Goal: Use online tool/utility: Use online tool/utility

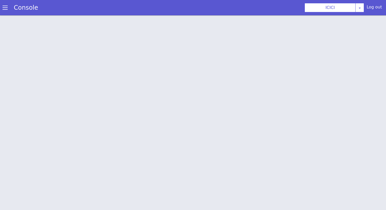
scroll to position [2, 0]
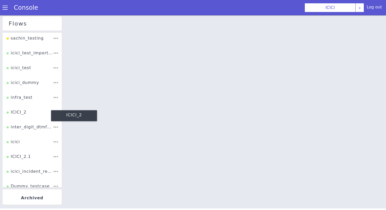
click at [17, 129] on div "ICICI_2" at bounding box center [18, 135] width 21 height 12
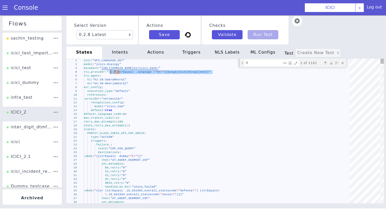
drag, startPoint x: 214, startPoint y: 73, endPoint x: 111, endPoint y: 74, distance: 102.8
click at [126, 64] on textarea "if" at bounding box center [112, 81] width 25 height 34
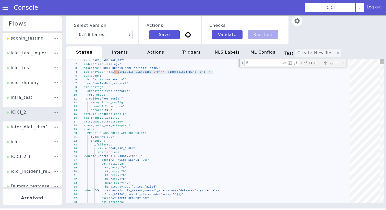
click at [256, 71] on textarea "if" at bounding box center [272, 77] width 38 height 13
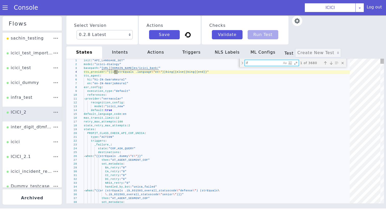
type textarea "i"
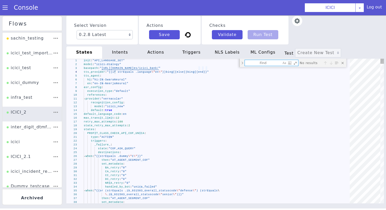
type textarea "l"
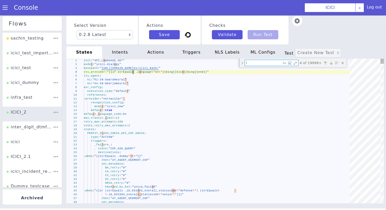
type textarea "- provider: "vernacular" recognition_config: model: "icici_new" default: true d…"
type textarea "li"
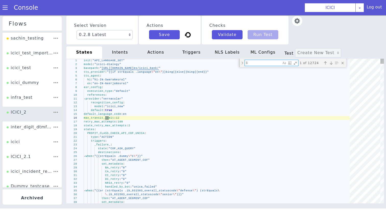
type textarea "- when: "{{listContains .ib_777015_CC_logo .cobranded}}" then: - "CC_KNOW_REWAR…"
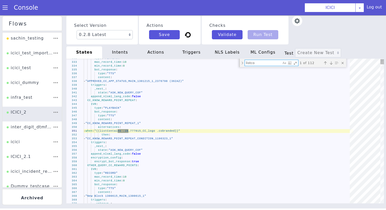
type textarea "listco"
click at [131, 129] on div "alternatives :" at bounding box center [219, 125] width 269 height 25
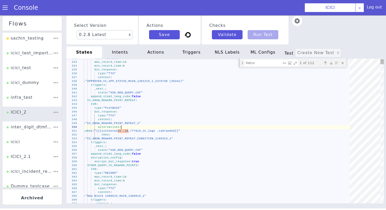
click at [131, 129] on div "alternatives :" at bounding box center [178, 87] width 242 height 127
type textarea "- when: "{{listContains .ib_777015_CC_logo .cobranded}}" then: - "CC_KNOW_REWAR…"
click at [131, 131] on div "332 333 334 335 336 337 338 339 340 341 342 343 344 345 346 347 348 349 350 351…" at bounding box center [229, 123] width 345 height 222
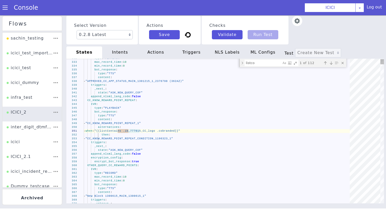
click at [127, 132] on div "332 333 334 335 336 337 338 339 340 341 342 343 344 345 346 347 348 349 350 351…" at bounding box center [222, 88] width 240 height 348
click at [127, 132] on div "332 333 334 335 336 337 338 339 340 341 342 343 344 345 346 347 348 349 350 351…" at bounding box center [229, 105] width 333 height 320
click at [136, 147] on textarea "listco" at bounding box center [117, 152] width 37 height 10
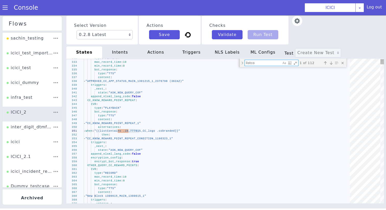
click at [262, 79] on textarea "listco" at bounding box center [275, 87] width 37 height 17
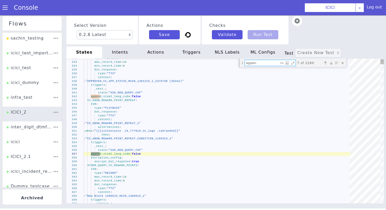
type textarea "append"
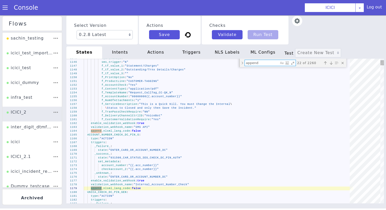
type textarea "state: "INVALID_ENTER_DOB_DCACT" enable_validation_webhook: true validation_web…"
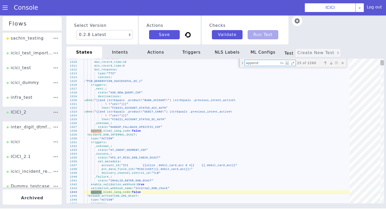
type textarea "append"
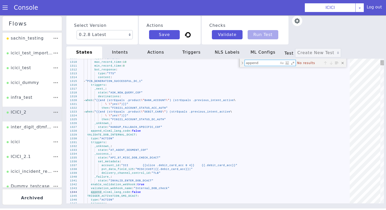
type textarea "- when: "{{listContains .ib_777015_CC_logo .cobranded}}" then: - "CC_KNOW_REWAR…"
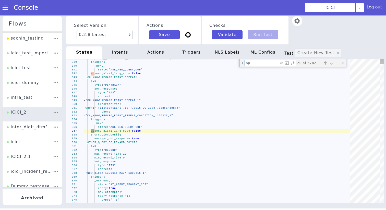
type textarea "a"
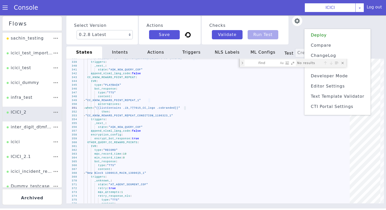
click at [331, 56] on span "Text Template Validator" at bounding box center [321, 43] width 51 height 25
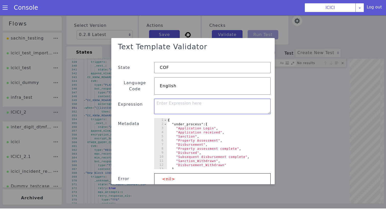
click at [176, 105] on textarea at bounding box center [175, 105] width 106 height 77
paste textarea "{{ append .myList .myVar }}"
type textarea "{{ append .myList .myVar }}"
click at [176, 122] on div "{ "under_process" : [ "Application Login" , "Application received" , "Sanction"…" at bounding box center [190, 160] width 124 height 123
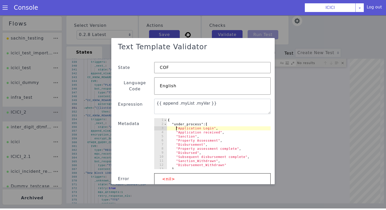
type textarea ""loan_application_status":"Application not approved" }"
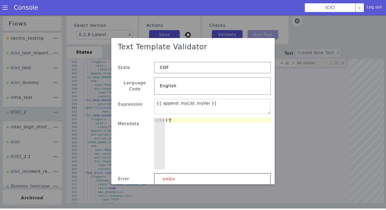
type textarea "{"
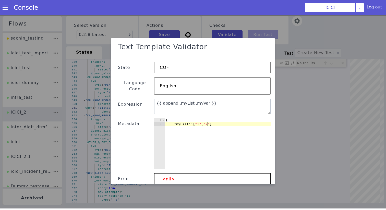
scroll to position [0, 3]
type textarea ""myList":["1","2"],"
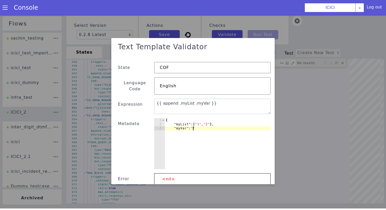
scroll to position [0, 2]
type textarea ""myVar":"3""
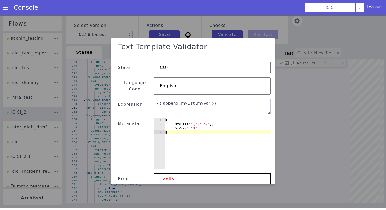
scroll to position [27, 0]
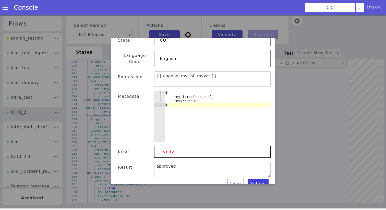
type textarea "}"
click at [277, 144] on button "Submit" at bounding box center [288, 134] width 22 height 19
type textarea "{{ append .myList .myVar }}"
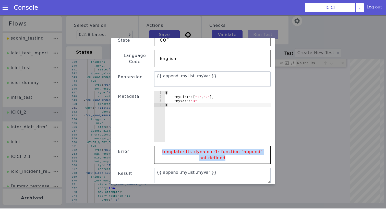
drag, startPoint x: 224, startPoint y: 153, endPoint x: 159, endPoint y: 148, distance: 64.6
click at [228, 145] on p "template: tts_dynamic:1: function "append" not defined" at bounding box center [237, 93] width 18 height 106
copy p "template: tts_dynamic:1: function "append" not defined"
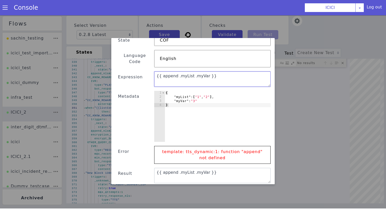
click at [179, 74] on textarea "{{ append .myList .myVar }}" at bounding box center [157, 101] width 42 height 117
paste textarea ""myList": "[{{ range $i, $v := .myList }}{{ if $i }},{{ end }}\"{{$v}}\"{{ end …"
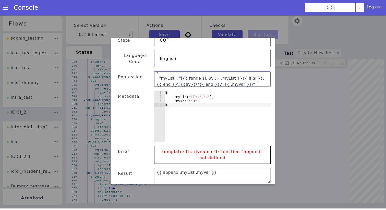
scroll to position [0, 0]
drag, startPoint x: 179, startPoint y: 75, endPoint x: 124, endPoint y: 61, distance: 56.2
click at [124, 61] on div "Text Template Validator State COF Language Code English Expression { "myList": …" at bounding box center [190, 105] width 212 height 227
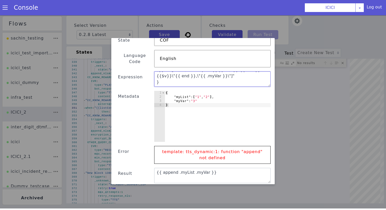
scroll to position [12, 0]
drag, startPoint x: 190, startPoint y: 74, endPoint x: 168, endPoint y: 73, distance: 21.8
click at [168, 73] on textarea "[{{ range $i, $v := .myList }}{{ if $i }},{{ end }}\"{{$v}}\"{{ end }},\"{{ .my…" at bounding box center [192, 75] width 106 height 76
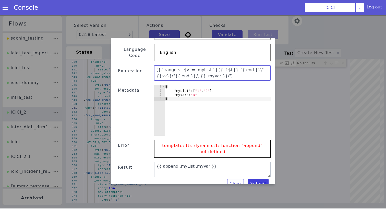
type textarea "[{{ range $i, $v := .myList }}{{ if $i }},{{ end }}\"{{$v}}\"{{ end }},\"{{ .my…"
click at [200, 25] on button "Submit" at bounding box center [189, 15] width 22 height 20
type textarea "[\"1\",\"2\",\"3\"]"
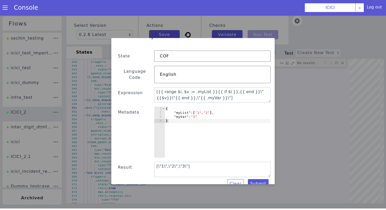
click at [201, 107] on div "{ "myList" : [ "1" , "2" ] , "myVar" : "3" }" at bounding box center [229, 109] width 114 height 119
click at [202, 112] on div "{ "myList" : [ 1 , 2 ] , "myVar" : "3" }" at bounding box center [223, 95] width 85 height 118
click at [262, 176] on button "Submit" at bounding box center [269, 175] width 22 height 12
click at [260, 180] on button "Submit" at bounding box center [258, 184] width 21 height 9
click at [205, 112] on div "{ "myList" : [ 1 , 2 ] , "myVar" : 3 }" at bounding box center [218, 137] width 106 height 59
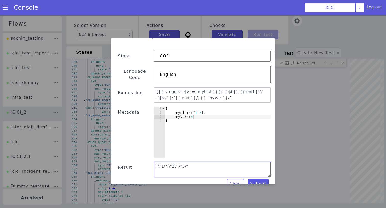
drag, startPoint x: 189, startPoint y: 163, endPoint x: 120, endPoint y: 163, distance: 69.0
click at [120, 163] on div "Text Template Validator State COF Language Code English Expression [{{ range $i…" at bounding box center [191, 110] width 223 height 223
click at [174, 92] on textarea "[{{ range $i, $v := .myList }}{{ if $i }},{{ end }}\"{{$v}}\"{{ end }},\"{{ .my…" at bounding box center [168, 110] width 93 height 94
click at [199, 123] on div "{ "myList" : [ 1 , 2 ] , "myVar" : 3 }" at bounding box center [200, 77] width 108 height 121
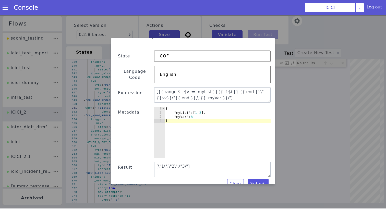
type textarea ""myVar":3 }"
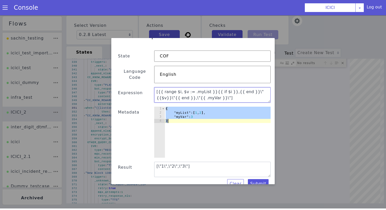
click at [200, 88] on textarea "[{{ range $i, $v := .myList }}{{ if $i }},{{ end }}\"{{$v}}\"{{ end }},\"{{ .my…" at bounding box center [168, 108] width 85 height 100
paste textarea ""{{$v}}"{{ end }},"{{ .myVar }}"]"
type textarea "[{{ range $i, $v := .myList }}{{ if $i }},{{ end }}"{{$v}}"{{ end }},"{{ .myVar…"
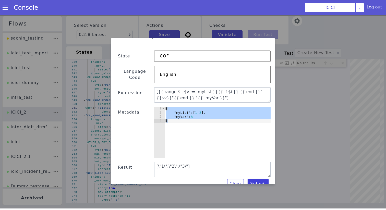
click at [280, 133] on button "Submit" at bounding box center [290, 123] width 21 height 21
type textarea "["1","2","3"]"
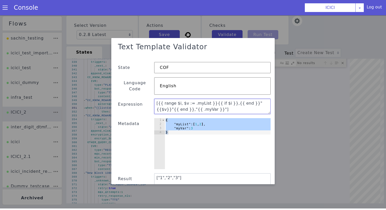
click at [190, 100] on textarea "[{{ range $i, $v := .myList }}{{ if $i }},{{ end }}"{{$v}}"{{ end }},"{{ .myVar…" at bounding box center [175, 121] width 117 height 43
click at [191, 97] on textarea "[{{ range $i, $v := .myList }}{{ if $i }},{{ end }}"{{$v}}"{{ end }},"{{ .myVar…" at bounding box center [207, 98] width 106 height 76
click at [191, 97] on textarea "[{{ range $i, $v := .myList }}{{ if $i }},{{ end }}"{{$v}}"{{ end }},"{{ .myVar…" at bounding box center [202, 93] width 84 height 101
paste textarea "auth_produc"
click at [183, 104] on textarea "[{{ range $i, $v := .auth_product }}{{ if $i }},{{ end }}"{{$v}}"{{ end }},"{{ …" at bounding box center [193, 92] width 45 height 117
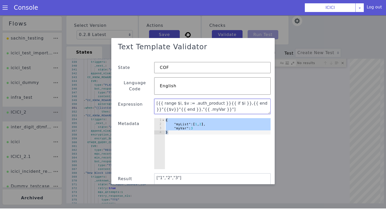
click at [183, 104] on textarea "[{{ range $i, $v := .auth_product }}{{ if $i }},{{ end }}"{{$v}}"{{ end }},"{{ …" at bounding box center [207, 98] width 106 height 76
paste textarea "product"
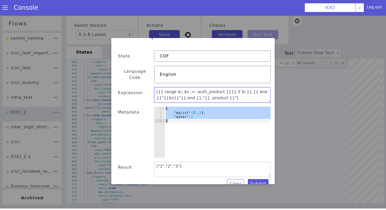
type textarea "[{{ range $i, $v := .auth_product }}{{ if $i }},{{ end }}"{{$v}}"{{ end }},"{{ …"
click at [182, 110] on div "{ "myList" : [ 1 , 2 ] , "myVar" : 3 }" at bounding box center [166, 90] width 112 height 71
click at [182, 110] on div "{ "myList" : [ 1 , 2 ] , "myVar" : 3 }" at bounding box center [218, 137] width 106 height 59
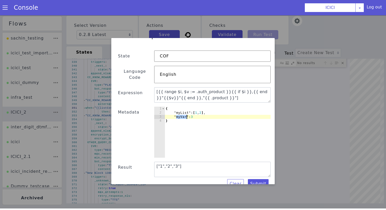
paste textarea "product"
click at [200, 86] on textarea "[{{ range $i, $v := .auth_product }}{{ if $i }},{{ end }}"{{$v}}"{{ end }},"{{ …" at bounding box center [181, 89] width 38 height 117
click at [205, 86] on textarea "[{{ range $i, $v := .auth_product }}{{ if $i }},{{ end }}"{{$v}}"{{ end }},"{{ …" at bounding box center [217, 117] width 85 height 100
click at [183, 108] on div "{ "myList" : [ 1 , 2 ] , "product" : 3 }" at bounding box center [228, 104] width 106 height 121
click at [183, 108] on div "{ "myList" : [ 1 , 2 ] , "product" : 3 }" at bounding box center [225, 99] width 95 height 121
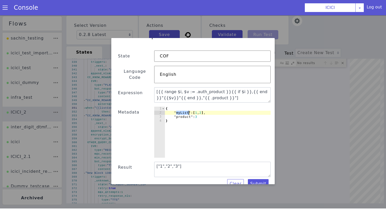
paste textarea "auth_produc"
click at [256, 188] on button "Submit" at bounding box center [247, 194] width 22 height 12
click at [215, 107] on div "{ "auth_product" : [ 1 , 2 ] , "product" : 3 }" at bounding box center [166, 90] width 112 height 71
click at [202, 111] on div "{ "auth_product" : [ "1" , "2" ] , "product" : 3 }" at bounding box center [227, 106] width 109 height 121
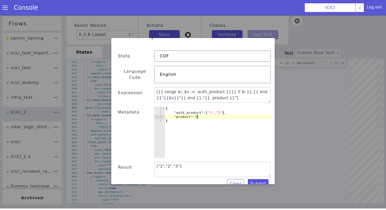
scroll to position [0, 2]
type textarea ""product":"3""
click at [258, 47] on button "Submit" at bounding box center [254, 37] width 12 height 22
click at [199, 199] on button "Submit" at bounding box center [188, 209] width 21 height 21
click at [281, 111] on button "Submit" at bounding box center [290, 100] width 19 height 22
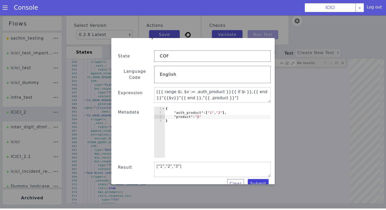
click at [140, 179] on button "Submit" at bounding box center [133, 190] width 13 height 22
click at [207, 120] on textarea "[{{ range $i, $v := .auth_product }}{{ if $i }},{{ end }}"{{$v}}"{{ end }},"{{ …" at bounding box center [173, 128] width 117 height 16
click at [207, 106] on textarea "[{{ range $i, $v := .auth_product }}{{ if $i }},{{ end }}"{{$v}}"{{ end }},"{{ …" at bounding box center [181, 134] width 114 height 57
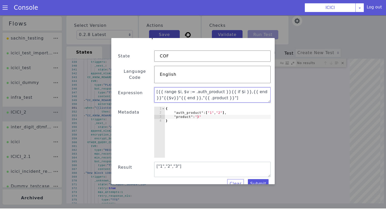
click at [205, 111] on textarea "[{{ range $i, $v := .auth_product }}{{ if $i }},{{ end }}"{{$v}}"{{ end }},"{{ …" at bounding box center [172, 126] width 118 height 30
click at [205, 87] on textarea "[{{ range $i, $v := .auth_product }}{{ if $i }},{{ end }}"{{$v}}"{{ end }},"{{ …" at bounding box center [198, 137] width 70 height 109
click at [200, 116] on textarea "[{{ range $i, $v := .auth_product }}{{ if $i }},{{ end }}"{{$v}}"{{ end }},"{{ …" at bounding box center [176, 130] width 118 height 29
click at [200, 91] on textarea "[{{ range $i, $v := .authenticated_product }}{{ if $i }},{{ end }}"{{$v}}"{{ en…" at bounding box center [211, 95] width 117 height 22
click at [200, 93] on textarea "[{{ range $i, $v := .authenticated_product }}{{ if $i }},{{ end }}"{{$v}}"{{ en…" at bounding box center [169, 121] width 114 height 56
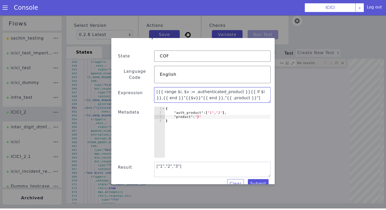
paste textarea "comp_auth_"
click at [238, 91] on textarea "[{{ range $i, $v := .authenticated_product }}{{ if $i }},{{ end }}"{{$v}}"{{ en…" at bounding box center [191, 137] width 94 height 93
drag, startPoint x: 243, startPoint y: 91, endPoint x: 148, endPoint y: 86, distance: 95.5
click at [148, 86] on div "Text Template Validator State COF Language Code English Expression [{{ range $i…" at bounding box center [191, 114] width 219 height 218
type textarea "[{{ range $i, $v := .authenticated_product }}{{ if $i }},{{ end }}"{{$v}}"{{ en…"
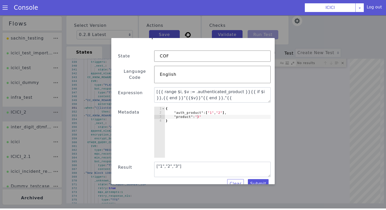
click at [205, 132] on div "{ "auth_product" : [ "1" , "2" ] , "product" : "3" }" at bounding box center [225, 97] width 90 height 120
click at [200, 91] on textarea "[{{ range $i, $v := .authenticated_product }}{{ if $i }},{{ end }}"{{$v}}"{{ en…" at bounding box center [171, 100] width 60 height 113
click at [203, 111] on textarea "[{{ range $i, $v := .authenticated_product }}{{ if $i }},{{ end }}"{{$v}}"{{ en…" at bounding box center [172, 126] width 118 height 31
click at [203, 84] on textarea "[{{ range $i, $v := .authenticated_product }}{{ if $i }},{{ end }}"{{$v}}"{{ en…" at bounding box center [189, 87] width 75 height 107
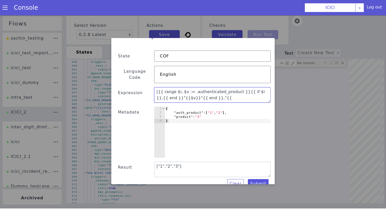
click at [229, 93] on textarea "[{{ range $i, $v := .authenticated_product }}{{ if $i }},{{ end }}"{{$v}}"{{ en…" at bounding box center [212, 95] width 117 height 15
click at [195, 109] on div "{ "auth_product" : [ "1" , "2" ] , "product" : "3" }" at bounding box center [224, 129] width 119 height 88
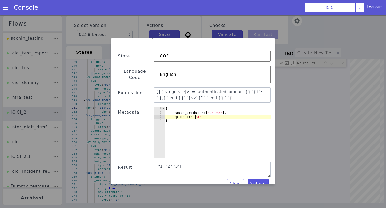
type textarea ""product":"3" }"
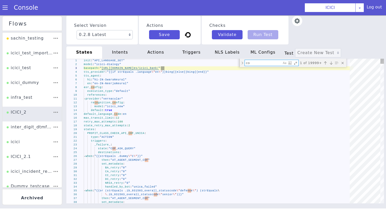
type textarea "com"
type textarea "f_PrintOption: "No" f_ProductLine: "CUSTOMER-TAGGING" gms_traversal: "{{.gms_tr…"
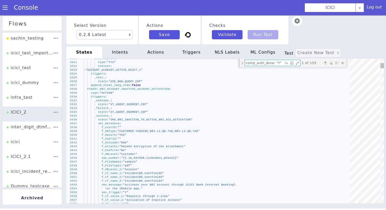
type textarea "comp_auth_done: "Y""
type textarea "type: "TTS" content: - "ACCOUNT_ALREADY_ACTIVE_DCACT_1" triggers: _next_: state…"
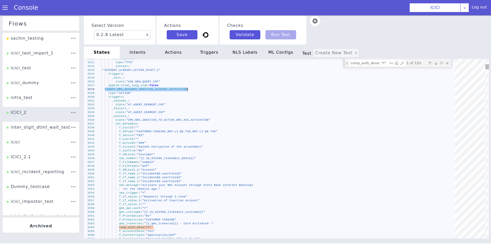
click at [384, 70] on textarea "comp_auth_done: "Y"" at bounding box center [377, 76] width 39 height 12
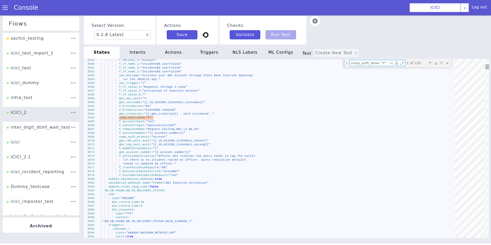
click at [356, 67] on textarea "comp_auth_done: "Y"" at bounding box center [375, 72] width 39 height 10
click at [316, 210] on textarea "comp_auth_done: "Y"" at bounding box center [304, 234] width 24 height 37
click at [369, 90] on textarea "comp_auth_done: "Y"" at bounding box center [388, 100] width 38 height 21
type textarea "a"
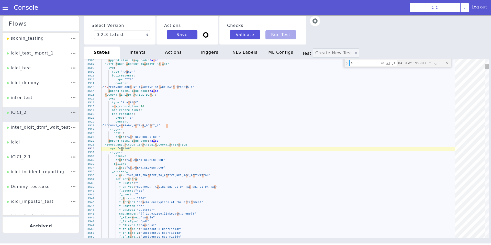
type textarea "f_tf_name_2: "IncidentBO.userField3" f_tf_name_3: "IncidentBO.userField4" sms_m…"
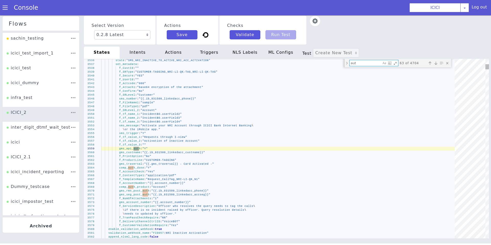
type textarea "auth"
type textarea "f_PrintOption: "No" f_ProductLine: "CUSTOMER-TAGGING" gms_traversal: "{{.gms_tr…"
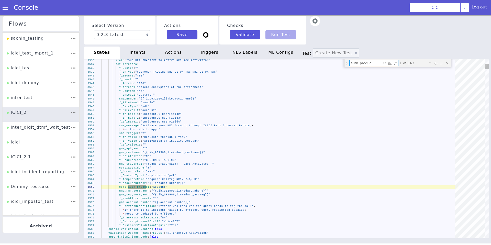
type textarea "auth_product"
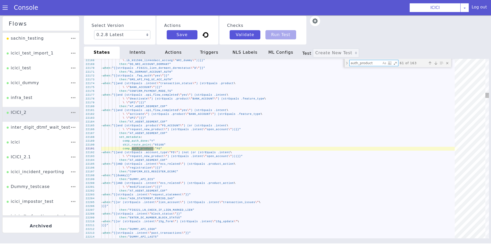
type textarea "\ \"request_new_product\") (strEquals .intent \"open_account\"))}}" then: "AT_A…"
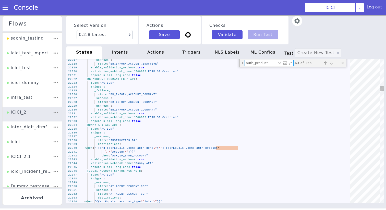
type textarea "auth_product"
click at [207, 145] on span ") (strEquals .comp_auth_product" at bounding box center [180, 135] width 53 height 21
click at [262, 72] on textarea "auth_product" at bounding box center [277, 81] width 31 height 18
click at [274, 95] on textarea "auth_product" at bounding box center [286, 109] width 25 height 28
paste textarea "comp_"
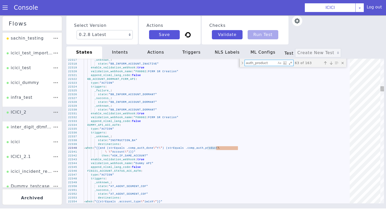
type textarea "\ \"request_new_product\") (strEquals .intent \"open_account\"))}}" then: "AT_A…"
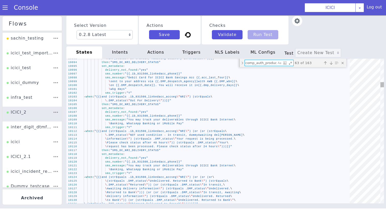
type textarea "comp_auth_product"
click at [325, 60] on div "comp_auth_product comp_auth_product 63 of 163" at bounding box center [295, 67] width 107 height 15
click at [334, 103] on div "Previous match (⇧Enter)" at bounding box center [337, 106] width 7 height 7
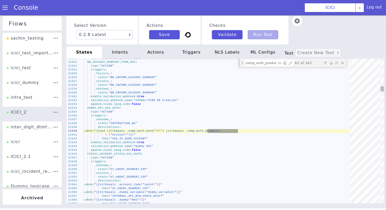
click at [134, 170] on div "Previous match (⇧Enter)" at bounding box center [132, 173] width 6 height 6
click at [333, 95] on div "Previous match (⇧Enter)" at bounding box center [336, 98] width 6 height 6
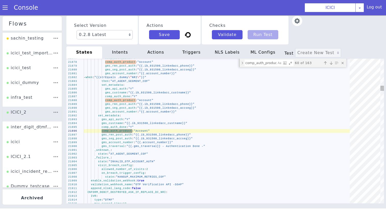
click at [325, 64] on div "Previous match (⇧Enter)" at bounding box center [325, 63] width 5 height 5
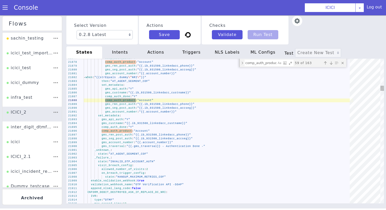
click at [171, 19] on div "Previous match (⇧Enter)" at bounding box center [168, 17] width 6 height 6
click at [332, 87] on div "Previous match (⇧Enter)" at bounding box center [335, 90] width 6 height 6
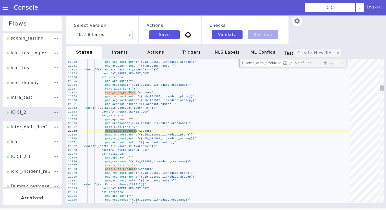
click at [334, 112] on div "Previous match (⇧Enter)" at bounding box center [337, 115] width 7 height 7
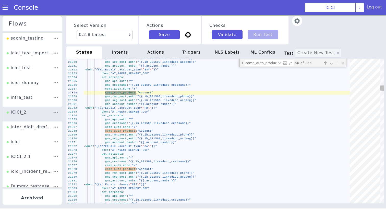
click at [329, 75] on div "Previous match (⇧Enter)" at bounding box center [332, 78] width 6 height 6
click at [334, 112] on div "Previous match (⇧Enter)" at bounding box center [337, 115] width 7 height 7
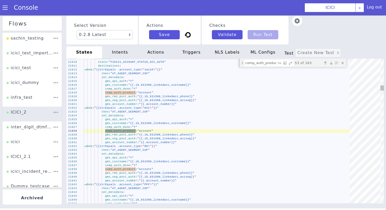
click at [325, 64] on div "Previous match (⇧Enter)" at bounding box center [326, 65] width 5 height 5
click at [332, 87] on div "Previous match (⇧Enter)" at bounding box center [335, 90] width 6 height 6
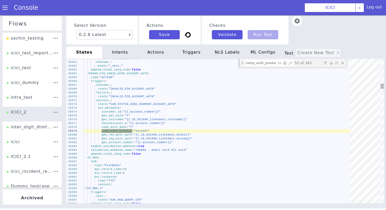
click at [327, 71] on div "Previous match (⇧Enter)" at bounding box center [330, 74] width 6 height 6
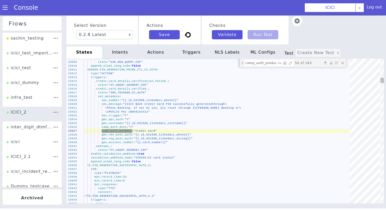
click at [327, 71] on div "Previous match (⇧Enter)" at bounding box center [330, 74] width 6 height 6
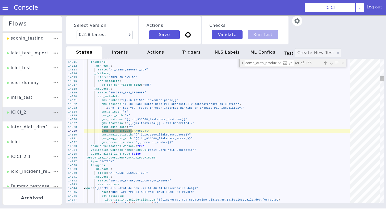
click at [326, 66] on div "Previous match (⇧Enter)" at bounding box center [328, 68] width 5 height 5
click at [334, 103] on div "Previous match (⇧Enter)" at bounding box center [337, 106] width 7 height 7
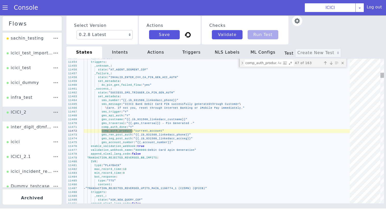
click at [165, 201] on div "Previous match (⇧Enter)" at bounding box center [161, 204] width 7 height 7
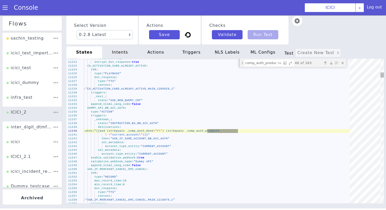
click at [333, 95] on div "Previous match (⇧Enter)" at bounding box center [336, 98] width 6 height 6
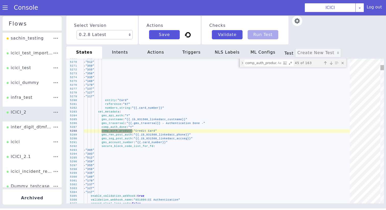
click at [327, 71] on div "Previous match (⇧Enter)" at bounding box center [330, 74] width 6 height 6
click at [328, 144] on div "Previous match (⇧Enter)" at bounding box center [331, 147] width 7 height 7
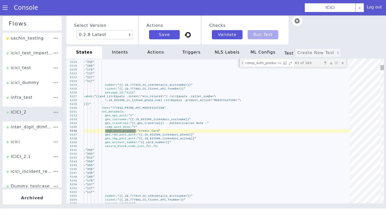
click at [325, 64] on div "Previous match (⇧Enter)" at bounding box center [325, 63] width 5 height 5
click at [329, 75] on div "Previous match (⇧Enter)" at bounding box center [332, 78] width 6 height 6
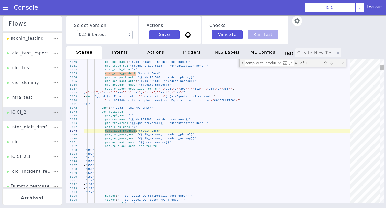
click at [325, 64] on div "Previous match (⇧Enter)" at bounding box center [325, 63] width 5 height 5
click at [327, 71] on div "Previous match (⇧Enter)" at bounding box center [330, 74] width 6 height 6
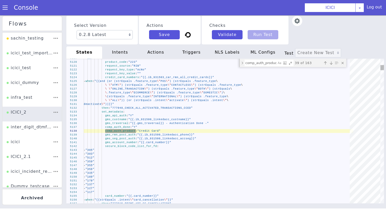
click at [325, 64] on div "Previous match (⇧Enter)" at bounding box center [326, 65] width 5 height 5
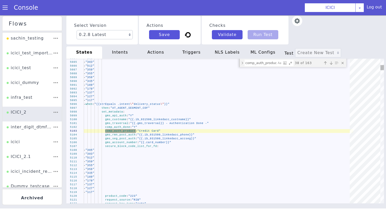
click at [325, 64] on div "Previous match (⇧Enter)" at bounding box center [325, 63] width 5 height 5
click at [329, 75] on div "Previous match (⇧Enter)" at bounding box center [332, 78] width 6 height 6
click at [327, 71] on div "Previous match (⇧Enter)" at bounding box center [330, 74] width 6 height 6
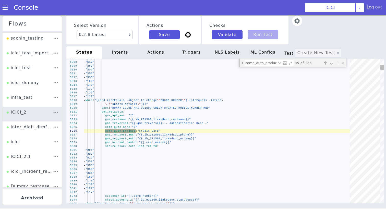
click at [332, 87] on div "Previous match (⇧Enter)" at bounding box center [335, 90] width 6 height 6
click at [331, 81] on div "Previous match (⇧Enter)" at bounding box center [334, 84] width 6 height 6
click at [325, 64] on div "Previous match (⇧Enter)" at bounding box center [325, 63] width 5 height 5
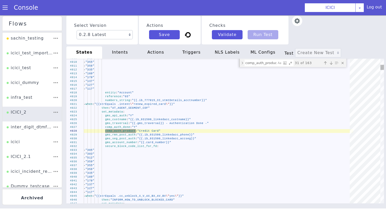
click at [376, 15] on div "Select Version 0.2.8 Latest 0.2.7 0.2.6 0.2.5 0.2.4 0.2.3 0.2.2 0.2.1 0.2.0 0.1…" at bounding box center [226, 112] width 336 height 226
click at [376, 15] on div "Select Version 0.2.8 Latest 0.2.7 0.2.6 0.2.5 0.2.4 0.2.3 0.2.2 0.2.1 0.2.0 0.1…" at bounding box center [225, 112] width 323 height 204
click at [325, 60] on div "31 of 163" at bounding box center [320, 63] width 52 height 6
click at [325, 63] on div "Previous match (⇧Enter)" at bounding box center [325, 63] width 5 height 5
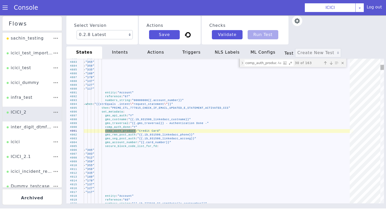
click at [334, 112] on div "Previous match (⇧Enter)" at bounding box center [337, 115] width 7 height 7
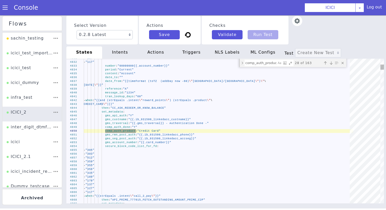
click at [117, 107] on div "Previous match (⇧Enter)" at bounding box center [113, 110] width 7 height 7
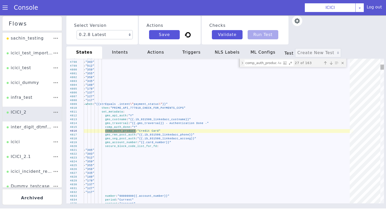
click at [325, 63] on div "Previous match (⇧Enter)" at bounding box center [326, 65] width 5 height 5
click at [329, 75] on div "Previous match (⇧Enter)" at bounding box center [332, 78] width 6 height 6
click at [332, 87] on div "Previous match (⇧Enter)" at bounding box center [335, 90] width 6 height 6
click at [326, 66] on div "Previous match (⇧Enter)" at bounding box center [328, 68] width 5 height 5
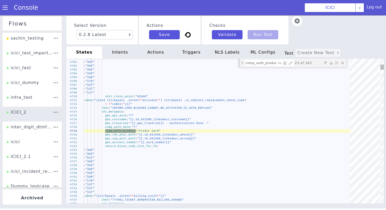
click at [333, 122] on div "Previous match (⇧Enter)" at bounding box center [336, 125] width 7 height 7
click at [327, 71] on div "Previous match (⇧Enter)" at bounding box center [330, 74] width 6 height 6
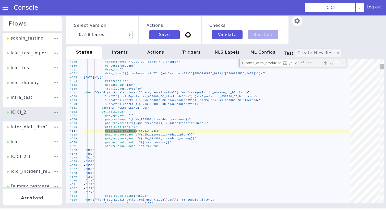
click at [307, 36] on div "Previous match (⇧Enter)" at bounding box center [304, 33] width 6 height 6
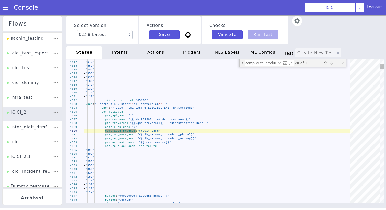
click at [334, 103] on div "Previous match (⇧Enter)" at bounding box center [337, 106] width 7 height 7
click at [326, 66] on div "Previous match (⇧Enter)" at bounding box center [328, 68] width 5 height 5
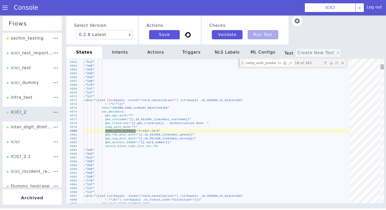
click at [327, 71] on div "Previous match (⇧Enter)" at bounding box center [330, 74] width 6 height 6
click at [333, 95] on div "Previous match (⇧Enter)" at bounding box center [336, 98] width 6 height 6
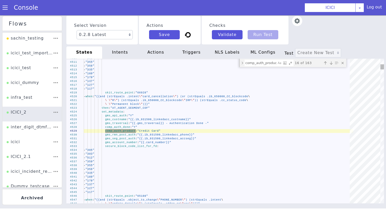
click at [325, 63] on div "Previous match (⇧Enter)" at bounding box center [326, 65] width 5 height 5
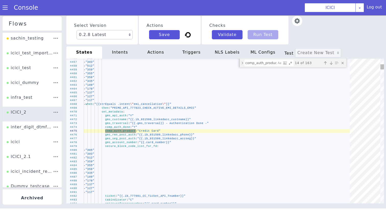
click at [325, 155] on div "Previous match (⇧Enter)" at bounding box center [326, 158] width 7 height 7
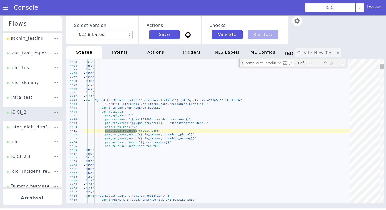
click at [334, 103] on div "Previous match (⇧Enter)" at bounding box center [337, 106] width 7 height 7
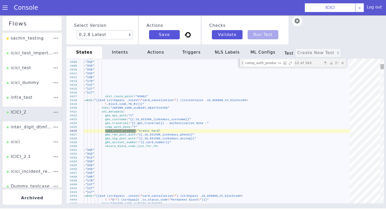
click at [134, 170] on div "Previous match (⇧Enter)" at bounding box center [132, 173] width 6 height 6
click at [327, 71] on div "Previous match (⇧Enter)" at bounding box center [330, 74] width 6 height 6
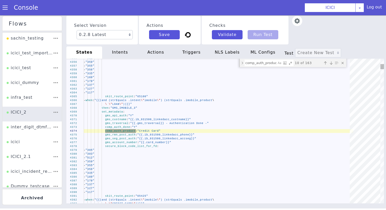
click at [333, 95] on div "Previous match (⇧Enter)" at bounding box center [336, 98] width 6 height 6
click at [334, 103] on div "Previous match (⇧Enter)" at bounding box center [337, 106] width 7 height 7
click at [327, 71] on div "Previous match (⇧Enter)" at bounding box center [330, 74] width 6 height 6
click at [331, 81] on div "Previous match (⇧Enter)" at bounding box center [334, 84] width 6 height 6
click at [332, 87] on div "Previous match (⇧Enter)" at bounding box center [335, 90] width 6 height 6
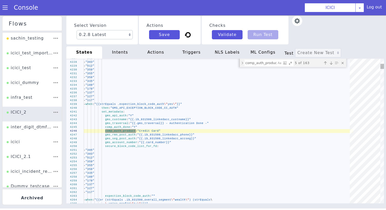
click at [327, 71] on div "Previous match (⇧Enter)" at bounding box center [330, 74] width 6 height 6
click at [325, 63] on div "Previous match (⇧Enter)" at bounding box center [325, 63] width 5 height 5
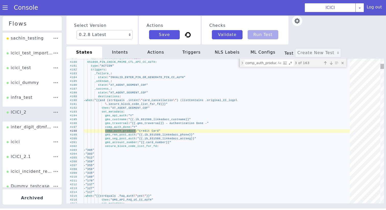
click at [326, 66] on div "Previous match (⇧Enter)" at bounding box center [328, 68] width 5 height 5
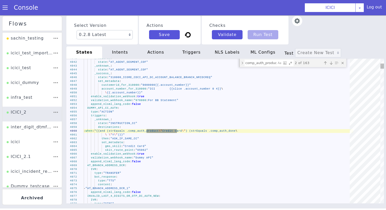
click at [325, 63] on div "Previous match (⇧Enter)" at bounding box center [325, 63] width 5 height 5
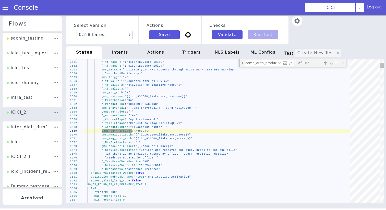
click at [333, 122] on div "Previous match (⇧Enter)" at bounding box center [336, 125] width 7 height 7
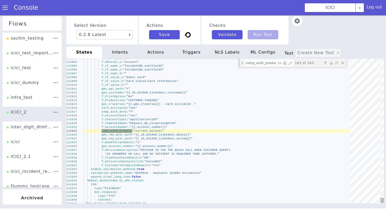
click at [330, 63] on div "Next match (Enter)" at bounding box center [332, 65] width 5 height 5
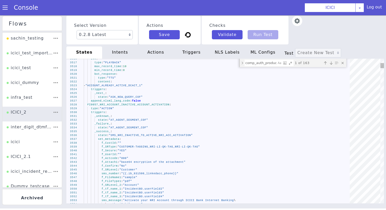
click at [128, 103] on span "FI0057_NRI_ACCOUNT_INACTIVE_ACCOUNT_ACTIVATION" at bounding box center [129, 99] width 82 height 8
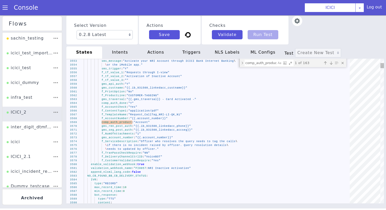
click at [176, 49] on span ""Account"" at bounding box center [180, 41] width 9 height 16
click at [265, 75] on textarea "comp_auth_product" at bounding box center [280, 85] width 31 height 20
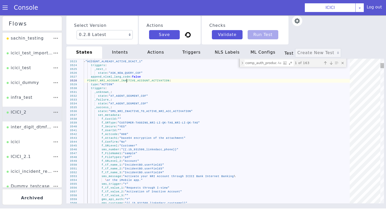
click at [127, 80] on div "3560 3558 3559 3557 3556 3554 3555 3553 3552 3549 3550 3551 3546 3547 3548 3544…" at bounding box center [225, 131] width 318 height 145
click at [127, 80] on div "3560 3558 3559 3557 3556 3554 3555 3553 3552 3549 3550 3551 3546 3547 3548 3544…" at bounding box center [217, 130] width 349 height 258
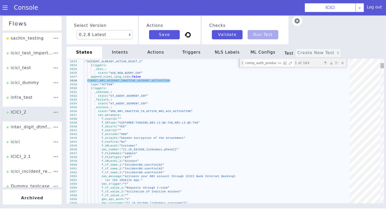
click at [238, 63] on textarea "comp_auth_product" at bounding box center [224, 52] width 29 height 24
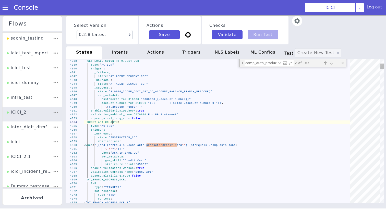
click at [112, 54] on span "DUMMY_API_CC_AUTH" at bounding box center [123, 43] width 26 height 21
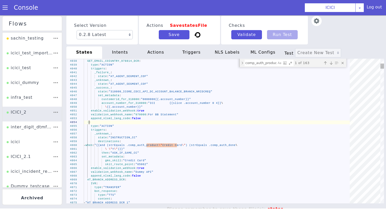
type textarea "enable_validation_webhook: true validation_webhook_name: "970000: For BB Statem…"
click at [263, 156] on textarea "comp_auth_product" at bounding box center [253, 171] width 21 height 30
click at [277, 124] on textarea "comp_auth_product" at bounding box center [283, 140] width 12 height 32
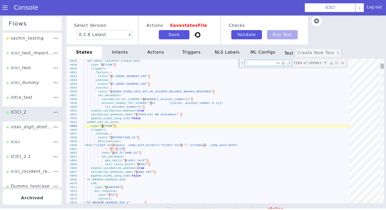
scroll to position [0, 0]
type textarea ""c"
type textarea "- "335" - "180" - "170" - "137" - "127" - "117" - when: "{{and (strEquals .inte…"
type textarea ""co"
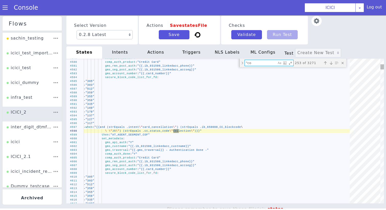
type textarea "state: "ASK_NEW_QUERY_COF" _confirm_: state: "REPEAT_TRANSACTION_SUCCESSFUL_IMP…"
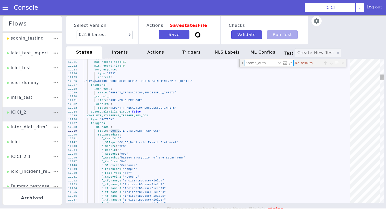
type textarea "c"
type textarea "enable_validation_webhook: true validation_webhook_name: "970000: For BB Statem…"
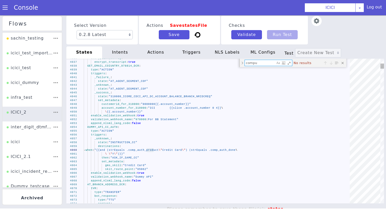
type textarea "compu"
click at [168, 153] on div "\ \" Y \" )}}"" at bounding box center [210, 152] width 265 height 58
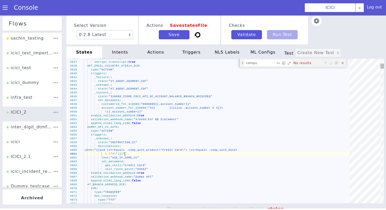
click at [168, 144] on div "\ \" Y \" )}}"" at bounding box center [212, 77] width 238 height 134
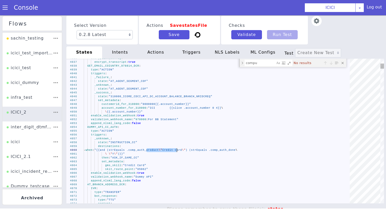
click at [256, 64] on textarea "compu" at bounding box center [267, 69] width 31 height 10
click at [256, 62] on textarea "compu" at bounding box center [265, 66] width 31 height 9
paste textarea "_auth_product"
type textarea "\ .secure_block_code_list_for_fd)}}" then: "AT_AGENT_SEGMENT_COF" set_metadata:…"
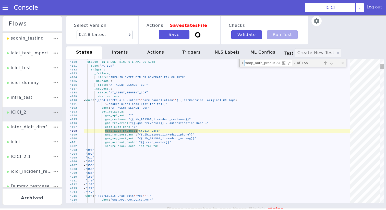
scroll to position [0, 3]
type textarea "comp_auth_product:"
click at [325, 63] on div "Previous match (⇧Enter)" at bounding box center [325, 63] width 5 height 5
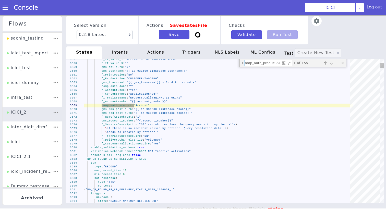
click at [227, 66] on textarea "comp_auth_product:" at bounding box center [214, 54] width 26 height 26
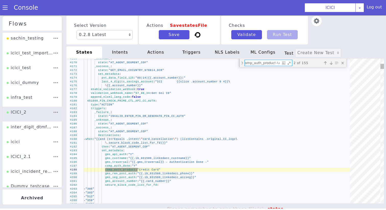
click at [127, 99] on div "651000_PIN_CHECK_PRIME_CTL_API_CC_AUTH :" at bounding box center [220, 100] width 270 height 20
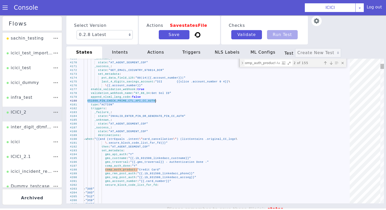
click at [263, 65] on textarea "comp_auth_product:" at bounding box center [270, 71] width 31 height 12
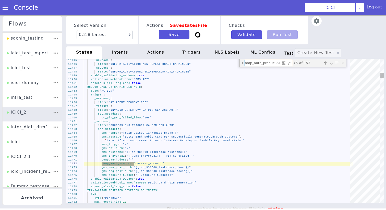
click at [109, 87] on div "11453 11454 11455 11456 11457 11458 11459 11460 11461 11462 11463 11464 11465 1…" at bounding box center [225, 131] width 318 height 145
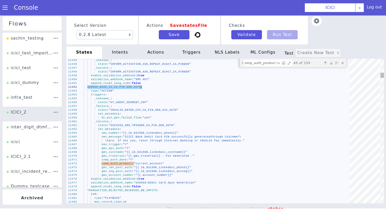
click at [109, 87] on div "11453 11454 11455 11456 11457 11458 11459 11460 11461 11462 11463 11464 11465 1…" at bounding box center [212, 125] width 313 height 338
click at [130, 64] on div "Previous match (⇧Enter)" at bounding box center [126, 60] width 7 height 7
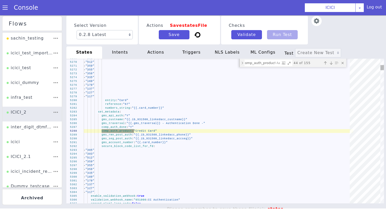
click at [334, 95] on div "Previous match (⇧Enter)" at bounding box center [337, 98] width 6 height 6
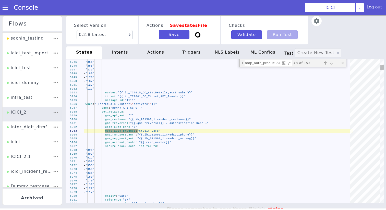
click at [298, 201] on div "Previous match (⇧Enter)" at bounding box center [295, 204] width 6 height 6
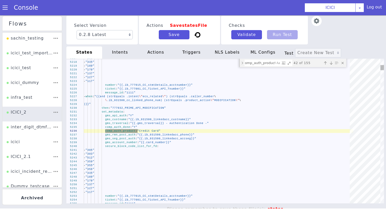
click at [298, 201] on div "Previous match (⇧Enter)" at bounding box center [295, 204] width 6 height 6
click at [334, 95] on div "Previous match (⇧Enter)" at bounding box center [337, 98] width 6 height 6
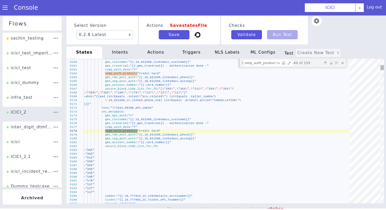
click at [327, 66] on div "Previous match (⇧Enter)" at bounding box center [328, 68] width 5 height 5
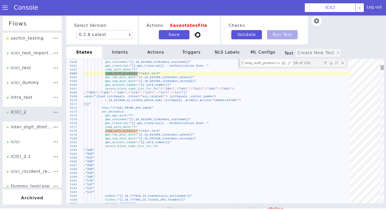
click at [327, 65] on div "Previous match (⇧Enter)" at bounding box center [325, 63] width 5 height 5
click at [334, 122] on div "Previous match (⇧Enter)" at bounding box center [337, 125] width 7 height 7
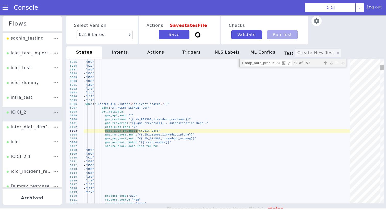
click at [327, 65] on div "Previous match (⇧Enter)" at bounding box center [325, 63] width 5 height 5
click at [333, 88] on div "Previous match (⇧Enter)" at bounding box center [336, 91] width 6 height 6
click at [331, 81] on div "Previous match (⇧Enter)" at bounding box center [334, 84] width 6 height 6
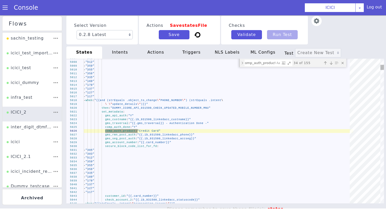
click at [166, 206] on div "Previous match (⇧Enter)" at bounding box center [162, 209] width 7 height 7
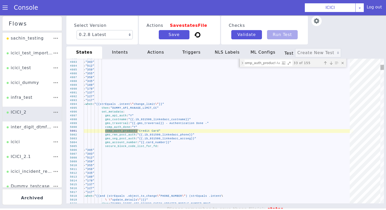
click at [285, 20] on div "Previous match (⇧Enter)" at bounding box center [281, 16] width 7 height 7
click at [327, 65] on div "Previous match (⇧Enter)" at bounding box center [325, 63] width 5 height 5
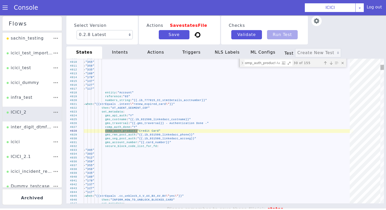
click at [327, 66] on div "Previous match (⇧Enter)" at bounding box center [328, 68] width 5 height 5
click at [327, 65] on div "Previous match (⇧Enter)" at bounding box center [326, 65] width 5 height 5
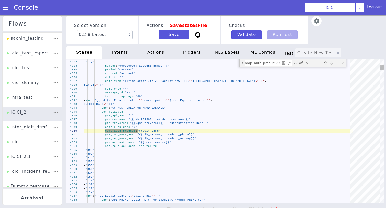
click at [331, 81] on div "Previous match (⇧Enter)" at bounding box center [334, 84] width 6 height 6
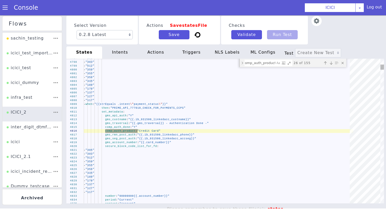
click at [327, 65] on div "Previous match (⇧Enter)" at bounding box center [325, 63] width 5 height 5
click at [327, 66] on div "Previous match (⇧Enter)" at bounding box center [328, 68] width 5 height 5
click at [328, 71] on div "Previous match (⇧Enter)" at bounding box center [331, 74] width 6 height 6
click at [329, 75] on div "Previous match (⇧Enter)" at bounding box center [332, 78] width 6 height 6
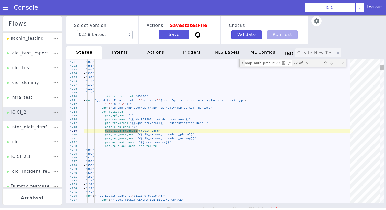
click at [122, 77] on div "Previous match (⇧Enter)" at bounding box center [118, 80] width 7 height 7
click at [334, 122] on div "Previous match (⇧Enter)" at bounding box center [337, 125] width 7 height 7
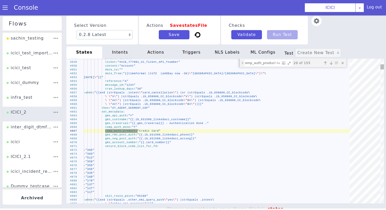
click at [327, 65] on div "Previous match (⇧Enter)" at bounding box center [325, 63] width 5 height 5
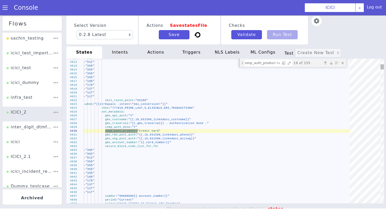
click at [333, 133] on div "Previous match (⇧Enter)" at bounding box center [336, 136] width 7 height 7
click at [136, 55] on div "Previous match (⇧Enter)" at bounding box center [132, 51] width 7 height 7
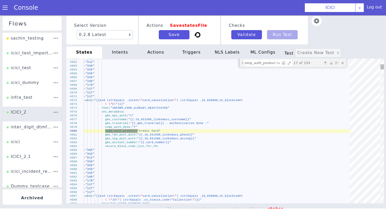
click at [328, 71] on div "Previous match (⇧Enter)" at bounding box center [331, 74] width 6 height 6
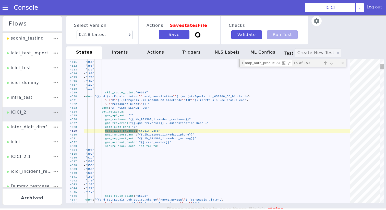
click at [329, 75] on div "Previous match (⇧Enter)" at bounding box center [332, 78] width 6 height 6
click at [327, 65] on div "Previous match (⇧Enter)" at bounding box center [325, 62] width 5 height 5
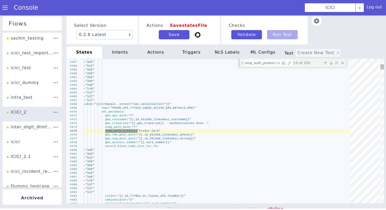
click at [327, 66] on div "Previous match (⇧Enter)" at bounding box center [328, 68] width 5 height 5
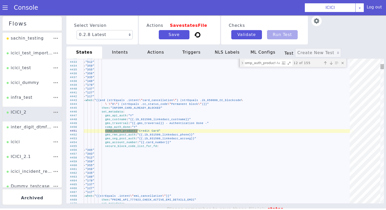
click at [327, 65] on div "Previous match (⇧Enter)" at bounding box center [325, 63] width 5 height 5
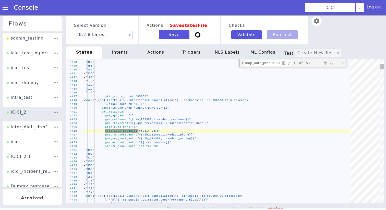
click at [329, 75] on div "Previous match (⇧Enter)" at bounding box center [332, 78] width 6 height 6
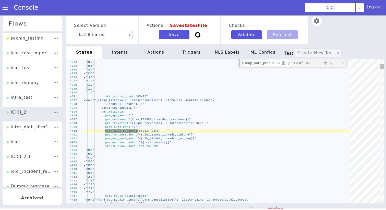
click at [330, 145] on div "Previous match (⇧Enter)" at bounding box center [333, 148] width 7 height 7
click at [327, 65] on div "Previous match (⇧Enter)" at bounding box center [325, 63] width 5 height 5
click at [328, 71] on div "Previous match (⇧Enter)" at bounding box center [331, 74] width 6 height 6
click at [327, 66] on div "Previous match (⇧Enter)" at bounding box center [328, 68] width 5 height 5
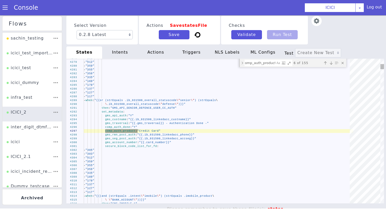
click at [327, 65] on div "Previous match (⇧Enter)" at bounding box center [325, 63] width 5 height 5
click at [319, 180] on div "Previous match (⇧Enter)" at bounding box center [315, 183] width 7 height 7
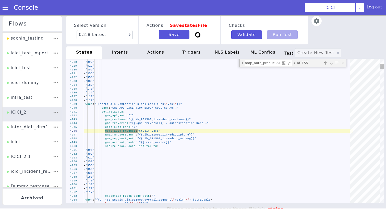
click at [328, 71] on div "Previous match (⇧Enter)" at bounding box center [331, 74] width 6 height 6
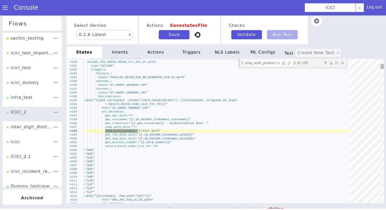
click at [334, 122] on div "Previous match (⇧Enter)" at bounding box center [337, 125] width 7 height 7
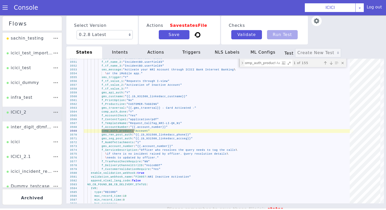
scroll to position [0, 0]
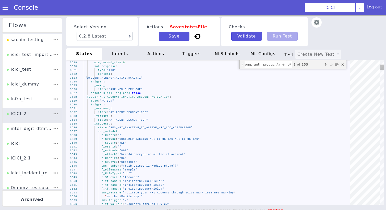
click at [112, 98] on div "3550 3551 3552 3553 3554 3555 3556 3549 3546 3547 3548 3543 3544 3545 3542 3541…" at bounding box center [224, 133] width 326 height 164
click at [112, 98] on div "3550 3551 3552 3553 3554 3555 3556 3549 3546 3547 3548 3543 3544 3545 3542 3541…" at bounding box center [240, 124] width 280 height 348
click at [255, 67] on textarea "comp_auth_product:" at bounding box center [270, 73] width 31 height 12
click at [276, 97] on textarea "comp_auth_product:" at bounding box center [288, 110] width 24 height 27
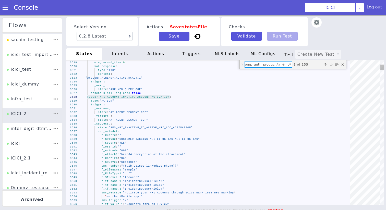
type textarea "enable_validation_webhook: true validation_webhook_name: "97|88|14 : Saving acc…"
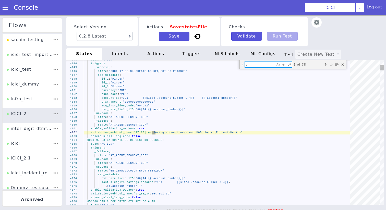
scroll to position [0, 0]
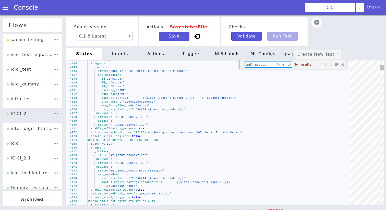
type textarea "auth_product"
type textarea "c"
type textarea "_unknown_: state: "AT_AGENT_SEGMENT_COF" _failure_: state: "AT_AGENT_SEGMENT_CO…"
type textarea "co"
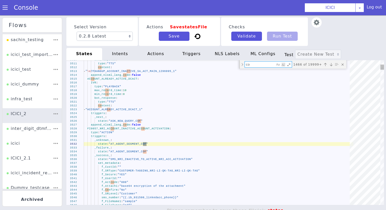
type textarea "f_PrintOption: "No" f_ProductLine: "CUSTOMER-TAGGING" gms_traversal: "{{.gms_tr…"
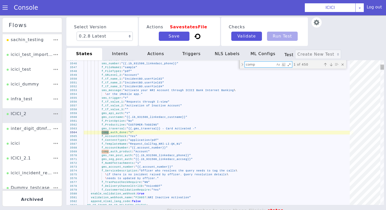
scroll to position [11, 0]
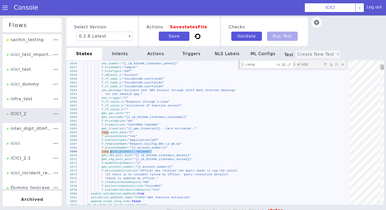
drag, startPoint x: 155, startPoint y: 152, endPoint x: 111, endPoint y: 152, distance: 44.0
click at [247, 210] on span "·" at bounding box center [248, 211] width 3 height 2
click at [130, 129] on span "·" at bounding box center [129, 127] width 3 height 3
drag, startPoint x: 135, startPoint y: 152, endPoint x: 102, endPoint y: 152, distance: 32.7
click at [191, 67] on textarea "comp" at bounding box center [185, 69] width 14 height 31
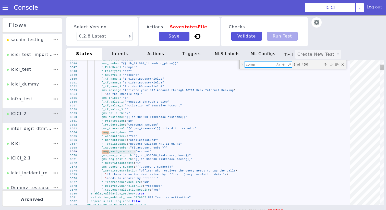
paste textarea "_auth_product:"
type textarea "comp_auth_product:"
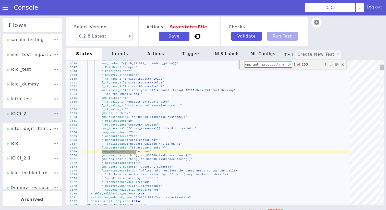
type textarea "\ .secure_block_code_list_for_fd)}}" then: "AT_AGENT_SEGMENT_COF" set_metadata:…"
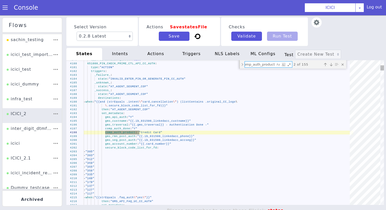
type textarea "comp_auth_product:"
click at [327, 65] on div "Previous match (⇧Enter)" at bounding box center [325, 64] width 5 height 5
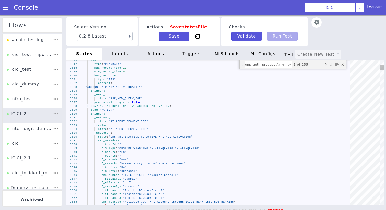
click at [273, 67] on textarea "comp_auth_product:" at bounding box center [270, 73] width 31 height 12
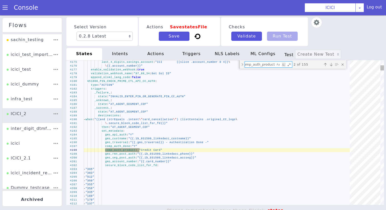
click at [145, 83] on div "651000_PIN_CHECK_PRIME_CTL_API_CC_AUTH :" at bounding box center [224, 80] width 268 height 43
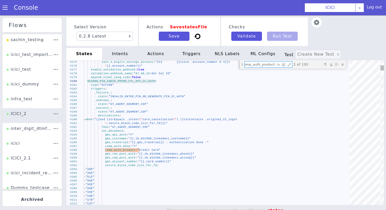
click at [257, 66] on textarea "comp_auth_product:" at bounding box center [265, 68] width 31 height 9
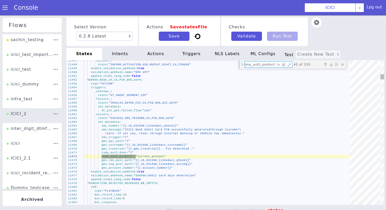
click at [139, 37] on span "880000_BASE_24_CA_PIN_GEN_AUTH" at bounding box center [161, 19] width 44 height 36
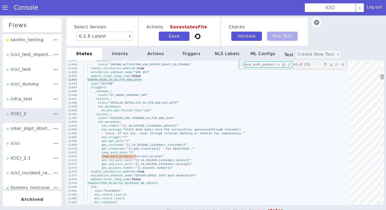
click at [250, 165] on textarea "comp_auth_product:" at bounding box center [237, 178] width 26 height 26
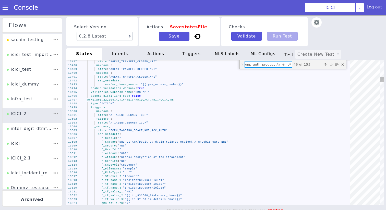
click at [152, 101] on div "13515 13516 13517 13518 13519 13520 13521 13522 13523 13514 13511 13512 13513 1…" at bounding box center [209, 119] width 201 height 339
click at [152, 101] on div "13515 13516 13517 13518 13519 13520 13521 13522 13523 13514 13511 13512 13513 1…" at bounding box center [210, 121] width 237 height 347
click at [278, 118] on textarea "comp_auth_product:" at bounding box center [285, 133] width 15 height 31
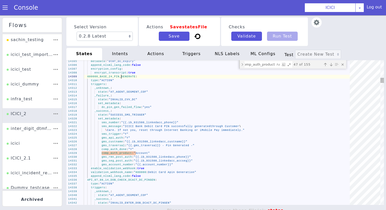
click at [122, 69] on span "880000_BASE_24_PIN_GENERATE" at bounding box center [116, 66] width 48 height 8
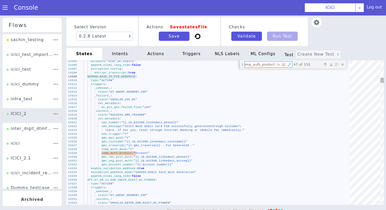
click at [210, 63] on textarea "comp_auth_product:" at bounding box center [199, 59] width 21 height 29
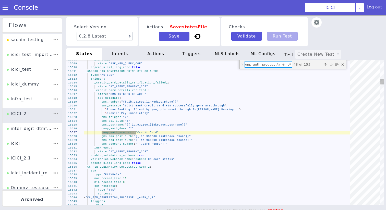
click at [119, 51] on span "append_nlsml_lang_code" at bounding box center [122, 45] width 39 height 11
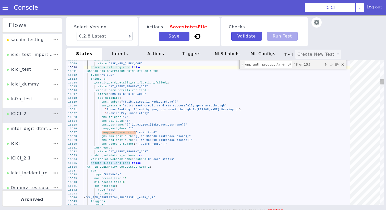
click at [122, 60] on span "650000_PIN_GENERATION_PRIME_CTL_CC_AUTH" at bounding box center [133, 51] width 69 height 17
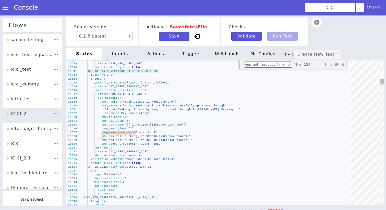
click at [278, 118] on textarea "comp_auth_product:" at bounding box center [285, 133] width 15 height 31
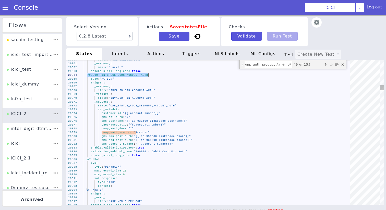
click at [266, 77] on textarea "comp_auth_product:" at bounding box center [281, 86] width 30 height 19
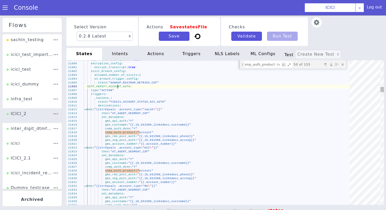
click at [118, 88] on div "21799 21800 21801 21802 21803 21804 21805 21806 21807 21808 21809 21810 21811 2…" at bounding box center [223, 133] width 336 height 190
click at [121, 88] on div "21799 21800 21801 21802 21803 21804 21805 21806 21807 21808 21809 21810 21811 2…" at bounding box center [241, 122] width 240 height 348
click at [199, 63] on textarea "comp_auth_product:" at bounding box center [190, 64] width 17 height 30
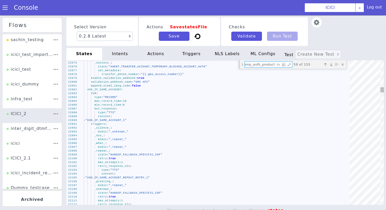
click at [134, 194] on span "ASK_IF_SAME_ACCOUNT" at bounding box center [143, 209] width 19 height 31
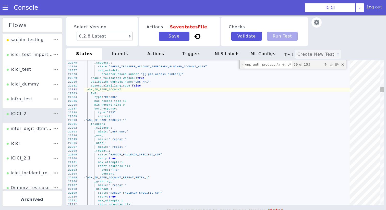
scroll to position [11, 59]
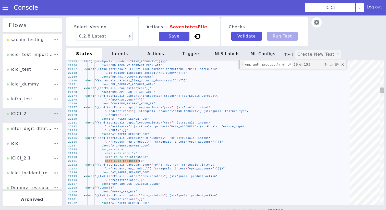
click at [266, 65] on textarea "comp_auth_product:" at bounding box center [267, 70] width 31 height 10
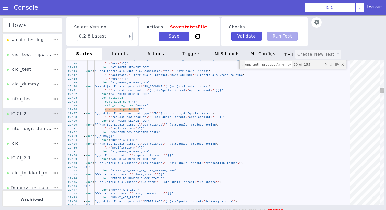
click at [251, 65] on textarea "comp_auth_product:" at bounding box center [261, 65] width 31 height 7
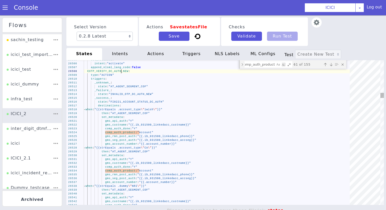
click at [122, 72] on span "EOTP_VERIFY_DC_AUTH_NEW" at bounding box center [107, 71] width 41 height 3
click at [257, 68] on div "comp_auth_product: comp_auth_product: 61 of 155" at bounding box center [304, 84] width 106 height 36
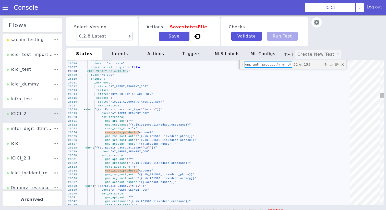
click at [260, 71] on textarea "comp_auth_product:" at bounding box center [275, 78] width 31 height 15
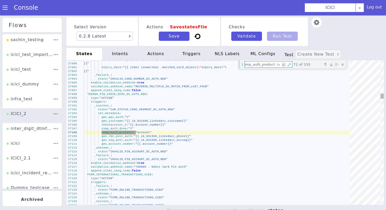
click at [116, 93] on span "790000_PIN_CHECK_DCMS_DC_AUTH_NEW" at bounding box center [116, 94] width 59 height 3
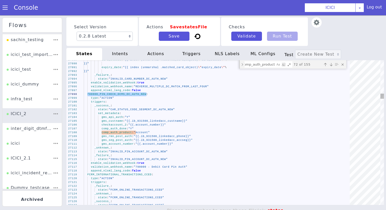
click at [263, 66] on textarea "comp_auth_product:" at bounding box center [261, 65] width 31 height 7
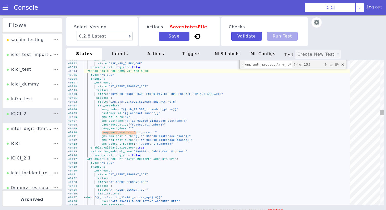
click at [126, 54] on span "790000_PIN_CHECK_DCMS_NRI_ACC_AUTH" at bounding box center [133, 45] width 60 height 18
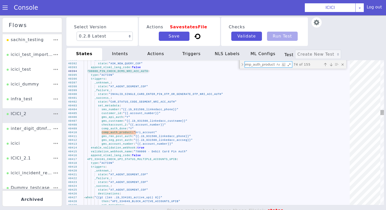
click at [177, 115] on textarea "comp_auth_product:" at bounding box center [164, 128] width 26 height 26
click at [105, 86] on span "790000_PIN_CHECK_DCMS_NRI_ACC_AUTH" at bounding box center [111, 93] width 60 height 15
click at [257, 65] on textarea "comp_auth_product:" at bounding box center [256, 62] width 31 height 8
click at [260, 71] on textarea "comp_auth_product:" at bounding box center [275, 78] width 31 height 15
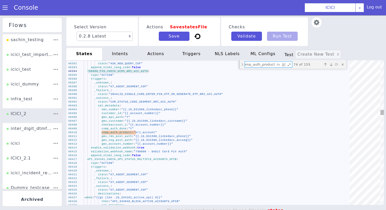
click at [116, 73] on div "790000_PIN_CHECK_DCMS_NRI_ACC_AUTH :" at bounding box center [219, 72] width 270 height 4
click at [277, 126] on textarea "comp_auth_product:" at bounding box center [282, 141] width 11 height 31
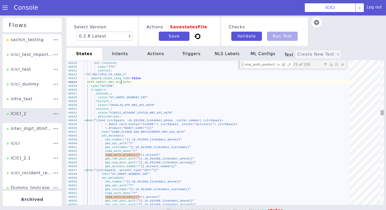
click at [121, 83] on span "EOTP_VERIFY_NRI_ACC_AUTH" at bounding box center [108, 82] width 43 height 3
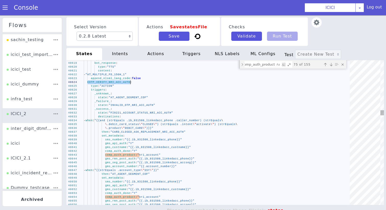
click at [260, 65] on textarea "comp_auth_product:" at bounding box center [267, 70] width 31 height 10
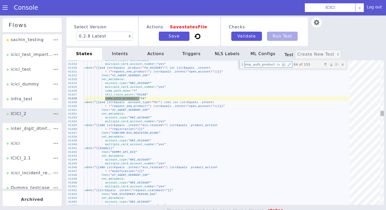
click at [277, 126] on textarea "comp_auth_product:" at bounding box center [282, 141] width 11 height 31
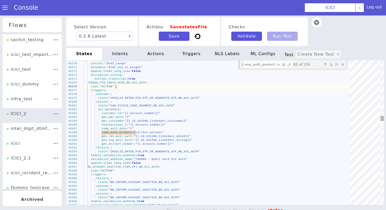
click at [132, 85] on div "type : "ACTION"" at bounding box center [231, 87] width 250 height 110
click at [132, 85] on div "type : "ACTION"" at bounding box center [211, 143] width 211 height 175
click at [310, 114] on span "790000_PIN_CHECK_DCMS_BB_ACC_AUTH" at bounding box center [339, 122] width 58 height 17
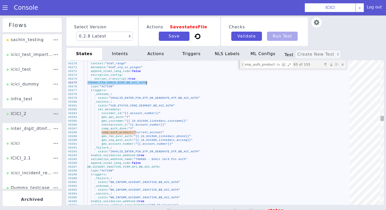
click at [227, 169] on textarea "comp_auth_product:" at bounding box center [212, 177] width 30 height 17
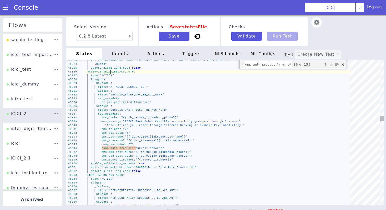
click at [111, 73] on div "45327 45328 45329 45330 45331 45332 45333 45334 45335 45336 45337 45338 45339 4…" at bounding box center [215, 103] width 341 height 307
click at [111, 73] on div "45327 45328 45329 45330 45331 45332 45333 45334 45335 45336 45337 45338 45339 4…" at bounding box center [234, 103] width 345 height 297
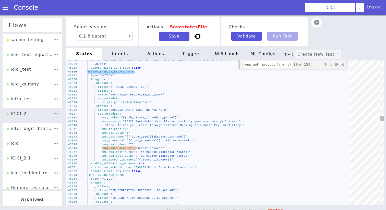
click at [269, 81] on textarea "comp_auth_product:" at bounding box center [283, 91] width 29 height 21
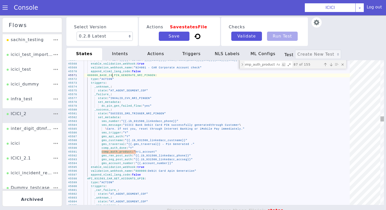
click at [113, 99] on span "880000_BASE_24_PIN_GENERATE_NRI_PINGEN" at bounding box center [113, 111] width 65 height 25
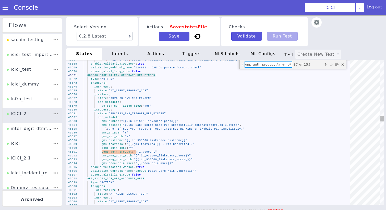
click at [261, 65] on textarea "comp_auth_product:" at bounding box center [267, 70] width 31 height 10
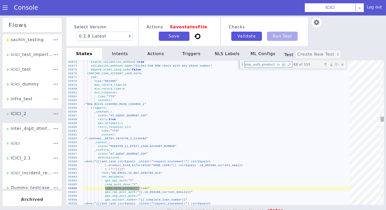
click at [116, 73] on div "45887 45888 45889 45890 45891 45892 45893 45894 45895 45896 45897 45898 45899 4…" at bounding box center [237, 129] width 334 height 320
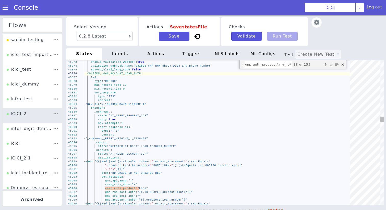
click at [116, 73] on div "45887 45888 45889 45890 45891 45892 45893 45894 45895 45896 45897 45898 45899 4…" at bounding box center [238, 106] width 313 height 338
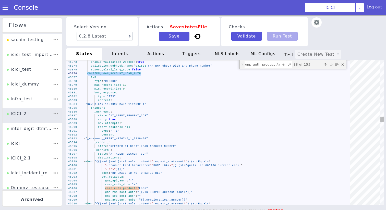
click at [270, 140] on textarea "comp_auth_product:" at bounding box center [274, 155] width 8 height 31
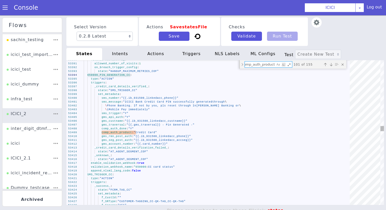
click at [200, 158] on textarea "comp_auth_product:" at bounding box center [184, 163] width 31 height 10
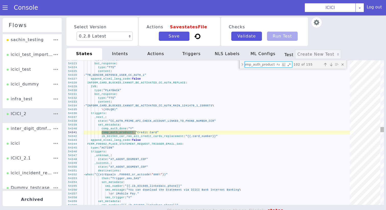
click at [158, 136] on span "INFORM_CARD_BLOCKED_CANNOT_BE_ACTIVATED_CC_AUTH_RE" at bounding box center [144, 173] width 53 height 75
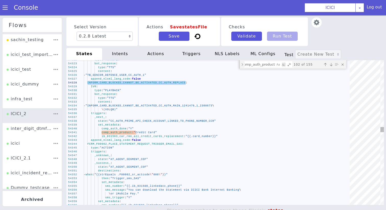
click at [257, 66] on textarea "comp_auth_product:" at bounding box center [260, 65] width 30 height 6
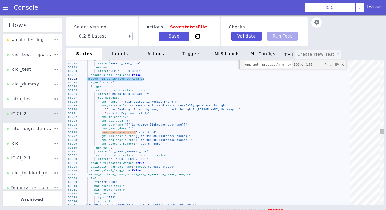
click at [199, 63] on textarea "comp_auth_product:" at bounding box center [190, 64] width 17 height 30
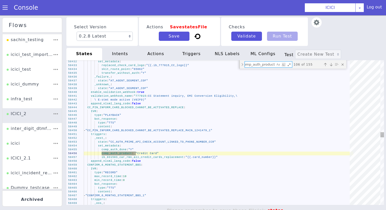
click at [108, 112] on span "CC_PIN_INFORM_CARD_BLOCKED_CANNOT_BE_ACTIVATED_REP" at bounding box center [131, 118] width 89 height 13
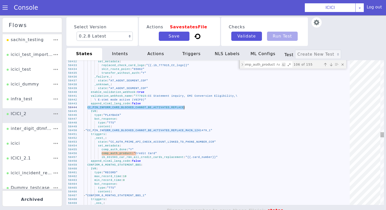
click at [262, 63] on textarea "comp_auth_product:" at bounding box center [260, 65] width 30 height 6
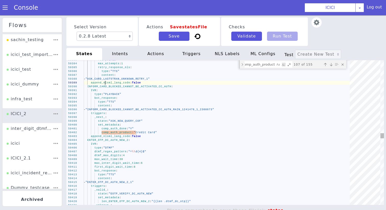
click at [315, 74] on span "append_nlsml_lang_code" at bounding box center [330, 59] width 30 height 30
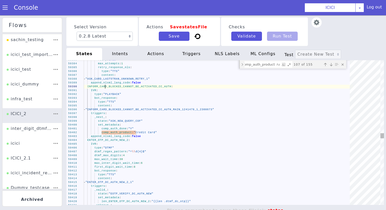
click at [106, 86] on span "INFORM_CARD_BLOCKED_CANNOT_BE_ACTIVATED_CC_AUTH" at bounding box center [130, 84] width 84 height 5
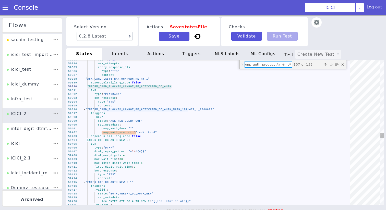
click at [269, 147] on textarea "comp_auth_product:" at bounding box center [268, 162] width 13 height 31
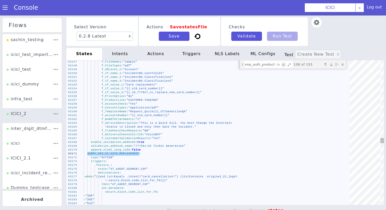
click at [269, 81] on textarea "comp_auth_product:" at bounding box center [283, 91] width 29 height 21
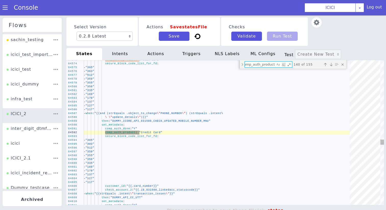
click at [277, 104] on textarea "comp_auth_product:" at bounding box center [287, 118] width 21 height 29
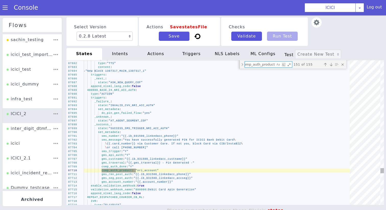
click at [121, 89] on div "87691 87692 87693 87694 87695 87696 87697 87698 87699 87700 87701 87702 87703 8…" at bounding box center [217, 130] width 346 height 295
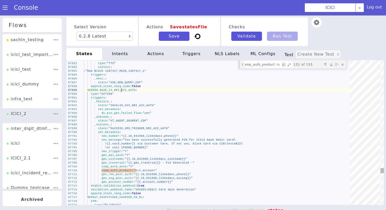
click at [121, 89] on div "87691 87692 87693 87694 87695 87696 87697 87698 87699 87700 87701 87702 87703 8…" at bounding box center [217, 130] width 346 height 295
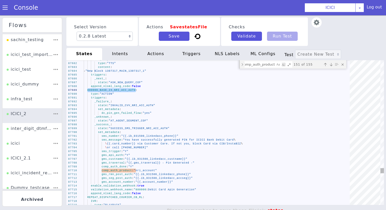
click at [278, 118] on textarea "comp_auth_product:" at bounding box center [285, 133] width 15 height 31
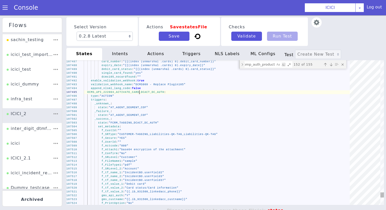
click at [140, 94] on div "107513 107514 107515 107516 107517 107518 107519 107520 107521 107522 107523 10…" at bounding box center [230, 100] width 344 height 219
click at [140, 94] on div "107513 107514 107515 107516 107517 107518 107519 107520 107521 107522 107523 10…" at bounding box center [210, 123] width 267 height 349
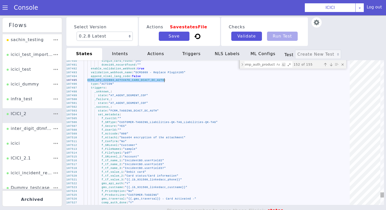
click at [235, 169] on textarea "comp_auth_product:" at bounding box center [220, 179] width 29 height 20
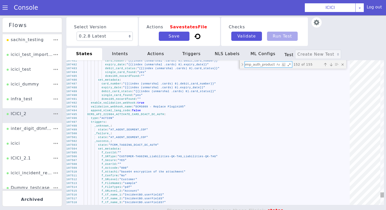
click at [182, 130] on textarea "comp_auth_product:" at bounding box center [167, 141] width 29 height 22
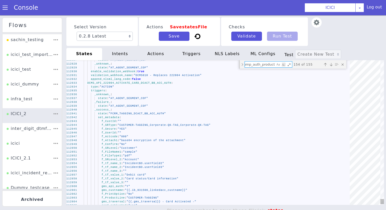
click at [269, 161] on span "DCMS_API_222004_ACTIVATE_CARD_DCACT_BB_ACC_AUTH" at bounding box center [310, 173] width 82 height 24
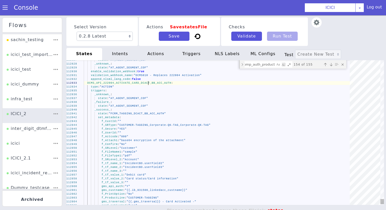
scroll to position [11, 41]
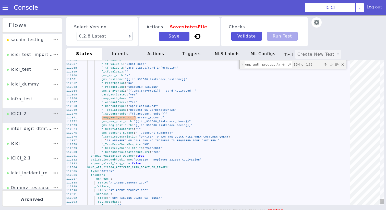
click at [267, 71] on textarea "comp_auth_product:" at bounding box center [275, 78] width 31 height 15
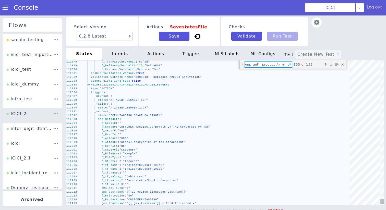
click at [134, 116] on span "DCMS_API_222004_ACTIVATE_CARD_DCACT_BB_PINGEN" at bounding box center [125, 136] width 72 height 41
click at [271, 74] on textarea "comp_auth_product:" at bounding box center [278, 82] width 30 height 17
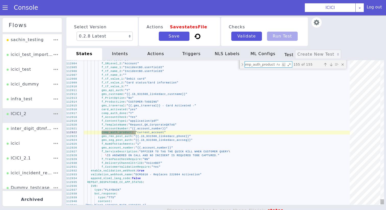
type textarea "f_PrintOption: "No" f_ProductLine: "CUSTOMER-TAGGING" gms_traversal: "{{.gms_tr…"
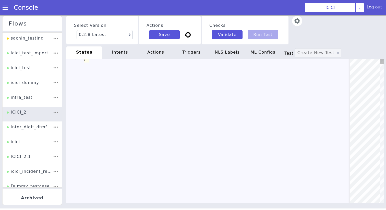
type textarea "init: "API_LANGUAGE_SET" model: "icici-dialogy" basepath: "[URL][DOMAIN_NAME]" …"
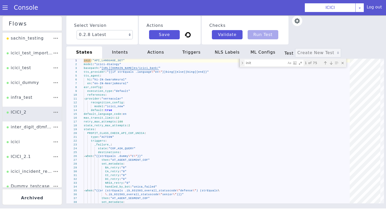
click at [300, 21] on img at bounding box center [303, 25] width 11 height 11
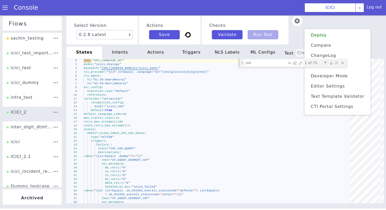
click at [325, 90] on ul "Deploy Compare ChangeLog Call Developer Mode Editor Settings Text Template Vali…" at bounding box center [316, 38] width 91 height 103
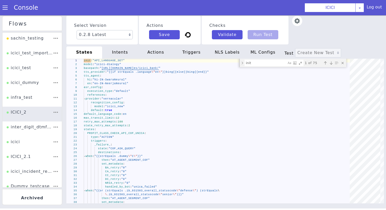
click at [294, 20] on img at bounding box center [288, 14] width 11 height 11
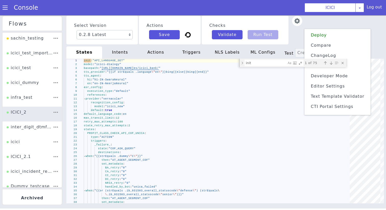
click at [327, 81] on li "Text Template Validator" at bounding box center [328, 69] width 62 height 24
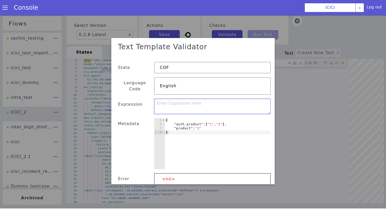
click at [229, 99] on textarea at bounding box center [212, 106] width 117 height 15
paste textarea "{{if listContains .product .authenticated_product}}{{\"Y\"}}{{else}}{{if listCo…"
click at [254, 99] on textarea "{{if listContains .product .authenticated_product}}{{\"Y\"}}{{else}}{{if listCo…" at bounding box center [212, 106] width 117 height 15
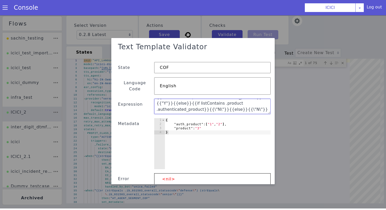
click at [162, 104] on textarea "{{if listContains .product .authenticated_product}}{{"Y"}}{{else}}{{if listCont…" at bounding box center [212, 106] width 117 height 15
click at [167, 104] on textarea "{{if listContains .product .authenticated_product}}{{"Y"}}{{else}}{{if listCont…" at bounding box center [212, 106] width 117 height 15
click at [165, 104] on textarea "{{if listContains .product .authenticated_product}}{{"Y"}}{{else}}{{if listCont…" at bounding box center [212, 106] width 117 height 15
click at [187, 104] on textarea "{{if listContains .product .authenticated_product}}{{"Y"}}{{else}}{{if listCont…" at bounding box center [212, 106] width 117 height 15
click at [192, 105] on textarea "{{if listContains .product .authenticated_product}}{{"Y"}}{{else}}{{if listCont…" at bounding box center [212, 106] width 117 height 15
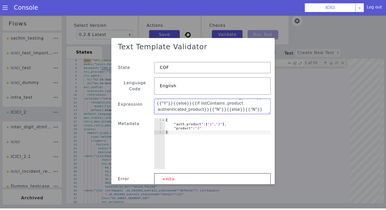
click at [224, 99] on textarea "{{if listContains .product .authenticated_product}}{{"Y"}}{{else}}{{if listCont…" at bounding box center [212, 106] width 117 height 15
click at [208, 99] on textarea "{{if listContains .product .authenticated_product}}{{"Y"}}{{else}}{{if listCont…" at bounding box center [212, 106] width 117 height 15
click at [176, 99] on textarea "{{if listContains .product .authenticated_product}}{{"Y"}}{{else}}{{if listCont…" at bounding box center [212, 106] width 117 height 15
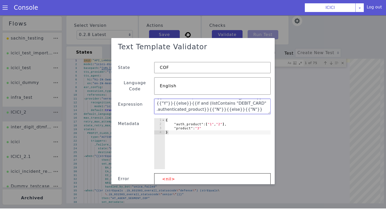
click at [200, 104] on textarea "{{if listContains .product .authenticated_product}}{{"Y"}}{{else}}{{if and (lis…" at bounding box center [212, 106] width 117 height 15
click at [176, 99] on textarea "{{if listContains .product .authenticated_product}}{{"Y"}}{{else}}{{if and (lis…" at bounding box center [212, 106] width 117 height 15
click at [200, 103] on textarea "{{if listContains .product .authenticated_product}}{{"Y"}}{{else}}{{if (and (li…" at bounding box center [212, 106] width 117 height 15
click at [203, 104] on textarea "{{if listContains .product .authenticated_product}}{{"Y"}}{{else}}{{if (and (li…" at bounding box center [212, 106] width 117 height 15
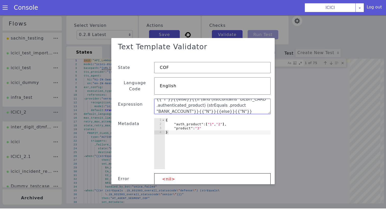
click at [203, 104] on textarea "{{if listContains .product .authenticated_product}}{{"Y"}}{{else}}{{if (and (li…" at bounding box center [212, 106] width 117 height 15
click at [202, 105] on textarea "{{if listContains .product .authenticated_product}}{{"Y"}}{{else}}{{if (and (li…" at bounding box center [212, 106] width 117 height 15
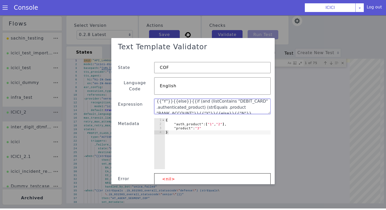
scroll to position [12, 0]
drag, startPoint x: 157, startPoint y: 99, endPoint x: 209, endPoint y: 106, distance: 52.4
click at [209, 106] on textarea "{{if listContains .product .authenticated_product}}{{"Y"}}{{else}}{{if (and (li…" at bounding box center [212, 106] width 117 height 15
paste textarea "if (and (listContains "DEBIT_CARD" .authenticated_product) (strEquals .product …"
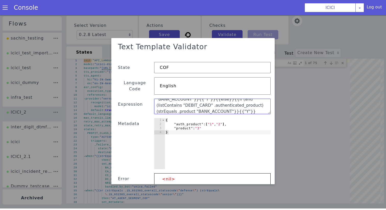
click at [171, 101] on textarea "{{if listContains .product .authenticated_product}}{{"Y"}}{{else}}{{if (and (li…" at bounding box center [212, 106] width 117 height 15
click at [168, 104] on textarea "{{if listContains .product .authenticated_product}}{{"Y"}}{{else}}{{if (and (li…" at bounding box center [212, 106] width 117 height 15
click at [196, 101] on textarea "{{if listContains .product .authenticated_product}}{{"Y"}}{{else}}{{if (and (li…" at bounding box center [212, 106] width 117 height 15
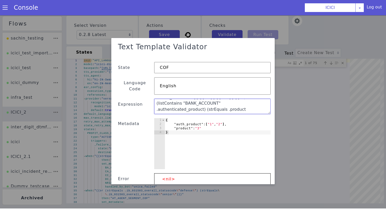
click at [196, 101] on textarea "{{if listContains .product .authenticated_product}}{{"Y"}}{{else}}{{if (and (li…" at bounding box center [212, 106] width 117 height 15
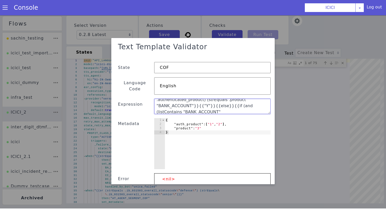
click at [192, 100] on textarea "{{if listContains .product .authenticated_product}}{{"Y"}}{{else}}{{if (and (li…" at bounding box center [212, 106] width 117 height 15
click at [204, 107] on textarea "{{if listContains .product .authenticated_product}}{{"Y"}}{{else}}{{if (and (li…" at bounding box center [212, 106] width 117 height 15
type textarea "{{if listContains .product .authenticated_product}}{{"Y"}}{{else}}{{if (and (li…"
click at [188, 119] on div "{ "auth_product" : [ "1" , "2" ] , "product" : "3" }" at bounding box center [218, 147] width 106 height 59
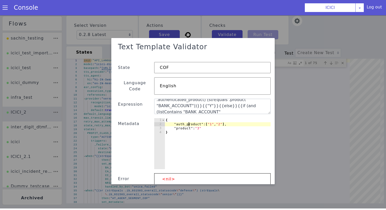
click at [188, 119] on div "{ "auth_product" : [ "1" , "2" ] , "product" : "3" }" at bounding box center [218, 147] width 106 height 59
paste textarea "enticated"
click at [229, 120] on div "{ "authenticated_product" : [ "1" , "2" ] , "product" : "3" }" at bounding box center [218, 147] width 106 height 59
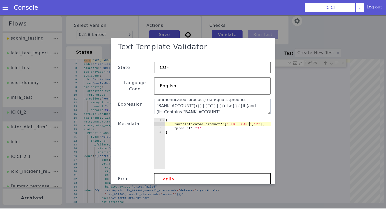
click at [256, 118] on div "{ "authenticated_product" : [ "DEBIT_CARD" , "2" ] , "product" : "3" }" at bounding box center [218, 147] width 106 height 59
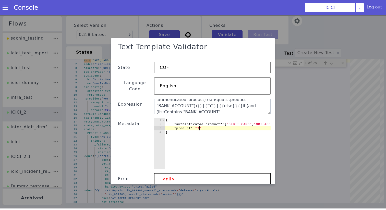
click at [199, 123] on div "{ "authenticated_product" : [ "DEBIT_CARD" , "NRI_ACCOUNT" ] , "product" : "3" }" at bounding box center [226, 147] width 122 height 59
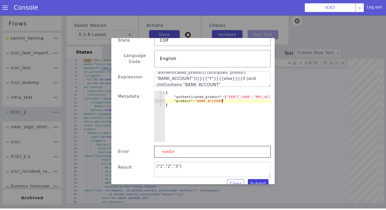
type textarea ""product":"BANK_ACCOUNT""
click at [265, 180] on button "Submit" at bounding box center [258, 183] width 21 height 9
type textarea "{{if listContains .product .authenticated_product}}{{"Y"}}{{else}}{{if (and (li…"
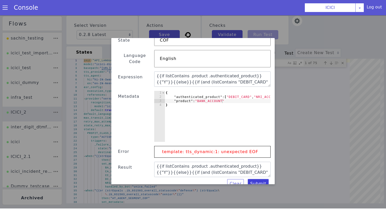
scroll to position [25, 0]
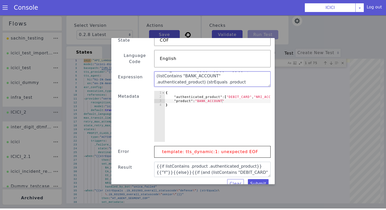
click at [265, 77] on textarea "{{if listContains .product .authenticated_product}}{{"Y"}}{{else}}{{if (and (li…" at bounding box center [212, 79] width 117 height 15
type textarea "{{if listContains .product .authenticated_product}}{{"Y"}}{{else}}{{if (and (li…"
click at [260, 180] on button "Submit" at bounding box center [258, 183] width 21 height 9
type textarea "{{if listContains .product .authenticated_product}}{{"Y"}}{{else}}{{if (and (li…"
click at [260, 180] on button "Submit" at bounding box center [258, 183] width 21 height 9
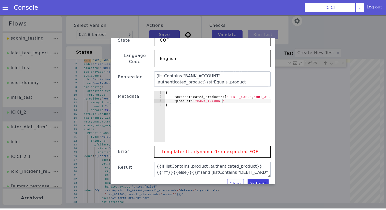
click at [260, 180] on button "Submit" at bounding box center [258, 183] width 21 height 9
click at [260, 180] on div "Clear Submit" at bounding box center [193, 183] width 155 height 9
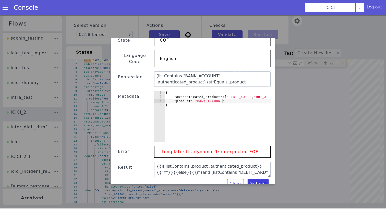
click at [260, 180] on button "Submit" at bounding box center [258, 183] width 21 height 9
click at [234, 76] on textarea "{{if listContains .product .authenticated_product}}{{"Y"}}{{else}}{{if (and (li…" at bounding box center [212, 79] width 117 height 15
click at [245, 77] on textarea "{{if listContains .product .authenticated_product}}{{"Y"}}{{else}}{{if (and (li…" at bounding box center [212, 79] width 117 height 15
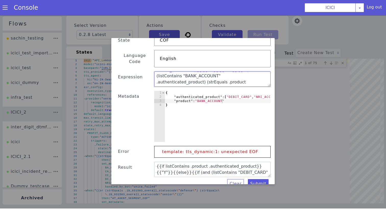
click at [257, 77] on textarea "{{if listContains .product .authenticated_product}}{{"Y"}}{{else}}{{if (and (li…" at bounding box center [212, 79] width 117 height 15
drag, startPoint x: 259, startPoint y: 77, endPoint x: 246, endPoint y: 77, distance: 12.5
click at [246, 77] on textarea "{{if listContains .product .authenticated_product}}{{"Y"}}{{else}}{{if (and (li…" at bounding box center [212, 79] width 117 height 15
paste textarea "{{end}}"
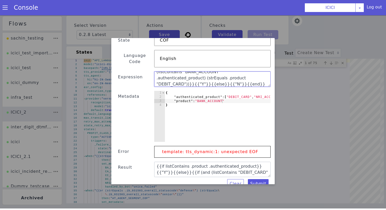
paste textarea "{{end}}"
type textarea "{{if listContains .product .authenticated_product}}{{"Y"}}{{else}}{{if (and (li…"
click at [262, 179] on button "Submit" at bounding box center [258, 183] width 21 height 9
type textarea "Y"
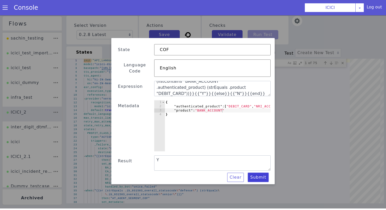
scroll to position [12, 0]
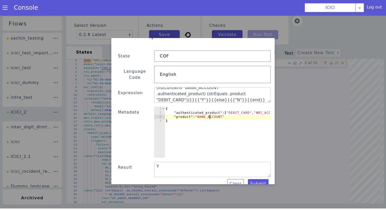
click at [211, 110] on div "{ "authenticated_product" : [ "DEBIT_CARD" , "NRI_ACCOUNT" ] , "product" : "BAN…" at bounding box center [226, 136] width 122 height 59
click at [255, 179] on button "Submit" at bounding box center [258, 183] width 21 height 9
click at [214, 155] on div "Text Template Validator State COF Language Code English Expression {{if listCon…" at bounding box center [193, 109] width 155 height 160
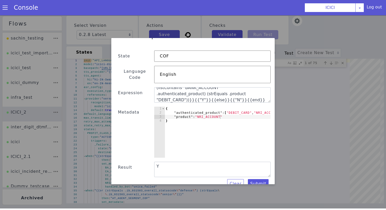
click at [214, 155] on div "Text Template Validator State COF Language Code English Expression {{if listCon…" at bounding box center [193, 109] width 155 height 160
click at [208, 109] on div "{ "authenticated_product" : [ "DEBIT_CARD" , "NRI_ACCOUNT" ] , "product" : "NRI…" at bounding box center [226, 136] width 122 height 59
click at [208, 111] on div "{ "authenticated_product" : [ "DEBIT_CARD" , "NRI_ACCOUNT" ] , "product" : "NRI…" at bounding box center [226, 136] width 122 height 59
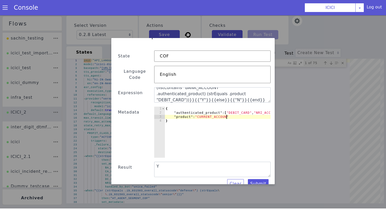
scroll to position [0, 4]
type textarea ""product":"CURRENT_ACCOUNT""
click at [255, 179] on button "Submit" at bounding box center [258, 183] width 21 height 9
type textarea "N"
click at [216, 113] on div "{ "authenticated_product" : [ "DEBIT_CARD" , "NRI_ACCOUNT" ] , "product" : "CUR…" at bounding box center [226, 136] width 122 height 59
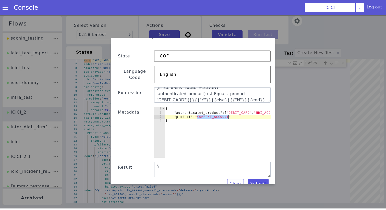
click at [216, 113] on div "{ "authenticated_product" : [ "DEBIT_CARD" , "NRI_ACCOUNT" ] , "product" : "CUR…" at bounding box center [226, 136] width 122 height 59
click at [258, 179] on button "Submit" at bounding box center [258, 183] width 21 height 9
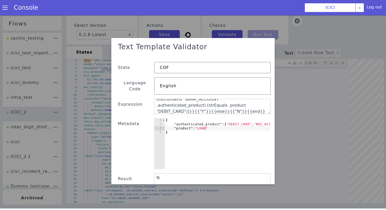
click at [189, 129] on div "{ "authenticated_product" : [ "DEBIT_CARD" , "NRI_ACCOUNT" ] , "product" : "LOA…" at bounding box center [226, 147] width 122 height 59
type textarea ""product":"LOAN" }"
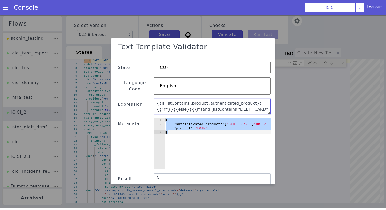
drag, startPoint x: 170, startPoint y: 104, endPoint x: 156, endPoint y: 98, distance: 15.2
click at [156, 99] on textarea "{{if listContains .product .authenticated_product}}{{"Y"}}{{else}}{{if (and (li…" at bounding box center [212, 106] width 117 height 15
paste textarea "{{if listContains .product .authenticated_product}}{{"Y"}}{{else}}"
click at [202, 101] on textarea "{{if listContains .product .authenticated_product}}{{"Y"}}{{else}}{{if listCont…" at bounding box center [212, 106] width 117 height 15
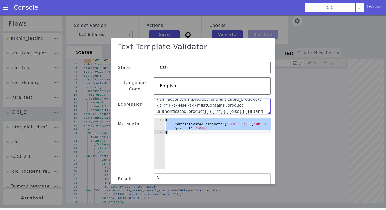
click at [202, 101] on textarea "{{if listContains .product .authenticated_product}}{{"Y"}}{{else}}{{if listCont…" at bounding box center [212, 106] width 117 height 15
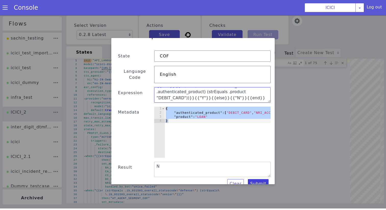
type textarea "{{if listContains .product .authenticated_product}}{{"Y"}}{{else}}{{if listCont…"
click at [255, 181] on button "Submit" at bounding box center [258, 183] width 21 height 9
type textarea "{{if listContains .product .authenticated_product}}{{"Y"}}{{else}}{{if listCont…"
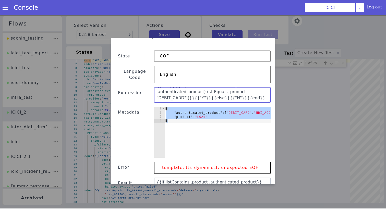
click at [207, 92] on textarea "{{if listContains .product .authenticated_product}}{{"Y"}}{{else}}{{if listCont…" at bounding box center [212, 94] width 117 height 15
drag, startPoint x: 170, startPoint y: 94, endPoint x: 199, endPoint y: 94, distance: 29.7
click at [199, 94] on textarea "{{if listContains .product .authenticated_product}}{{"Y"}}{{else}}{{if listCont…" at bounding box center [212, 94] width 117 height 15
paste textarea "{{end}}"
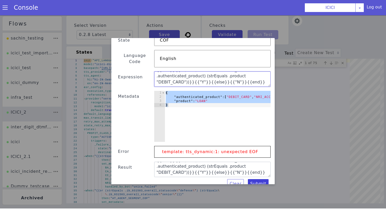
type textarea "{{if listContains .product .authenticated_product}}{{"Y"}}{{else}}{{if listCont…"
click at [258, 179] on button "Submit" at bounding box center [258, 183] width 21 height 9
type textarea "{{if listContains .product .authenticated_product}}{{"Y"}}{{else}}{{if listCont…"
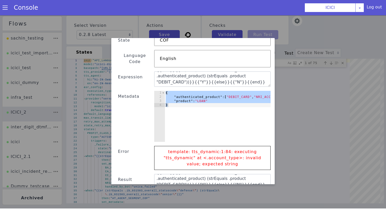
click at [218, 97] on div "{ "authenticated_product" : [ "DEBIT_CARD" , "NRI_ACCOUNT" ] , "product" : "LOA…" at bounding box center [226, 120] width 122 height 59
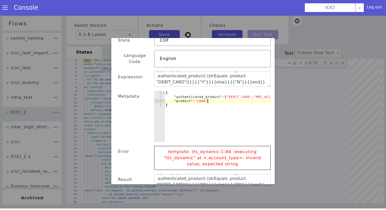
type textarea ""product":"LOAN","
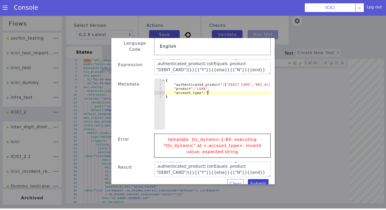
type textarea ""account_type":""
click at [256, 179] on button "Submit" at bounding box center [258, 183] width 21 height 9
type textarea "N"
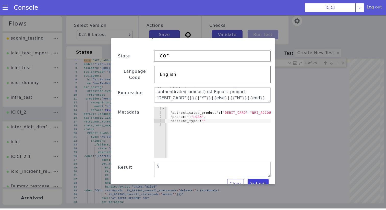
scroll to position [0, 0]
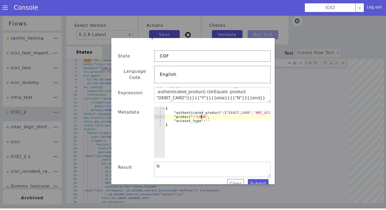
click at [201, 110] on div "{ "authenticated_product" : [ "DEBIT_CARD" , "NRI_ACCOUNT" ] , "product" : "LOA…" at bounding box center [226, 136] width 122 height 59
type textarea ""product":"BANK_ACCOUNT","
click at [259, 179] on button "Submit" at bounding box center [258, 183] width 21 height 9
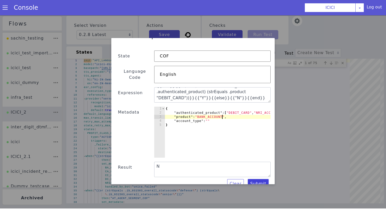
type textarea "Y"
click at [259, 179] on button "Submit" at bounding box center [258, 183] width 21 height 9
click at [207, 116] on div "{ "authenticated_product" : [ "DEBIT_CARD" , "NRI_ACCOUNT" ] , "product" : "BAN…" at bounding box center [226, 136] width 122 height 59
click at [264, 179] on button "Submit" at bounding box center [258, 183] width 21 height 9
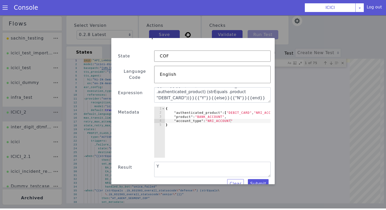
click at [238, 109] on div "{ "authenticated_product" : [ "DEBIT_CARD" , "NRI_ACCOUNT" ] , "product" : "BAN…" at bounding box center [226, 136] width 122 height 59
click at [234, 107] on div "{ "authenticated_product" : [ "DEBIT_CARD" , "NRI_ACCOUNT" ] , "product" : "BAN…" at bounding box center [226, 136] width 122 height 59
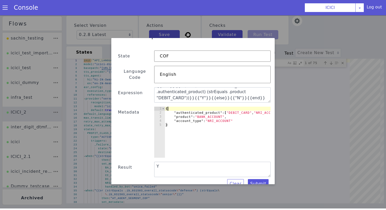
click at [234, 107] on div "{ "authenticated_product" : [ "DEBIT_CARD" , "NRI_ACCOUNT" ] , "product" : "BAN…" at bounding box center [226, 136] width 122 height 59
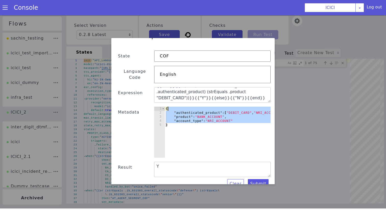
click at [234, 107] on div "{ "authenticated_product" : [ "DEBIT_CARD" , "NRI_ACCOUNT" ] , "product" : "BAN…" at bounding box center [226, 136] width 122 height 59
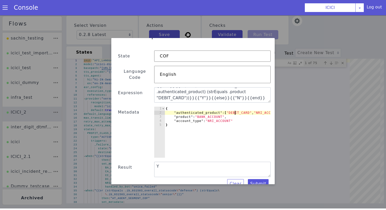
click at [234, 107] on div "{ "authenticated_product" : [ "DEBIT_CARD" , "NRI_ACCOUNT" ] , "product" : "BAN…" at bounding box center [226, 136] width 122 height 59
click at [258, 183] on div "Text Template Validator State COF Language Code English Expression {{if listCon…" at bounding box center [193, 111] width 155 height 146
click at [258, 182] on button "Submit" at bounding box center [258, 183] width 21 height 9
click at [258, 180] on button "Submit" at bounding box center [258, 183] width 21 height 9
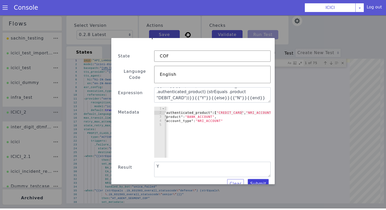
scroll to position [0, 18]
click at [248, 107] on div "{ "authenticated_product" : [ "CREDIT_CARD" , "NRI_ACCOUNT" ] , "product" : "BA…" at bounding box center [209, 136] width 124 height 59
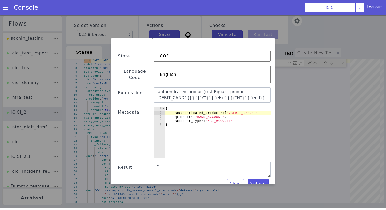
type textarea ""authenticated_product":["CREDIT_CARD"],"
click at [254, 179] on button "Submit" at bounding box center [258, 183] width 21 height 9
type textarea "N"
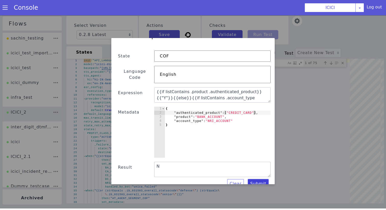
scroll to position [6, 0]
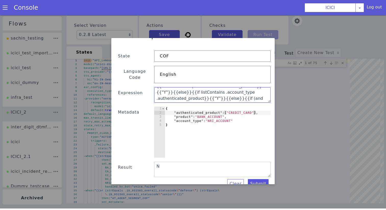
click at [204, 93] on textarea "{{if listContains .product .authenticated_product}}{{"Y"}}{{else}}{{if listCont…" at bounding box center [212, 94] width 117 height 15
click at [257, 179] on button "Submit" at bounding box center [258, 183] width 21 height 9
click at [212, 111] on div "{ "authenticated_product" : [ "CREDIT_CARD" ] , "product" : "BANK_ACCOUNT" , "a…" at bounding box center [218, 136] width 106 height 59
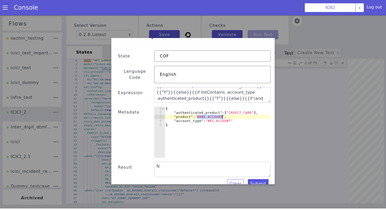
click at [212, 111] on div "{ "authenticated_product" : [ "CREDIT_CARD" ] , "product" : "BANK_ACCOUNT" , "a…" at bounding box center [218, 136] width 106 height 59
type textarea ""product":"CREDIT_CARD","
click at [255, 179] on button "Submit" at bounding box center [258, 183] width 21 height 9
type textarea "Y"
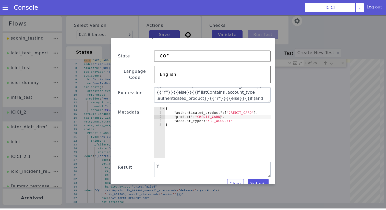
click at [208, 111] on div "{ "authenticated_product" : [ "CREDIT_CARD" ] , "product" : "CREDIT_CARD" , "ac…" at bounding box center [218, 136] width 106 height 59
type textarea ""product":"DEBIT_CARD","
click at [265, 179] on button "Submit" at bounding box center [258, 183] width 21 height 9
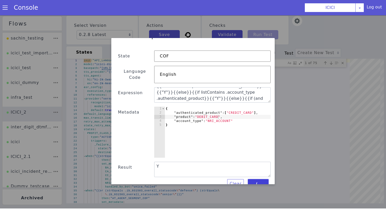
type textarea "N"
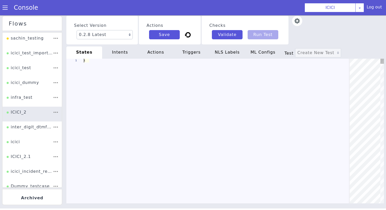
type textarea "- provider: "vernacular" recognition_config: model: "icici_new" default: true d…"
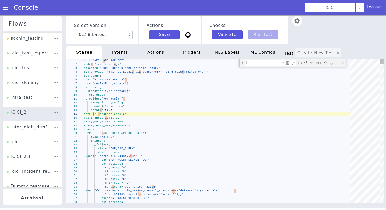
type textarea "li"
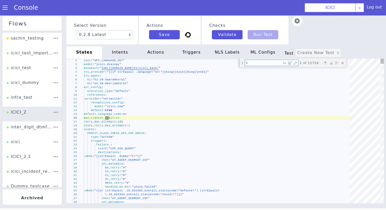
type textarea "- when: "{{listContains .ib_777015_CC_logo .cobranded}}" then: - "CC_KNOW_REWAR…"
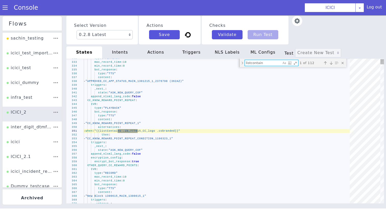
type textarea "listcontains"
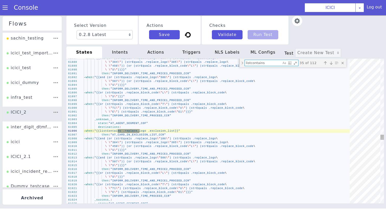
type textarea "\ \"E\") (strEquals .replace_block_code \"E1\")}}" then: "INFORM_DELIVERY_TIME_…"
type textarea "listcontains"
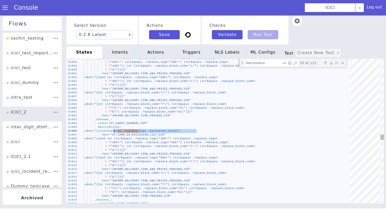
drag, startPoint x: 197, startPoint y: 130, endPoint x: 115, endPoint y: 132, distance: 82.1
click at [296, 23] on img at bounding box center [300, 23] width 10 height 10
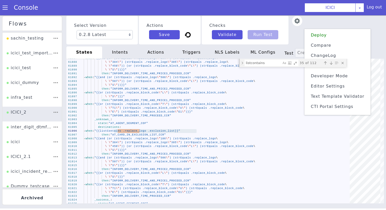
click at [321, 99] on span "Text Template Validator" at bounding box center [337, 103] width 54 height 8
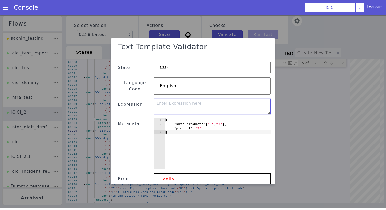
click at [203, 99] on textarea at bounding box center [212, 106] width 117 height 15
paste textarea "{{listContains .replace_logo .exclusion_list}}"
type textarea "{{listContains .replace_logo .exclusion_list}}"
type textarea ""auth_product":["1","2"],"
click at [185, 119] on div "{ "auth_product" : [ "1" , "2" ] , "product" : "3" }" at bounding box center [218, 147] width 106 height 59
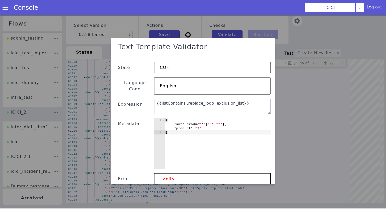
click at [185, 119] on div "{ "auth_product" : [ "1" , "2" ] , "product" : "3" }" at bounding box center [218, 147] width 106 height 59
click at [197, 99] on textarea "{{listContains .replace_logo .exclusion_list}}" at bounding box center [212, 106] width 117 height 15
click at [216, 100] on textarea "{{listContains .replace_logo .exclusion_list}}" at bounding box center [212, 106] width 117 height 15
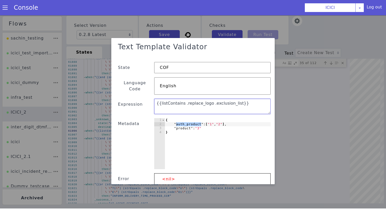
paste textarea "auth_produc"
click at [200, 99] on textarea "{{listContains .replace_logo .auth_product}}" at bounding box center [212, 106] width 117 height 15
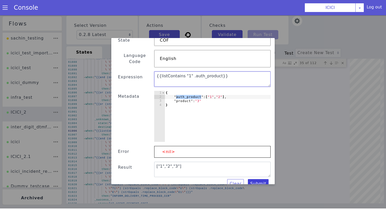
type textarea "{{listContains "1" .auth_product}}"
click at [264, 180] on button "Submit" at bounding box center [258, 183] width 21 height 9
type textarea "true"
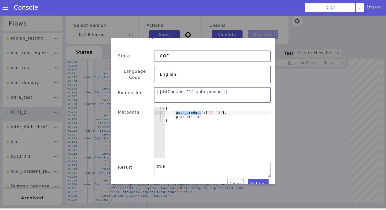
click at [221, 95] on textarea "{{listContains "1" .auth_product}}" at bounding box center [212, 94] width 117 height 15
paste textarea "if listContains .product .authenticated_product}}{{\"Y\"}}{{else}}{{if listCont…"
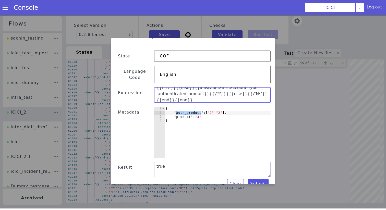
type textarea "{{if listContains .product .authenticated_product}}{{\"Y\"}}{{else}}{{if listCo…"
click at [218, 119] on div "{ "auth_product" : [ "1" , "2" ] , "product" : "3" }" at bounding box center [218, 136] width 106 height 59
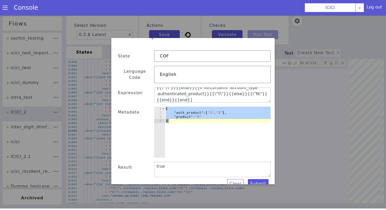
paste textarea
type textarea "}"
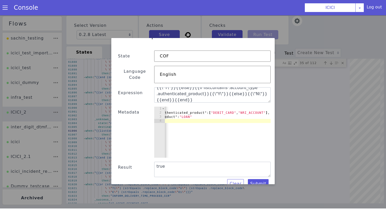
scroll to position [0, 16]
click at [253, 179] on button "Submit" at bounding box center [258, 183] width 21 height 9
type textarea "{{if listContains .product .authenticated_product}}{{\"Y\"}}{{else}}{{if listCo…"
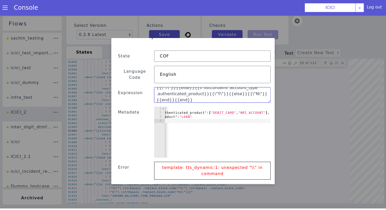
click at [208, 90] on textarea "{{if listContains .product .authenticated_product}}{{\"Y\"}}{{else}}{{if listCo…" at bounding box center [212, 94] width 117 height 15
click at [212, 89] on textarea "{{if listContains .product .authenticated_product}}{{\"Y\"}}{{else}}{{if listCo…" at bounding box center [212, 94] width 117 height 15
click at [233, 89] on textarea "{{if listContains .product .authenticated_product}}{{\"Y\"}}{{else}}{{if listCo…" at bounding box center [212, 94] width 117 height 15
click at [238, 93] on textarea "{{if listContains .product .authenticated_product}}{{\"Y\"}}{{else}}{{if listCo…" at bounding box center [212, 94] width 117 height 15
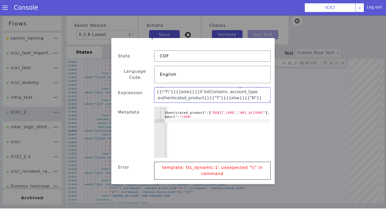
scroll to position [0, 0]
click at [254, 87] on textarea "{{if listContains .product .authenticated_product}}{{\"Y\"}}{{else}}{{if listCo…" at bounding box center [212, 94] width 117 height 15
click at [258, 87] on textarea "{{if listContains .product .authenticated_product}}{{"Y\"}}{{else}}{{if listCon…" at bounding box center [212, 94] width 117 height 15
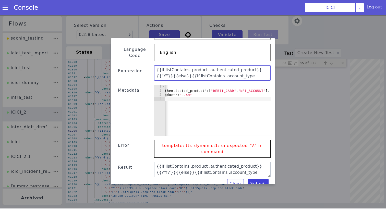
type textarea "{{if listContains .product .authenticated_product}}{{"Y"}}{{else}}{{if listCont…"
click at [255, 179] on button "Submit" at bounding box center [258, 183] width 21 height 9
type textarea "{{if listContains .product .authenticated_product}}{{"Y"}}{{else}}{{if listCont…"
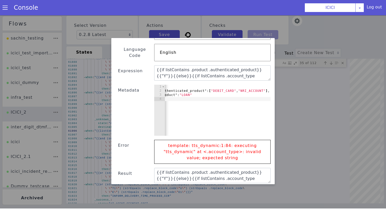
click at [204, 90] on div "{ "authenticated_product" : [ "DEBIT_CARD" , "NRI_ACCOUNT" ] , "product" : "LOA…" at bounding box center [210, 114] width 122 height 59
type textarea ""product":"LOAN","
type textarea ""account_type":"NRI_ACCOUNT"
click at [262, 186] on button "Submit" at bounding box center [258, 190] width 21 height 9
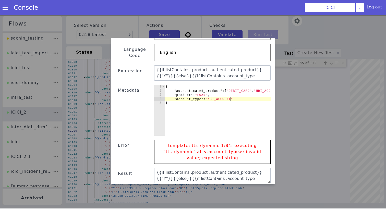
type textarea "Y"
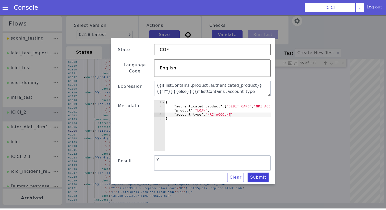
scroll to position [12, 0]
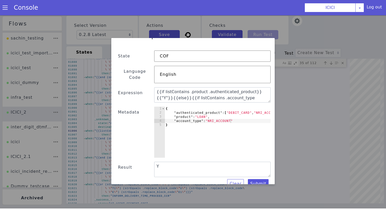
click at [199, 111] on div "{ "authenticated_product" : [ "DEBIT_CARD" , "NRI_ACCOUNT" ] , "product" : "LOA…" at bounding box center [226, 136] width 122 height 59
click at [215, 116] on div "{ "authenticated_product" : [ "DEBIT_CARD" , "NRI_ACCOUNT" ] , "product" : "DEB…" at bounding box center [226, 136] width 122 height 59
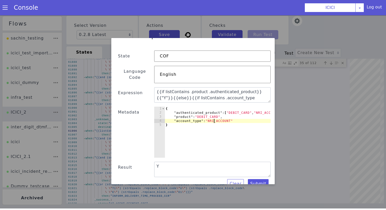
click at [215, 116] on div "{ "authenticated_product" : [ "DEBIT_CARD" , "NRI_ACCOUNT" ] , "product" : "DEB…" at bounding box center [226, 136] width 122 height 59
click at [257, 179] on button "Submit" at bounding box center [258, 183] width 21 height 9
click at [220, 115] on div "{ "authenticated_product" : [ "DEBIT_CARD" , "NRI_ACCOUNT" ] , "product" : "DEB…" at bounding box center [226, 136] width 122 height 59
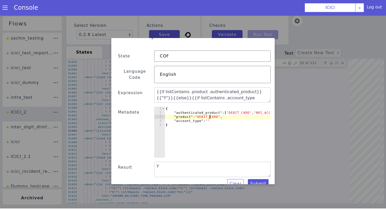
click at [210, 111] on div "{ "authenticated_product" : [ "DEBIT_CARD" , "NRI_ACCOUNT" ] , "product" : "DEB…" at bounding box center [226, 136] width 122 height 59
type textarea ""product":"CREDIT_CARD","
click at [263, 179] on button "Submit" at bounding box center [258, 183] width 21 height 9
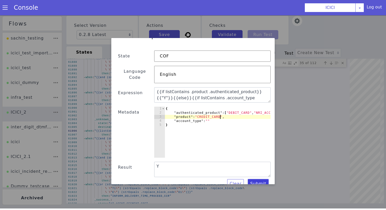
type textarea "N"
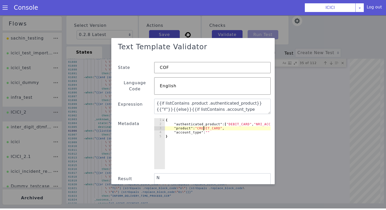
click at [204, 121] on div "{ "authenticated_product" : [ "DEBIT_CARD" , "NRI_ACCOUNT" ] , "product" : "CRE…" at bounding box center [226, 147] width 122 height 59
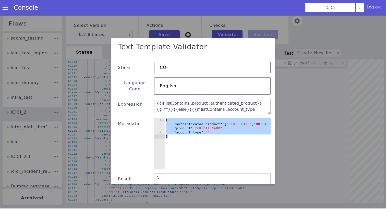
scroll to position [0, 3]
click at [205, 121] on div "{ "authenticated_product" : [ "DEBIT_CARD" , "NRI_ACCOUNT" ] , "product" : "CRE…" at bounding box center [226, 147] width 122 height 59
type textarea ""product":"CREDIT_CARD","
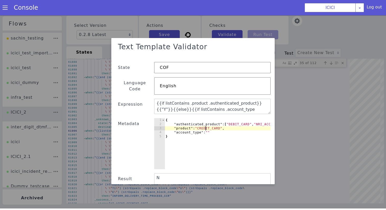
scroll to position [0, 0]
click at [197, 105] on textarea "{{if listContains .product .authenticated_product}}{{"Y"}}{{else}}{{if listCont…" at bounding box center [212, 106] width 117 height 15
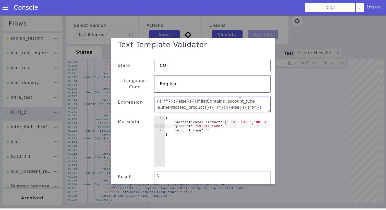
scroll to position [12, 0]
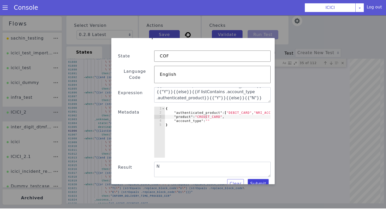
click at [263, 179] on button "Submit" at bounding box center [258, 183] width 21 height 9
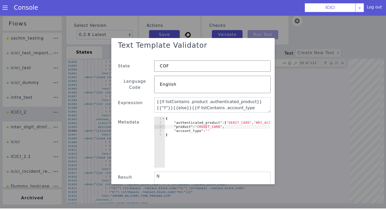
scroll to position [0, 0]
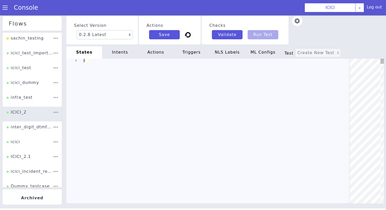
type textarea "init: "API_LANGUAGE_SET" model: "icici-dialogy" basepath: "[URL][DOMAIN_NAME]" …"
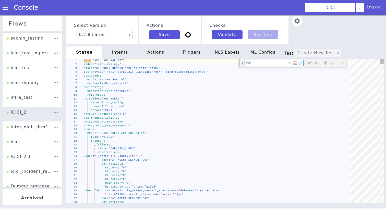
type textarea ""authenticated_product": [ {{- range $i, $v := .authenticated_product -}} {{- i…"
click at [298, 57] on img at bounding box center [304, 63] width 12 height 12
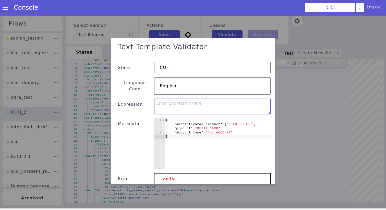
click at [194, 191] on textarea at bounding box center [193, 197] width 117 height 15
paste textarea ""authenticated_product": [ {{- range $i, $v := .authenticated_product -}} {{- i…"
drag, startPoint x: 194, startPoint y: 128, endPoint x: 124, endPoint y: 128, distance: 70.5
click at [125, 125] on div "Text Template Validator State COF Language Code English Expression "authenticat…" at bounding box center [183, 154] width 155 height 176
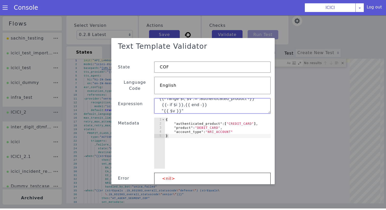
type textarea "[ {{- range $i, $v := .authenticated_product -}} {{- if $i }},{{ end -}} "{{ $v…"
click at [364, 0] on div "{ "authenticated_product" : [ "CREDIT_CARD" ] , "product" : "DEBIT_CARD" , "acc…" at bounding box center [383, 25] width 106 height 59
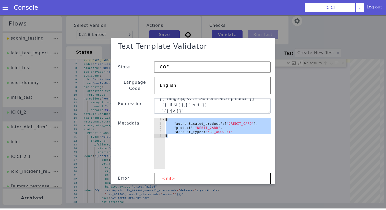
paste textarea
type textarea "}"
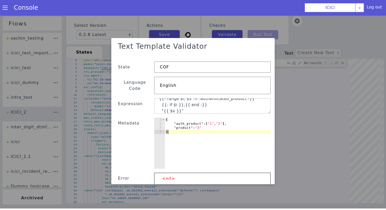
scroll to position [27, 0]
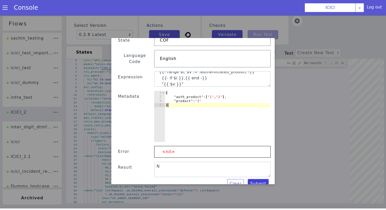
type textarea "[, "" ]"
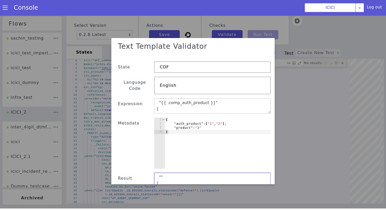
scroll to position [0, 0]
drag, startPoint x: 250, startPoint y: 88, endPoint x: 226, endPoint y: 75, distance: 27.0
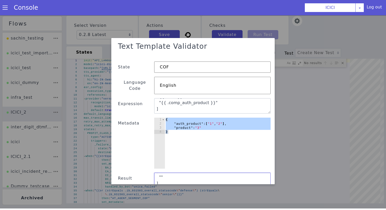
scroll to position [12, 0]
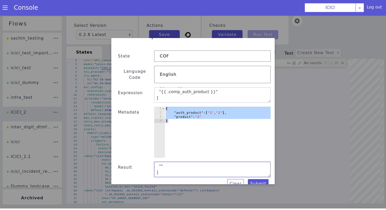
drag, startPoint x: 156, startPoint y: 174, endPoint x: 169, endPoint y: 200, distance: 29.4
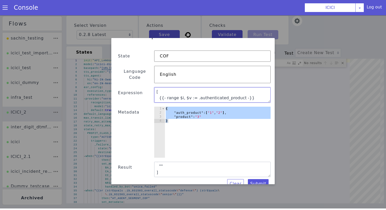
click at [183, 144] on textarea "[ {{- range $i, $v := .authenticated_product -}} {{- if $i }},{{ end -}} "{{ $v…" at bounding box center [196, 147] width 117 height 15
click at [198, 94] on textarea "[ {{- range $i, $v := .authenticated_product -}} {{- if $i }},{{ end -}} "{{ $v…" at bounding box center [211, 97] width 117 height 15
click at [355, 0] on div "{ "auth_product" : [ "1" , "2" ] , "product" : "3" }" at bounding box center [383, 14] width 106 height 59
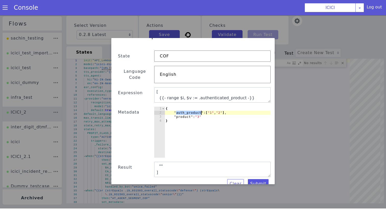
paste textarea "enticated"
type textarea ""authenticated_product":["1","2"],"
click at [338, 89] on button "Submit" at bounding box center [338, 93] width 21 height 9
type textarea "["1","2", "" ]"
click at [257, 183] on button "Submit" at bounding box center [257, 187] width 21 height 9
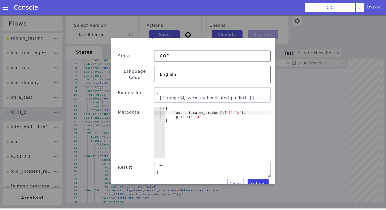
click at [251, 197] on div "Clear Submit" at bounding box center [185, 201] width 155 height 9
click at [278, 143] on button "Submit" at bounding box center [280, 147] width 21 height 9
click at [307, 111] on div "Clear Submit" at bounding box center [243, 115] width 155 height 9
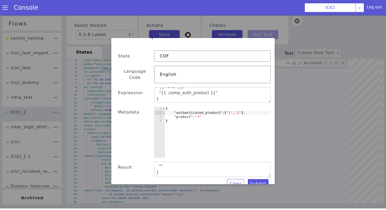
scroll to position [17, 0]
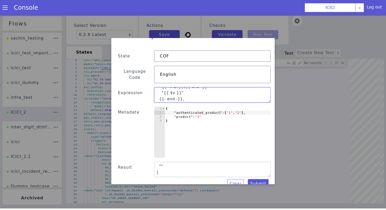
paste textarea ""authenticated_product": "[{{- range $i, $v := .authenticated_product }}{{if $i…"
type textarea ""authenticated_product": "[{{- range $i, $v := .authenticated_product }}{{if $i…"
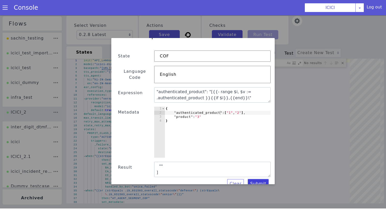
type textarea ""authenticated_product": "[\"1\",\"2\",\"\"]""
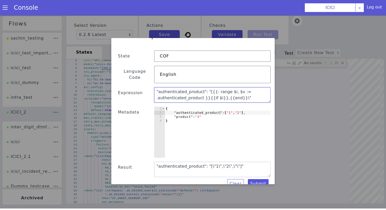
click at [224, 111] on textarea ""authenticated_product": "[{{- range $i, $v := .authenticated_product }}{{if $i…" at bounding box center [205, 112] width 117 height 15
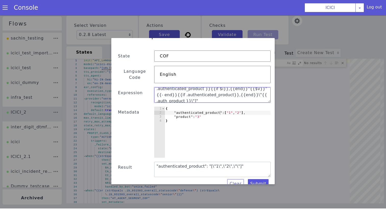
scroll to position [12, 0]
click at [216, 93] on textarea ""authenticated_product": "[{{- range $i, $v := .authenticated_product }}{{if $i…" at bounding box center [210, 100] width 117 height 15
click at [294, 30] on textarea ""authenticated_product": "[{{- range $i, $v := .authenticated_product }}{{if $i…" at bounding box center [252, 37] width 117 height 15
type textarea ""authenticated_product": "[{{- range $i, $v := .authenticated_product }}{{if $i…"
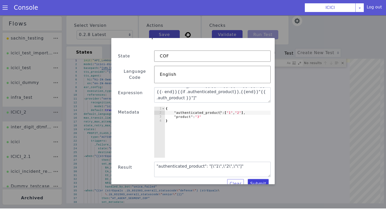
type textarea ""authenticated_product": "["1","2",""]""
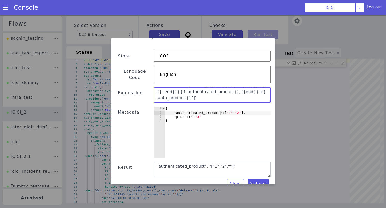
click at [210, 180] on textarea ""authenticated_product": "[{{- range $i, $v := .authenticated_product }}{{if $i…" at bounding box center [193, 185] width 117 height 15
click at [224, 102] on textarea ""authenticated_product": "[{{- range $i, $v := .authenticated_product }}{{if $i…" at bounding box center [207, 108] width 117 height 15
click at [210, 186] on textarea ""authenticated_product": "[{{- range $i, $v := .authenticated_product }}{{if $i…" at bounding box center [193, 192] width 117 height 15
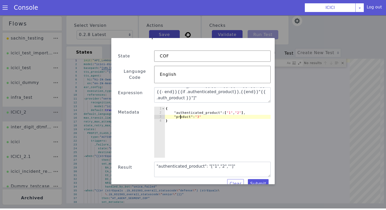
click at [181, 112] on div "{ "authenticated_product" : [ "1" , "2" ] , "product" : "3" }" at bounding box center [218, 136] width 106 height 59
click at [166, 156] on div "{ "authenticated_product" : [ "1" , "2" ] , "product" : "3" }" at bounding box center [203, 180] width 106 height 59
paste textarea "auth_"
type textarea ""auth_product":"3""
click at [297, 122] on button "Submit" at bounding box center [298, 126] width 21 height 9
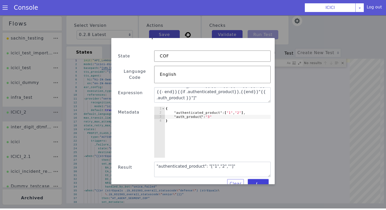
type textarea ""authenticated_product": "["1","2","3"]""
drag, startPoint x: 221, startPoint y: 197, endPoint x: 215, endPoint y: 193, distance: 6.8
click at [222, 174] on textarea ""authenticated_product": "["1","2","3"]"" at bounding box center [208, 181] width 117 height 15
click at [202, 200] on textarea ""authenticated_product": "["1","2","3"]"" at bounding box center [200, 205] width 117 height 15
drag, startPoint x: 640, startPoint y: 234, endPoint x: 545, endPoint y: 234, distance: 94.8
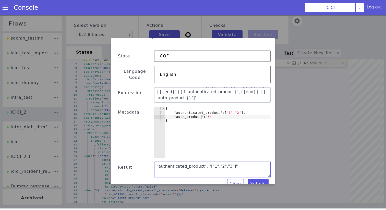
click at [124, 208] on div "Text Template Validator State COF Language Code English Expression "authenticat…" at bounding box center [177, 157] width 155 height 160
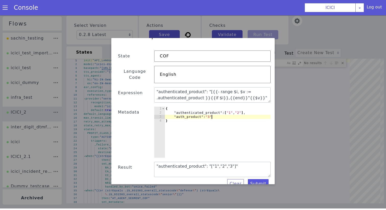
type textarea ""auth_product":"3" }"
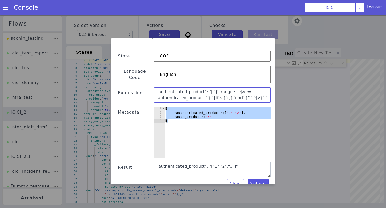
click at [206, 101] on textarea ""authenticated_product": "[{{- range $i, $v := .authenticated_product }}{{if $i…" at bounding box center [207, 108] width 117 height 15
paste textarea ""authenticated_product": ["({{- range $i, $v := .authenticated_product }}{{if $…"
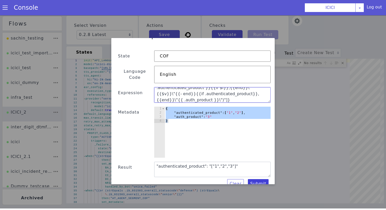
type textarea ""authenticated_product": ["({{- range $i, $v := .authenticated_product }}{{if $…"
type textarea ""authenticated_product": ["(\"1\",\"2\",\"3\")"]}"
click at [142, 207] on textarea ""authenticated_product": ["({{- range $i, $v := .authenticated_product }}{{if $…" at bounding box center [194, 206] width 117 height 15
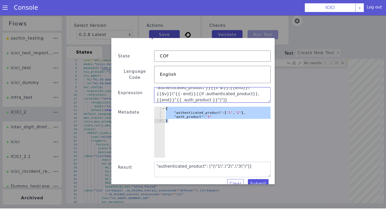
scroll to position [6, 0]
click at [237, 108] on textarea ""authenticated_product": ["({{- range $i, $v := .authenticated_product }}{{if $…" at bounding box center [204, 115] width 117 height 15
click at [224, 110] on textarea ""authenticated_product": ["({{- range $i, $v := .authenticated_product }}{{if $…" at bounding box center [203, 117] width 117 height 15
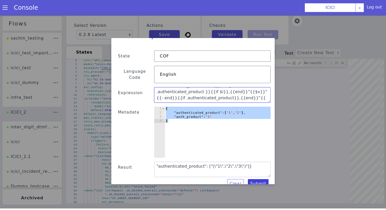
type textarea ""authenticated_product": ["({{- range $i, $v := .authenticated_product }}{{if $…"
type textarea ""authenticated_product": ["("1","2","3")"]}"
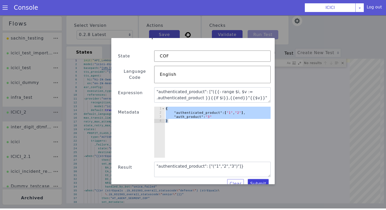
scroll to position [1, 0]
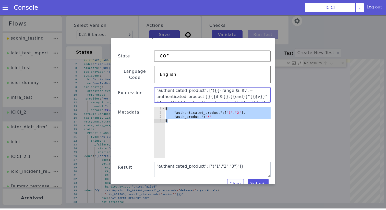
click at [204, 113] on textarea ""authenticated_product": ["({{- range $i, $v := .authenticated_product }}{{if $…" at bounding box center [202, 120] width 117 height 15
click at [235, 51] on textarea ""authenticated_product": ["({{- range $i, $v := .authenticated_product }}{{if $…" at bounding box center [234, 58] width 117 height 15
click at [256, 94] on textarea ""authenticated_product": ["{{- range $i, $v := .authenticated_product }}{{if $i…" at bounding box center [212, 96] width 117 height 15
type textarea ""authenticated_product": ["{{- range $i, $v := .authenticated_product }}{{if $i…"
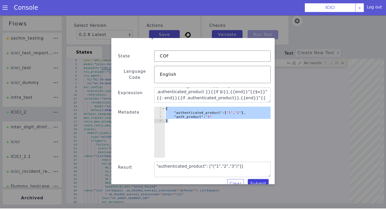
type textarea ""authenticated_product": [""1","2","3""]}"
click at [257, 91] on textarea ""authenticated_product": ["{{- range $i, $v := .authenticated_product }}{{if $i…" at bounding box center [212, 94] width 117 height 15
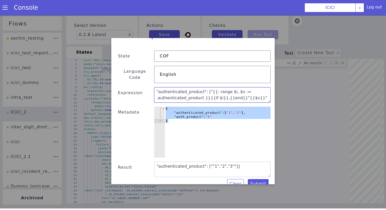
click at [211, 90] on textarea ""authenticated_product": ["{{- range $i, $v := .authenticated_product }}{{if $i…" at bounding box center [211, 97] width 117 height 15
type textarea ""authenticated_product": [{{- range $i, $v := .authenticated_product }}{{if $i}…"
click at [381, 70] on button "Submit" at bounding box center [377, 74] width 21 height 9
type textarea ""authenticated_product": ["1","2","3"]}"
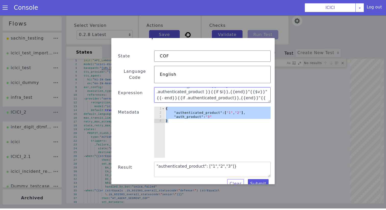
type textarea ""authenticated_product": [{{- range $i, $v := .authenticated_product }}{{if $i}…"
click at [252, 195] on button "Submit" at bounding box center [252, 199] width 21 height 9
type textarea ""authenticated_product": ["1","2","3"]"
click at [245, 119] on textarea ""authenticated_product": [{{- range $i, $v := .authenticated_product }}{{if $i}…" at bounding box center [202, 120] width 117 height 15
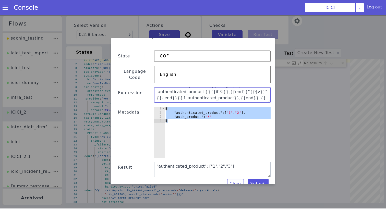
scroll to position [0, 0]
click at [210, 87] on textarea ""authenticated_product": [{{- range $i, $v := .authenticated_product }}{{if $i}…" at bounding box center [212, 94] width 117 height 15
click at [275, 8] on textarea ""authenticated_product": [{{- range $i, $v := .authenticated_product }}{{if $i}…" at bounding box center [277, 15] width 117 height 15
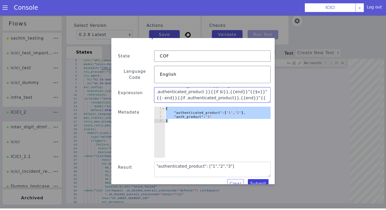
type textarea ""authenticated_product": ["{{- range $i, $v := .authenticated_product }}{{if $i…"
click at [253, 209] on button "Submit" at bounding box center [247, 213] width 21 height 9
type textarea ""authenticated_product": [""1","2","3""]"
click at [239, 161] on textarea ""authenticated_product": ["{{- range $i, $v := .authenticated_product }}{{if $i…" at bounding box center [194, 162] width 117 height 15
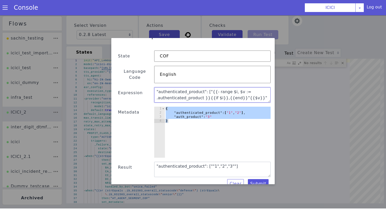
click at [192, 185] on textarea ""authenticated_product": ["{{- range $i, $v := .authenticated_product }}{{if $i…" at bounding box center [193, 192] width 117 height 15
click at [241, 191] on textarea ""authenticated_product": "[{{- range $i, $v := .authenticated_product }}{{if $i…" at bounding box center [193, 192] width 117 height 15
type textarea ""authenticated_product": "[{{- range $i, $v := .authenticated_product }}{{if $i…"
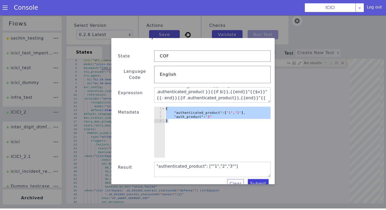
type textarea ""authenticated_product": "["1","2","3"]""
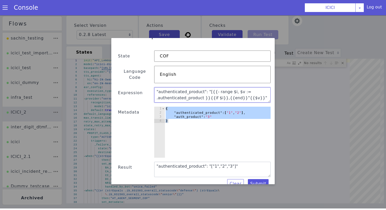
click at [198, 123] on textarea ""authenticated_product": "[{{- range $i, $v := .authenticated_product }}{{if $i…" at bounding box center [200, 130] width 117 height 15
click at [206, 101] on textarea ""authenticated_product": [{{- range $i, $v := .authenticated_product }}{{if $i}…" at bounding box center [207, 108] width 117 height 15
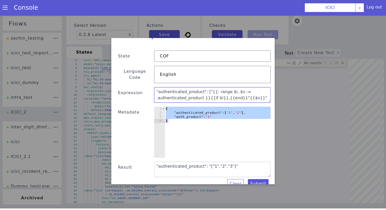
scroll to position [6, 0]
type textarea ""authenticated_product": ["{{- range $i, $v := .authenticated_product }}{{if $i…"
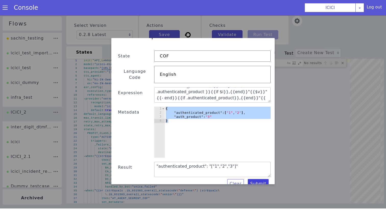
click at [344, 89] on button "Submit" at bounding box center [338, 93] width 21 height 9
type textarea ""authenticated_product": [""1","2","3""]"
click at [238, 165] on textarea ""authenticated_product": ["{{- range $i, $v := .authenticated_product }}{{if $i…" at bounding box center [193, 167] width 117 height 15
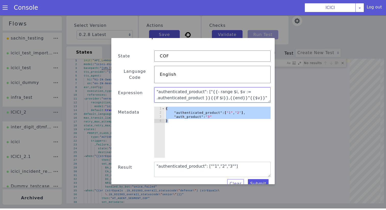
click at [195, 150] on textarea ""authenticated_product": ["{{- range $i, $v := .authenticated_product }}{{if $i…" at bounding box center [194, 157] width 117 height 15
click at [193, 137] on textarea ""authenticated_product": [{{- range $i, $v := .authenticated_product }}{{if $i}…" at bounding box center [197, 142] width 117 height 15
click at [191, 151] on textarea ""authenticated_product": [{{- range $i, $v := .authenticated_product }}{{if $i}…" at bounding box center [194, 157] width 117 height 15
click at [209, 90] on textarea ""authenticated_product": [{{- range $i, $v := .authenticated_product }}{{if $i}…" at bounding box center [212, 96] width 117 height 15
click at [193, 137] on textarea ""authenticated_product": [{{- range $i, $v := .authenticated_product }}{{if $i}…" at bounding box center [197, 142] width 117 height 15
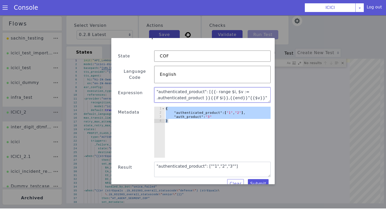
type textarea ""authenticated_product": [{{- range $i, $v := .authenticated_product }}{{if $i}…"
click at [243, 126] on textarea ""authenticated_product": [{{- range $i, $v := .authenticated_product }}{{if $i}…" at bounding box center [200, 127] width 117 height 15
click at [256, 184] on button "Submit" at bounding box center [256, 188] width 21 height 9
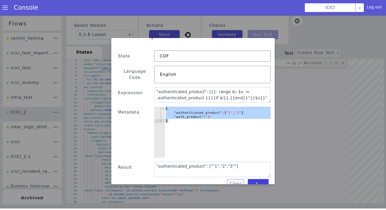
type textarea ""authenticated_product": ["1","2","3"]"
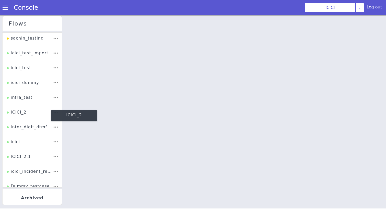
click at [331, 199] on div "ICICI_2" at bounding box center [342, 208] width 22 height 19
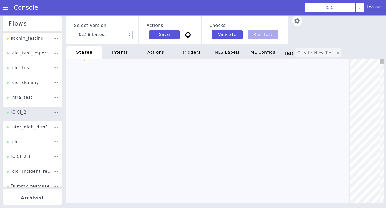
type textarea "init: "API_LANGUAGE_SET" model: "icici-dialogy" basepath: "[URL][DOMAIN_NAME]" …"
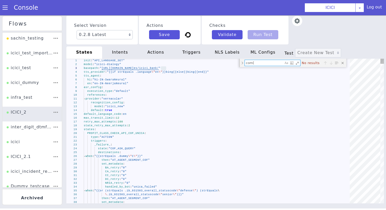
type textarea "com"
type textarea "f_PrintOption: "No" f_ProductLine: "CUSTOMER-TAGGING" gms_traversal: "{{.gms_tr…"
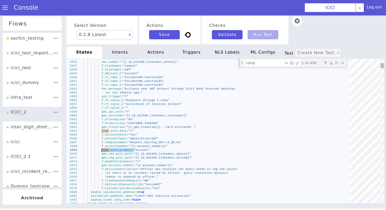
drag, startPoint x: 134, startPoint y: 150, endPoint x: 102, endPoint y: 150, distance: 32.0
click at [234, 44] on textarea "comp" at bounding box center [216, 29] width 33 height 29
paste textarea "_auth_product:"
type textarea "comp_auth_product:"
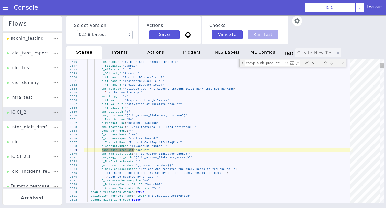
type textarea "\ .secure_block_code_list_for_fd)}}" then: "AT_AGENT_SEGMENT_COF" set_metadata:…"
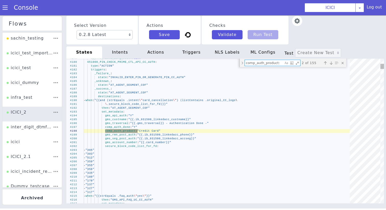
type textarea "comp_auth_product:"
click at [327, 74] on div "Previous match (⇧Enter)" at bounding box center [330, 77] width 6 height 6
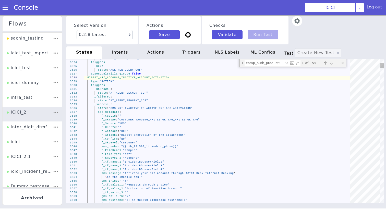
click at [152, 73] on span "FI0057_NRI_ACCOUNT_INACTIVE_ACCOUNT_ACTIVATION" at bounding box center [179, 41] width 54 height 66
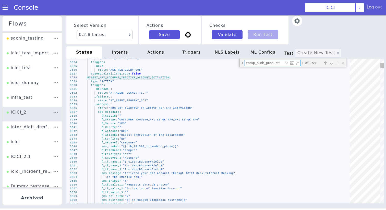
click at [136, 146] on textarea "comp_auth_product:" at bounding box center [116, 151] width 39 height 11
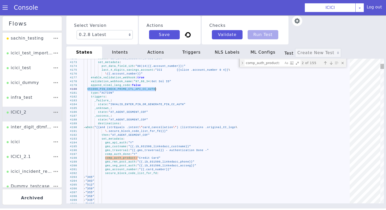
click at [258, 154] on textarea "comp_auth_product:" at bounding box center [254, 173] width 13 height 39
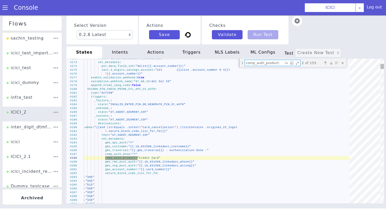
click at [258, 63] on textarea "comp_auth_product:" at bounding box center [264, 63] width 39 height 6
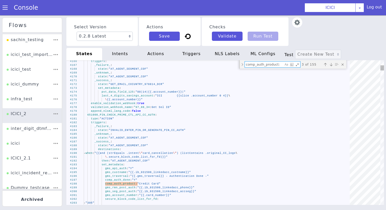
click at [100, 117] on div "4203 4201 4202 4198 4199 4200 4196 4197 4195 4194 4182 4183 4184 4185 4186 4187…" at bounding box center [210, 147] width 346 height 295
click at [100, 117] on div "4203 4201 4202 4198 4199 4200 4196 4197 4195 4194 4182 4183 4184 4185 4186 4187…" at bounding box center [229, 105] width 329 height 326
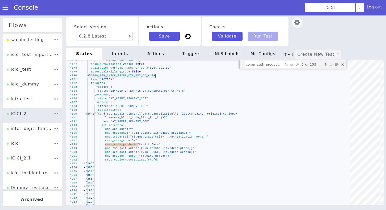
click at [262, 92] on textarea "comp_auth_product:" at bounding box center [279, 103] width 37 height 23
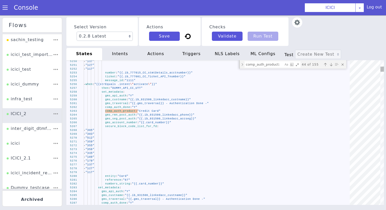
click at [333, 76] on div "Next match (Enter)" at bounding box center [336, 79] width 6 height 6
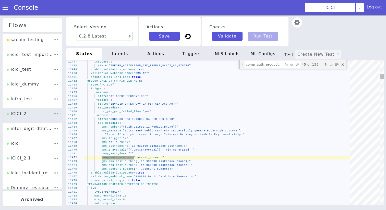
click at [254, 90] on span "880000_BASE_24_CA_PIN_GEN_AUTH" at bounding box center [278, 104] width 48 height 29
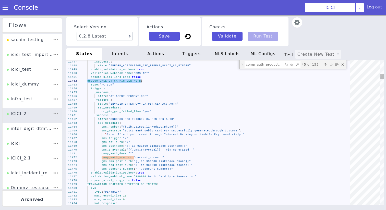
click at [131, 136] on textarea "comp_auth_product:" at bounding box center [112, 143] width 39 height 15
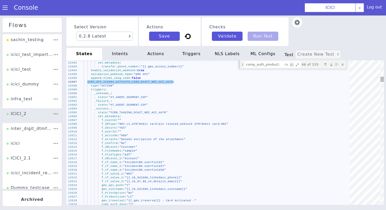
click at [193, 183] on textarea "comp_auth_product:" at bounding box center [177, 198] width 31 height 31
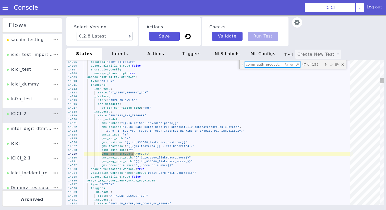
click at [196, 46] on textarea "comp_auth_product:" at bounding box center [185, 27] width 24 height 37
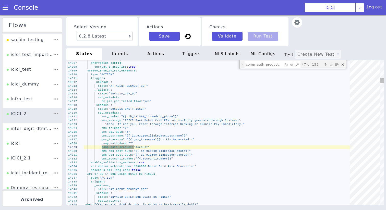
click at [120, 73] on div "type : "ACTION"" at bounding box center [221, 76] width 270 height 20
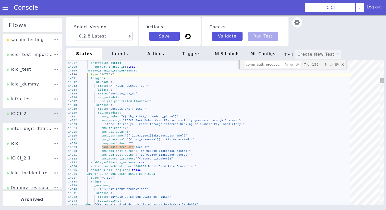
click at [120, 73] on div "type : "ACTION"" at bounding box center [147, 105] width 110 height 249
click at [119, 73] on div "type : "ACTION"" at bounding box center [207, 69] width 260 height 79
click at [119, 73] on div "type : "ACTION"" at bounding box center [234, 91] width 240 height 130
click at [119, 72] on div "14310 14311 14312 14313 14314 14315 14316 14317 14318 14319 14320 14321 14322 1…" at bounding box center [229, 105] width 329 height 326
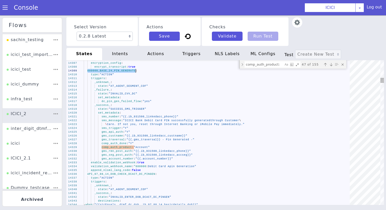
click at [119, 72] on div "14310 14311 14312 14313 14314 14315 14316 14317 14318 14319 14320 14321 14322 1…" at bounding box center [226, 132] width 323 height 156
click at [270, 86] on textarea "comp_auth_product:" at bounding box center [278, 96] width 38 height 21
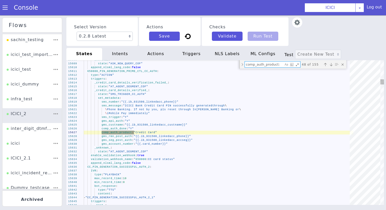
click at [150, 73] on div "650000_PIN_GENERATION_PRIME_CTL_CC_AUTH :" at bounding box center [217, 156] width 135 height 237
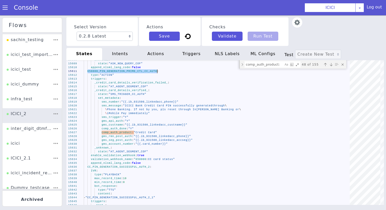
click at [128, 125] on textarea "comp_auth_product:" at bounding box center [109, 134] width 38 height 19
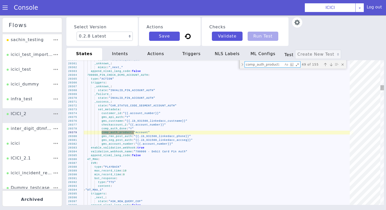
click at [210, 63] on span "790000_PIN_CHECK_DCMS_ACCOUNT_AUTH" at bounding box center [217, 33] width 14 height 60
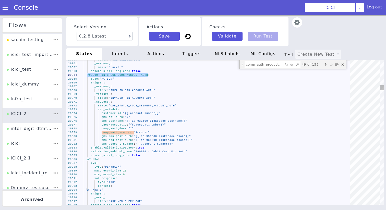
click at [153, 59] on textarea "comp_auth_product:" at bounding box center [148, 39] width 8 height 39
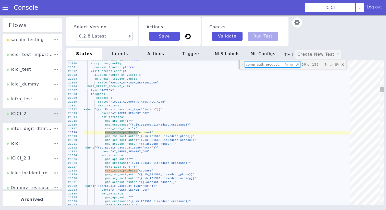
click at [171, 46] on span "EOTP_VERIFY_ACCOUNT_AUTH" at bounding box center [181, 26] width 21 height 40
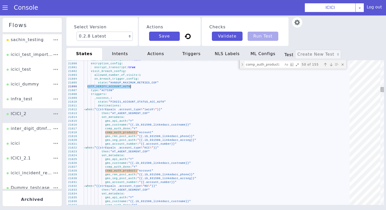
click at [261, 138] on textarea "comp_auth_product:" at bounding box center [268, 156] width 22 height 37
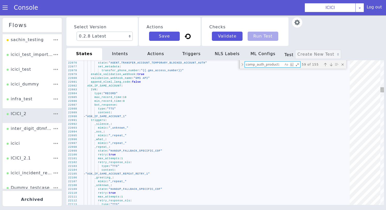
click at [117, 77] on span "ASK_IF_SAME_ACCOUNT" at bounding box center [110, 73] width 34 height 8
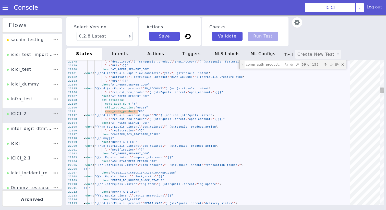
click at [267, 77] on textarea "comp_auth_product:" at bounding box center [274, 85] width 39 height 16
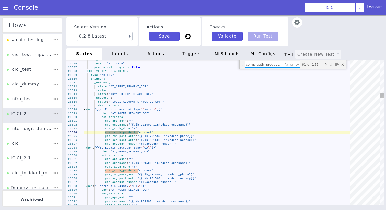
click at [120, 73] on div "type : "ACTION"" at bounding box center [234, 92] width 240 height 130
click at [120, 73] on div "type : "ACTION"" at bounding box center [222, 78] width 269 height 31
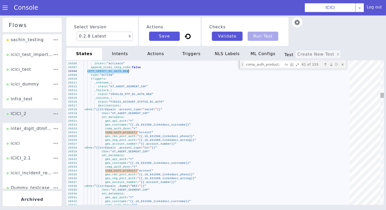
click at [259, 86] on textarea "comp_auth_product:" at bounding box center [278, 96] width 38 height 21
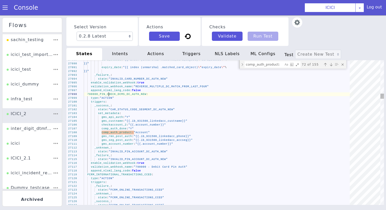
click at [110, 98] on span "790000_PIN_CHECK_DCMS_DC_AUTH_NEW" at bounding box center [115, 102] width 59 height 9
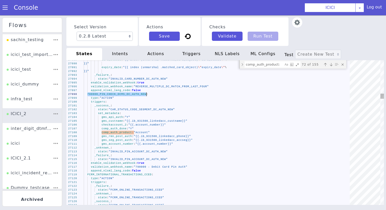
click at [273, 67] on textarea "comp_auth_product:" at bounding box center [265, 66] width 39 height 7
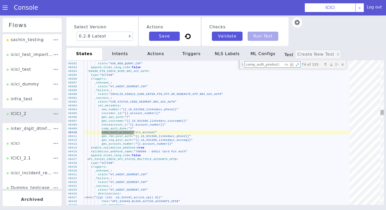
type textarea "_next_: state: "ASK_NEW_QUERY_COF" append_nlsml_lang_code: false 790000_PIN_CHE…"
click at [121, 71] on span "790000_PIN_CHECK_DCMS_NRI_ACC_AUTH" at bounding box center [117, 71] width 61 height 3
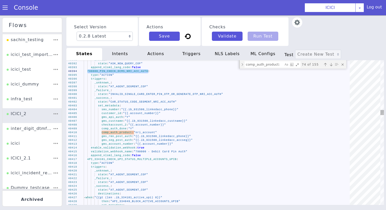
click at [265, 70] on textarea "comp_auth_product:" at bounding box center [270, 76] width 39 height 12
click at [265, 67] on textarea "comp_auth_product:" at bounding box center [268, 72] width 39 height 10
click at [193, 183] on textarea "comp_auth_product:" at bounding box center [177, 198] width 31 height 31
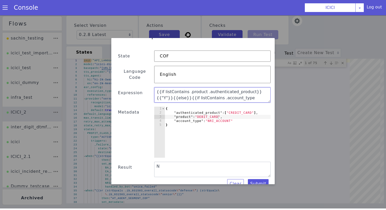
click at [157, 87] on textarea "{{if listContains .product .authenticated_product}}{{"Y"}}{{else}}{{if listCont…" at bounding box center [212, 94] width 117 height 15
paste textarea "{{ $auth_list := jsonParse .authenticated_product }}"
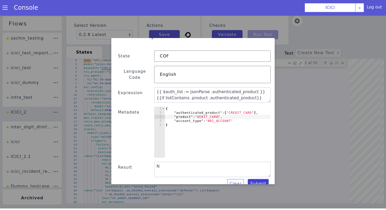
click at [257, 179] on button "Submit" at bounding box center [258, 183] width 21 height 9
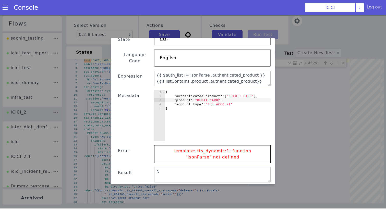
scroll to position [31, 0]
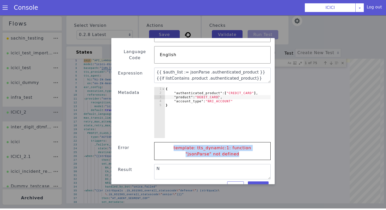
drag, startPoint x: 229, startPoint y: 149, endPoint x: 161, endPoint y: 144, distance: 68.7
click at [161, 144] on p "template: tts_dynamic:1: function "jsonParse" not defined" at bounding box center [213, 151] width 106 height 17
copy p "template: tts_dynamic:1: function "jsonParse" not defined"
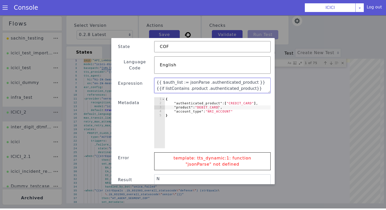
drag, startPoint x: 252, startPoint y: 77, endPoint x: 128, endPoint y: 77, distance: 123.7
click at [128, 77] on div "Text Template Validator State COF Language Code English Expression {{ $auth_lis…" at bounding box center [193, 110] width 155 height 182
click at [168, 78] on textarea "{{if listContains .product .authenticated_product}}{{"Y"}}{{else}}{{if listCont…" at bounding box center [212, 85] width 117 height 15
click at [183, 80] on textarea "{{if strContains .product .authenticated_product}}{{"Y"}}{{else}}{{if listConta…" at bounding box center [212, 85] width 117 height 15
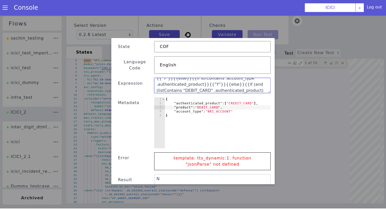
scroll to position [12, 0]
click at [252, 78] on textarea "{{if strContains .product .authenticated_product}}{{"Y"}}{{else}}{{if strContai…" at bounding box center [212, 85] width 117 height 15
click at [247, 81] on textarea "{{if strContains .product .authenticated_product}}{{"Y"}}{{else}}{{if strContai…" at bounding box center [212, 85] width 117 height 15
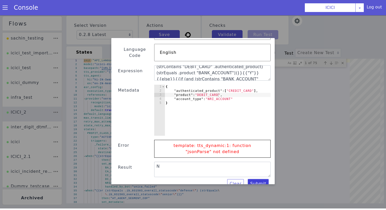
click at [267, 181] on button "Submit" at bounding box center [258, 183] width 21 height 9
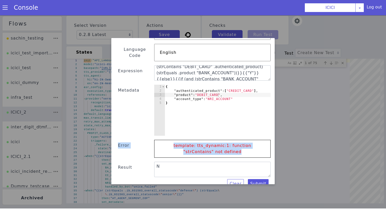
drag, startPoint x: 227, startPoint y: 147, endPoint x: 147, endPoint y: 134, distance: 81.1
click at [147, 134] on div "Text Template Validator State COF Language Code English Expression {{if strCont…" at bounding box center [193, 98] width 155 height 182
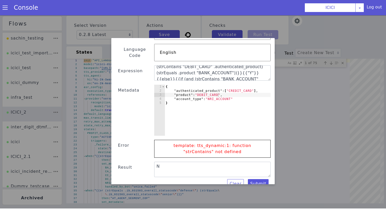
click at [202, 145] on p "template: tts_dynamic:1: function "strContains" not defined" at bounding box center [213, 148] width 106 height 17
drag, startPoint x: 226, startPoint y: 146, endPoint x: 163, endPoint y: 140, distance: 63.4
click at [163, 140] on p "template: tts_dynamic:1: function "strContains" not defined" at bounding box center [213, 148] width 106 height 17
copy p "template: tts_dynamic:1: function "strContains" not defined"
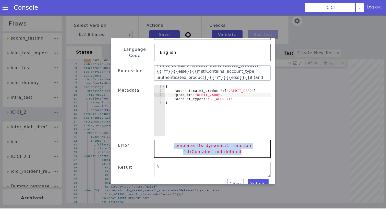
scroll to position [0, 0]
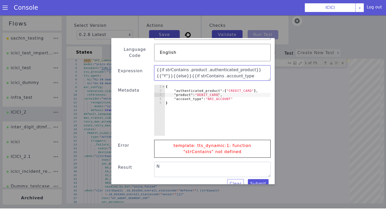
click at [168, 65] on textarea "{{if strContains .product .authenticated_product}}{{"Y"}}{{else}}{{if strContai…" at bounding box center [212, 72] width 117 height 15
click at [181, 65] on textarea "{{if Contains .product .authenticated_product}}{{"Y"}}{{else}}{{if strContains …" at bounding box center [212, 72] width 117 height 15
click at [205, 65] on textarea "{{if Contains .product .authenticated_product}}{{"Y"}}{{else}}{{if Contains .ac…" at bounding box center [212, 72] width 117 height 15
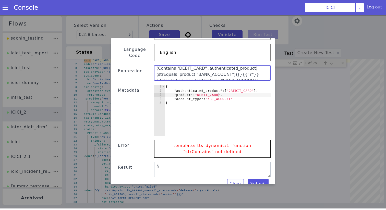
scroll to position [17, 0]
click at [247, 72] on textarea "{{if Contains .product .authenticated_product}}{{"Y"}}{{else}}{{if Contains .ac…" at bounding box center [212, 72] width 117 height 15
type textarea "{{if Contains .product .authenticated_product}}{{"Y"}}{{else}}{{if Contains .ac…"
click at [257, 181] on button "Submit" at bounding box center [258, 183] width 21 height 9
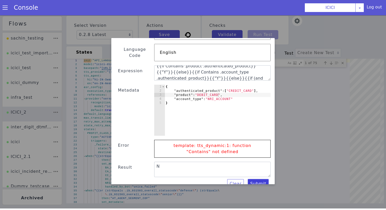
click at [257, 180] on button "Submit" at bounding box center [258, 183] width 21 height 9
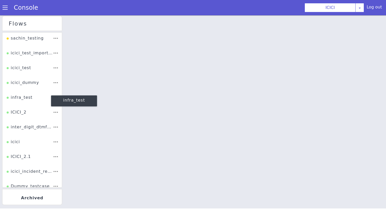
click at [19, 108] on li "ICICI_2" at bounding box center [32, 114] width 59 height 15
click at [19, 164] on div "ICICI_2" at bounding box center [27, 172] width 22 height 16
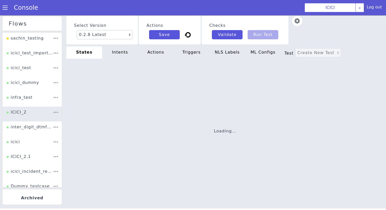
click at [0, 14] on div at bounding box center [0, 14] width 0 height 0
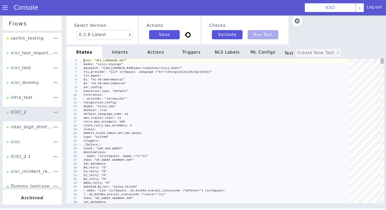
type textarea "init: "API_LANGUAGE_SET" model: "icici-dialogy" basepath: "[URL][DOMAIN_NAME]" …"
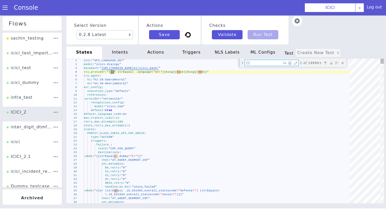
type textarea "{{\"
type textarea "state: "AT_AGENT_SEGMENT_COF" _success_: state: "AT_AGENT_SEGMENT_COF" destinat…"
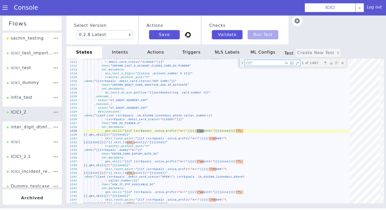
type textarea "{{\""
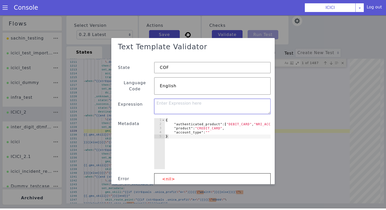
click at [218, 99] on textarea at bounding box center [212, 107] width 117 height 17
paste textarea ""authenticated_product": [“{{- range $i, $v := .authenticated_product }}{{if $i…"
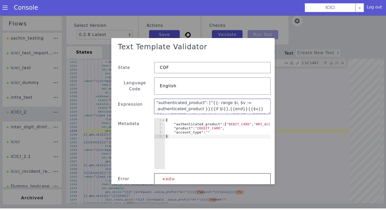
scroll to position [0, 0]
click at [210, 97] on textarea ""authenticated_product": [“{{- range $i, $v := .authenticated_product }}{{if $i…" at bounding box center [210, 102] width 116 height 50
type textarea ""authenticated_product": ["{{- range $i, $v := .authenticated_product }}{{if $i…"
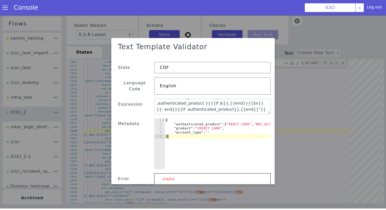
click at [199, 134] on div "{ "authenticated_product" : [ "DEBIT_CARD" , "NRI_ACCOUNT" ] , "product" : "CRE…" at bounding box center [226, 148] width 122 height 59
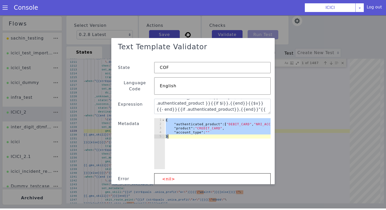
paste textarea
type textarea "}"
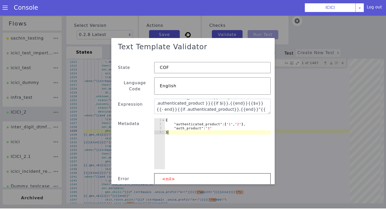
scroll to position [27, 0]
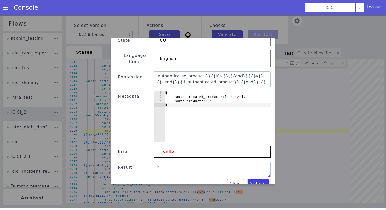
click at [180, 27] on button "Submit" at bounding box center [168, 18] width 22 height 18
type textarea ""authenticated_product": ["1,2,"3"],"
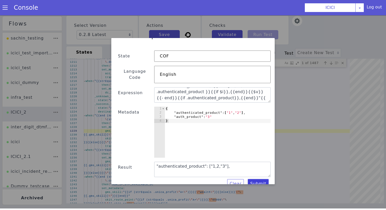
scroll to position [0, 0]
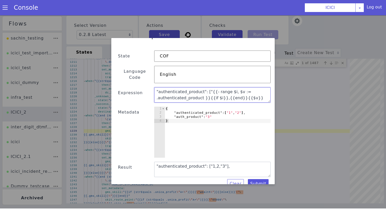
click at [208, 92] on textarea ""authenticated_product": ["{{- range $i, $v := .authenticated_product }}{{if $i…" at bounding box center [208, 91] width 117 height 45
click at [192, 114] on div "{ "authenticated_product" : [ "1" , "2" ] , "auth_product" : "3" }" at bounding box center [228, 114] width 119 height 115
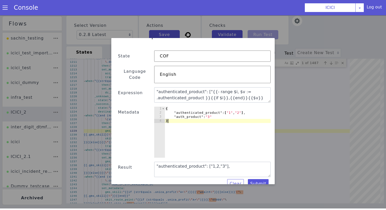
type textarea ""auth_product":"3" }"
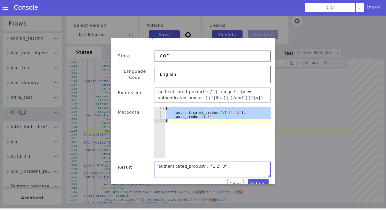
click at [197, 163] on textarea ""authenticated_product": ["1,2,"3"]," at bounding box center [214, 169] width 117 height 19
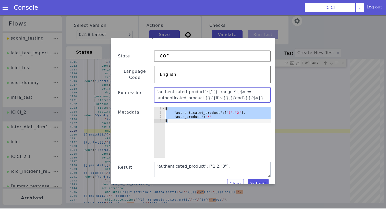
click at [198, 92] on textarea ""authenticated_product": ["{{- range $i, $v := .authenticated_product }}{{if $i…" at bounding box center [168, 117] width 111 height 67
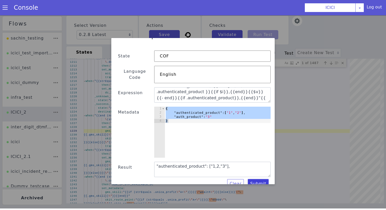
click at [108, 103] on button "Submit" at bounding box center [97, 94] width 22 height 20
click at [206, 87] on textarea ""authenticated_product": ["{{- range $i, $v := .authenticated_product }}{{if $i…" at bounding box center [182, 89] width 45 height 117
click at [242, 86] on textarea ""authenticated_product": ["{{- range $i, $v := .authenticated_product }}{{if $i…" at bounding box center [207, 91] width 116 height 50
click at [232, 86] on textarea ""authenticated_product": ["{{- range $i, $v := .authenticated_product }}{{if $i…" at bounding box center [203, 89] width 111 height 67
click at [255, 92] on textarea ""authenticated_product": ["{{- range $i, $v := .authenticated_product }}{{if $i…" at bounding box center [212, 95] width 117 height 15
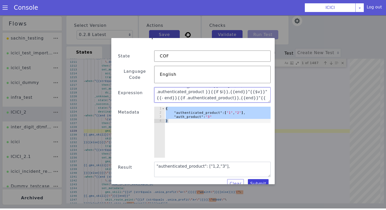
type textarea ""authenticated_product": ["{{- range $i, $v := .authenticated_product }}{{if $i…"
click at [258, 180] on button "Submit" at bounding box center [258, 184] width 21 height 9
type textarea ""authenticated_product": [""1","2","3"],"
click at [210, 85] on textarea ""authenticated_product": ["{{- range $i, $v := .authenticated_product }}{{if $i…" at bounding box center [201, 136] width 56 height 114
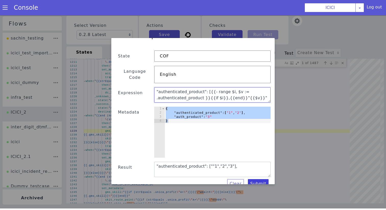
type textarea ""authenticated_product": [{{- range $i, $v := .authenticated_product }}{{if $i}…"
click at [250, 182] on button "Submit" at bounding box center [256, 187] width 21 height 10
click at [218, 85] on textarea ""authenticated_product": [{{- range $i, $v := .authenticated_product }}{{if $i}…" at bounding box center [187, 88] width 64 height 112
click at [208, 163] on textarea ""authenticated_product": ["1","2","3"]," at bounding box center [212, 170] width 117 height 15
type textarea ""authenticated_product": ["1","2","3"],"
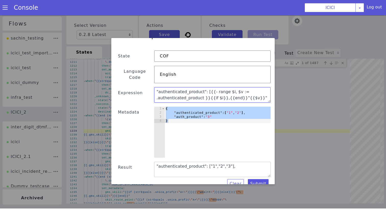
click at [209, 87] on textarea ""authenticated_product": [{{- range $i, $v := .authenticated_product }}{{if $i}…" at bounding box center [214, 126] width 51 height 116
click at [257, 93] on textarea ""authenticated_product": {{- range $i, $v := .authenticated_product }}{{if $i}}…" at bounding box center [211, 93] width 118 height 29
click at [207, 86] on textarea ""authenticated_product": {{- range $i, $v := .authenticated_product }}{{if $i}}…" at bounding box center [168, 110] width 93 height 94
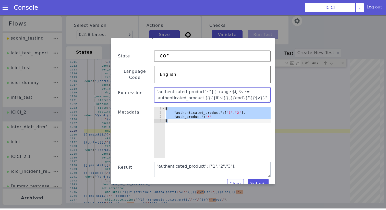
scroll to position [6, 0]
click at [254, 92] on textarea ""authenticated_product": "{{- range $i, $v := .authenticated_product }}{{if $i}…" at bounding box center [212, 95] width 117 height 15
click at [217, 93] on textarea ""authenticated_product": "{{- range $i, $v := .authenticated_product }}{{if $i}…" at bounding box center [212, 95] width 117 height 15
click at [231, 91] on textarea ""authenticated_product": "{{- range $i, $v := .authenticated_product }}{{if $i}…" at bounding box center [213, 128] width 37 height 117
click at [215, 84] on textarea ""authenticated_product": "{{- range $i, $v := .authenticated_product }}{{if $i}…" at bounding box center [185, 88] width 59 height 114
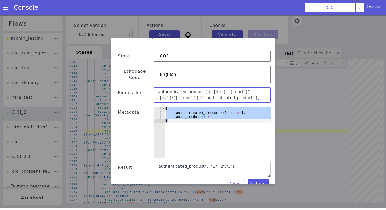
click at [231, 88] on textarea ""authenticated_product": "{{- range $i, $v := .authenticated_product }}{{if $i}…" at bounding box center [212, 96] width 117 height 16
type textarea ""authenticated_product": "{{- range $i, $v := .authenticated_product }}{{if $i}…"
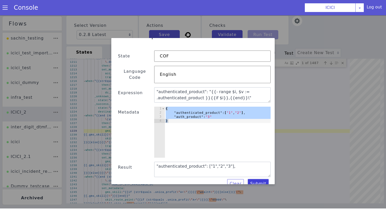
click at [235, 31] on button "Submit" at bounding box center [226, 20] width 18 height 22
type textarea ""authenticated_product": "\"1\",\"2\",\"3\"""
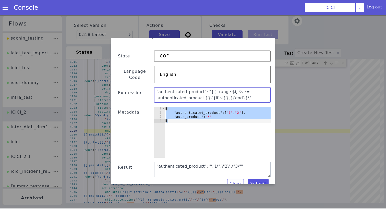
click at [210, 94] on textarea ""authenticated_product": "{{- range $i, $v := .authenticated_product }}{{if $i}…" at bounding box center [184, 88] width 52 height 115
click at [245, 93] on textarea ""authenticated_product": "{{- range $i, $v := .authenticated_product }}{{if $i}…" at bounding box center [212, 95] width 117 height 17
click at [219, 94] on textarea ""authenticated_product": "{{- range $i, $v := .authenticated_product }}{{if $i}…" at bounding box center [204, 89] width 113 height 61
click at [255, 92] on textarea ""authenticated_product": "{{- range $i, $v := .authenticated_product }}{{if $i}…" at bounding box center [216, 103] width 115 height 52
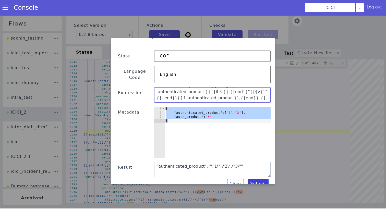
type textarea ""authenticated_product": "{{- range $i, $v := .authenticated_product }}{{if $i}…"
click at [255, 180] on button "Submit" at bounding box center [258, 184] width 21 height 9
type textarea ""authenticated_product": ""1","2","3"""
click at [259, 93] on textarea ""authenticated_product": "{{- range $i, $v := .authenticated_product }}{{if $i}…" at bounding box center [211, 93] width 118 height 29
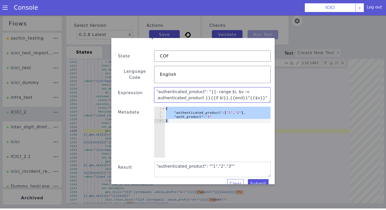
click at [209, 87] on textarea ""authenticated_product": "{{- range $i, $v := .authenticated_product }}{{if $i}…" at bounding box center [210, 93] width 118 height 34
click at [240, 92] on textarea ""authenticated_product": [{{- range $i, $v := .authenticated_product }}{{if $i}…" at bounding box center [214, 126] width 51 height 116
type textarea ""authenticated_product": [{{- range $i, $v := .authenticated_product }}{{if $i}…"
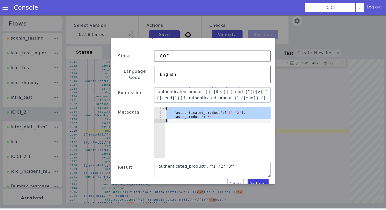
click at [274, 79] on button "Submit" at bounding box center [281, 68] width 14 height 22
type textarea ""authenticated_product": ["1","2","3"]"
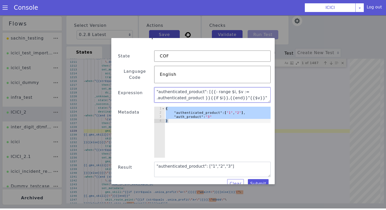
click at [204, 87] on textarea ""authenticated_product": [{{- range $i, $v := .authenticated_product }}{{if $i}…" at bounding box center [208, 92] width 117 height 42
click at [208, 87] on textarea ""authenticated_product": [{{- range $i, $v := .authenticated_product }}{{if $i}…" at bounding box center [215, 100] width 117 height 38
click at [208, 87] on textarea ""authenticated_product": [{{- range $i, $v := .authenticated_product }}{{if $i}…" at bounding box center [212, 95] width 117 height 19
click at [185, 87] on textarea ""authenticated_product": [{{- range $i, $v := .authenticated_product }}{{if $i}…" at bounding box center [177, 93] width 16 height 117
click at [195, 87] on textarea ""authenticated_product": [{{- range $i, $v := .authenticated_product }}{{if $i}…" at bounding box center [179, 91] width 31 height 118
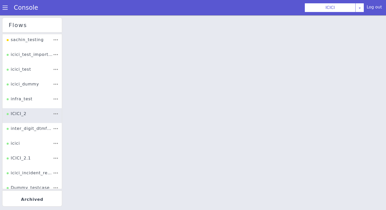
click at [178, 108] on div at bounding box center [225, 113] width 322 height 195
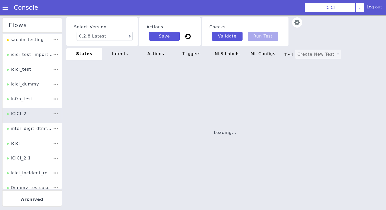
click at [178, 108] on div "Loading..." at bounding box center [223, 132] width 331 height 176
click at [187, 92] on div "Loading..." at bounding box center [225, 132] width 318 height 145
click at [186, 120] on div "Loading..." at bounding box center [225, 132] width 318 height 145
click at [43, 113] on li "ICICI_2" at bounding box center [32, 115] width 59 height 15
click at [24, 114] on div "ICICI_2" at bounding box center [17, 116] width 20 height 10
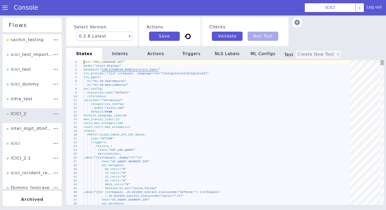
type textarea "- provider: "vernacular" recognition_config: model: "icici_new" default: true d…"
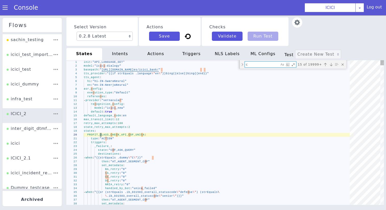
type textarea "co"
type textarea "NRI_ACCOUNT_INACTIVE_ACCOUNT_ACTIVATION: IVR: type: "RECORD" max_record_time: 1…"
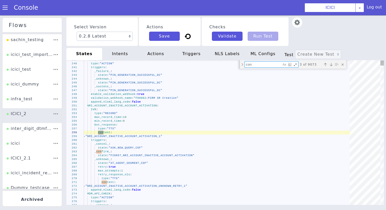
type textarea "cont"
type textarea "- when: "{{listContains .ib_777015_CC_logo .cobranded}}" then: - "CC_KNOW_REWAR…"
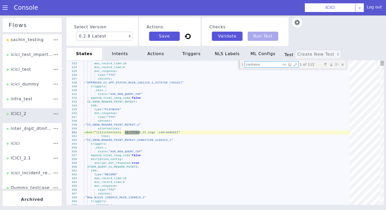
click at [243, 169] on textarea "contains" at bounding box center [249, 187] width 13 height 37
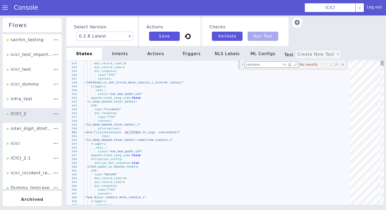
type textarea "contains"
type textarea "c"
type textarea "- provider: "vernacular" recognition_config: model: "icici_new" default: true d…"
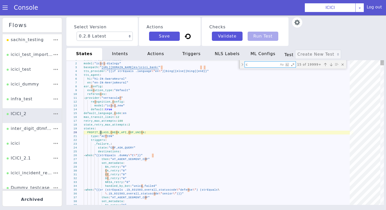
type textarea "co"
type textarea "sage: "Activate ICICI Bank Credit Card for 3D Secure. SMS 3DS CC\ \ last 4 digi…"
type textarea "com"
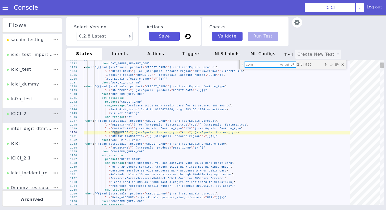
type textarea "f_PrintOption: "No" f_ProductLine: "CUSTOMER-TAGGING" gms_traversal: "{{.gms_tr…"
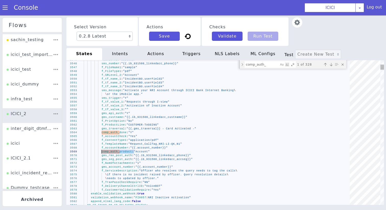
drag, startPoint x: 268, startPoint y: 447, endPoint x: 236, endPoint y: 447, distance: 32.0
paste textarea "product:"
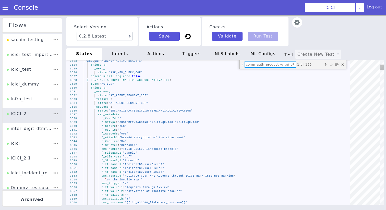
type textarea "comp_auth_product:"
type textarea "type: "TTS" content: - "ACCOUNT_ALREADY_ACTIVE_DCACT_1" triggers: _next_: state…"
click at [306, 9] on textarea "comp_auth_product:" at bounding box center [301, 7] width 34 height 6
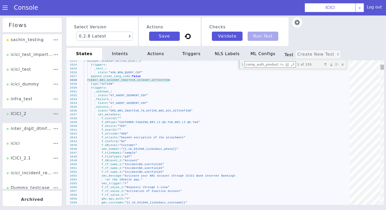
click at [296, 30] on textarea "comp_auth_product:" at bounding box center [302, 37] width 34 height 15
type textarea "c"
type textarea "_unknown_: state: "AT_AGENT_SEGMENT_COF" _failure_: state: "AT_AGENT_SEGMENT_CO…"
type textarea "co"
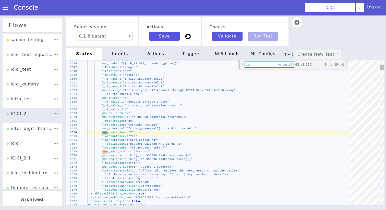
type textarea "f_PrintOption: "No" f_ProductLine: "CUSTOMER-TAGGING" gms_traversal: "{{.gms_tr…"
type textarea "comp_"
click at [128, 152] on span "comp_auth_product" at bounding box center [117, 152] width 30 height 3
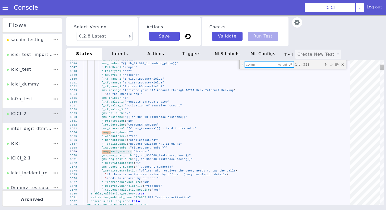
click at [252, 70] on textarea "comp_" at bounding box center [259, 69] width 32 height 6
paste textarea "auth_product"
type textarea "enable_validation_webhook: true validation_webhook_name: "970000: For BB Statem…"
type textarea "comp_auth_product"
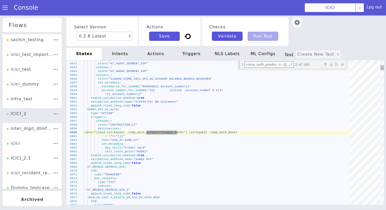
type textarea "\ .secure_block_code_list_for_fd)}}" then: "AT_AGENT_SEGMENT_COF" set_metadata:…"
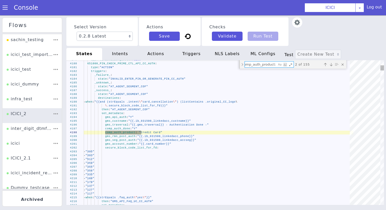
type textarea "comp_auth_product:"
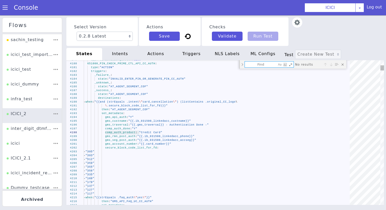
type textarea "f_PrintOption: "No" f_ProductLine: "CUSTOMER-TAGGING" gms_traversal: "{{.gms_tr…"
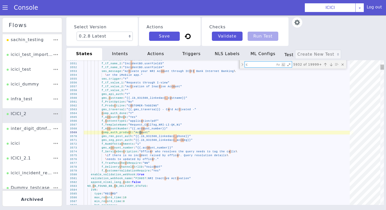
type textarea "co"
type textarea "enable_validation_webhook: true validation_webhook_name: "970000: For BB Statem…"
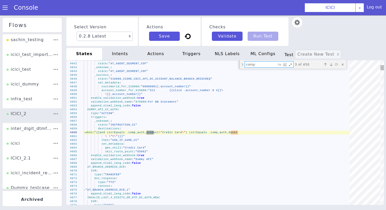
type textarea "comp"
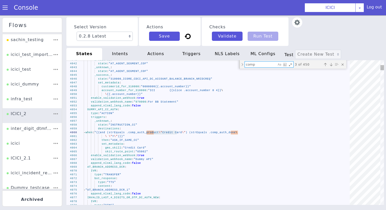
paste textarea "_auth_product"
type textarea "\ .secure_block_code_list_for_fd)}}" then: "AT_AGENT_SEGMENT_COF" set_metadata:…"
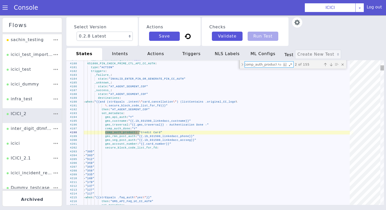
scroll to position [0, 3]
type textarea "comp_auth_product:"
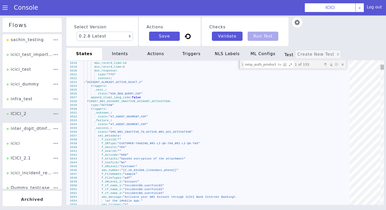
click at [216, 102] on span "FI0057_NRI_ACCOUNT_INACTIVE_ACCOUNT_ACTIVATION" at bounding box center [242, 70] width 52 height 67
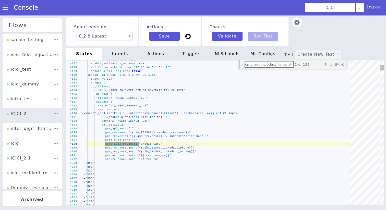
click at [264, 0] on div "4179 4180 4181 4182 4183 4184 4185 4186 4187 4188 4189 4190 4191 4192 4193 4194…" at bounding box center [363, 21] width 336 height 190
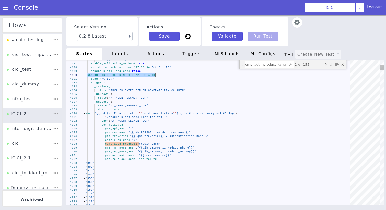
click at [145, 37] on div "4179 4180 4181 4182 4183 4184 4185 4186 4187 4188 4189 4190 4191 4192 4193 4194…" at bounding box center [244, 101] width 336 height 190
click at [275, 47] on textarea "comp_auth_product:" at bounding box center [271, 46] width 32 height 6
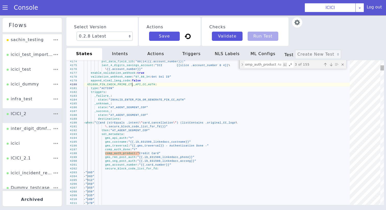
click at [154, 48] on div "4203 4204 4205 4206 4207 4208 4209 4210 4211 4201 4202 4199 4200 4197 4198 4196…" at bounding box center [239, 106] width 348 height 240
click at [132, 85] on div "4203 4204 4205 4206 4207 4208 4209 4210 4211 4201 4202 4199 4200 4197 4198 4196…" at bounding box center [198, 151] width 313 height 338
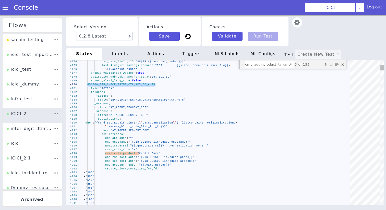
click at [268, 49] on div "comp_auth_product: comp_auth_product: 3 of 155" at bounding box center [307, 55] width 107 height 19
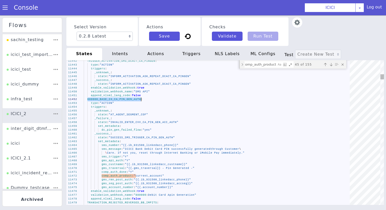
click at [253, 93] on textarea "comp_auth_product:" at bounding box center [269, 101] width 32 height 16
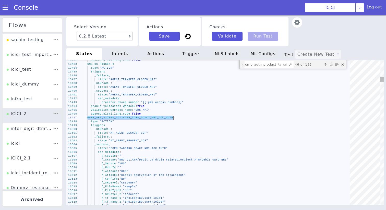
click at [259, 88] on textarea "comp_auth_product:" at bounding box center [271, 96] width 32 height 16
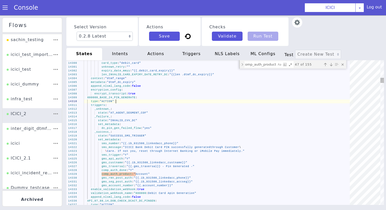
click at [186, 108] on div "type : "ACTION"" at bounding box center [200, 148] width 28 height 269
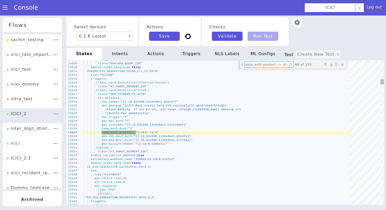
click at [107, 73] on span "650000_PIN_GENERATION_PRIME_CTL_CC_AUTH" at bounding box center [121, 73] width 70 height 3
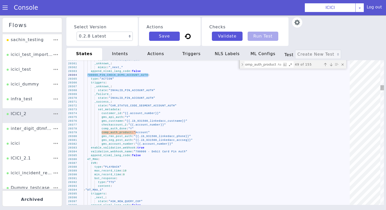
click at [258, 72] on textarea "comp_auth_product:" at bounding box center [258, 73] width 32 height 6
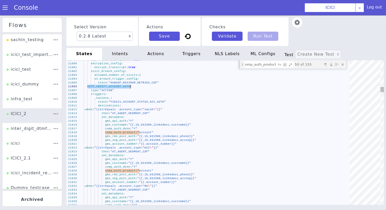
click at [235, 171] on textarea "comp_auth_product:" at bounding box center [250, 177] width 32 height 12
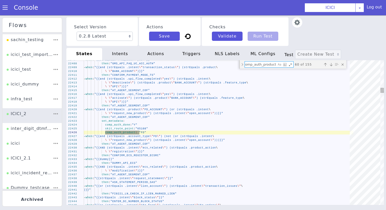
click at [331, 107] on div "Previous match (⇧Enter)" at bounding box center [334, 110] width 6 height 6
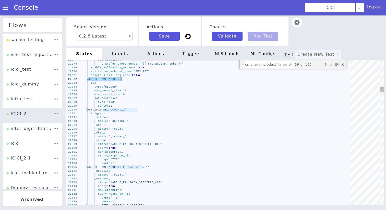
click at [268, 86] on textarea "comp_auth_product:" at bounding box center [274, 95] width 31 height 18
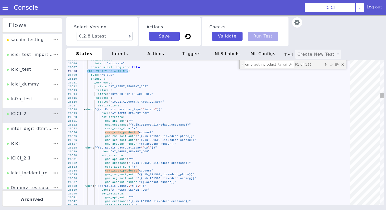
click at [162, 35] on textarea "comp_auth_product:" at bounding box center [158, 19] width 6 height 32
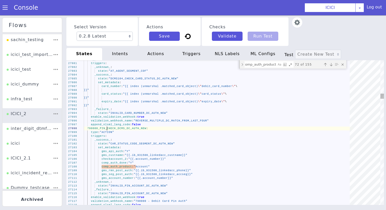
click at [106, 129] on span "790000_PIN_CHECK_DCMS_DC_AUTH_NEW" at bounding box center [116, 128] width 59 height 3
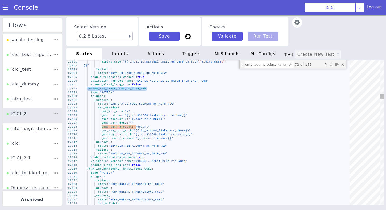
click at [246, 79] on textarea "comp_auth_product:" at bounding box center [255, 80] width 32 height 6
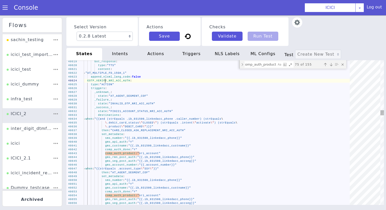
click at [88, 142] on span "EOTP_VERIFY_NRI_ACC_AUTH" at bounding box center [91, 143] width 43 height 3
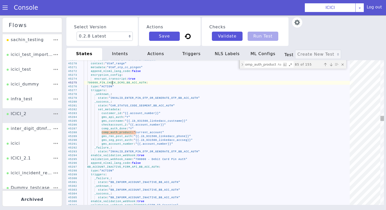
click at [98, 159] on div "790000_PIN_CHECK_DCMS_BB_ACC_AUTH :" at bounding box center [161, 193] width 263 height 69
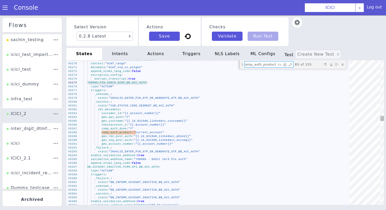
click at [266, 92] on textarea "comp_auth_product:" at bounding box center [272, 101] width 31 height 18
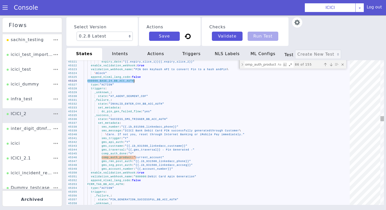
click at [102, 140] on div "45327 45328 45329 45330 45331 45332 45333 45334 45335 45336 45337 45338 45339 4…" at bounding box center [208, 190] width 318 height 145
click at [258, 88] on textarea "comp_auth_product:" at bounding box center [251, 91] width 32 height 6
click at [253, 209] on textarea "comp_auth_product:" at bounding box center [248, 208] width 32 height 6
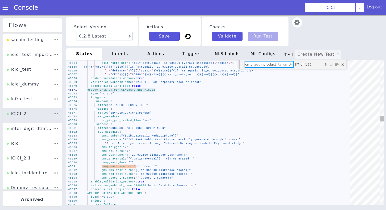
click at [298, 16] on textarea "comp_auth_product:" at bounding box center [309, 22] width 32 height 12
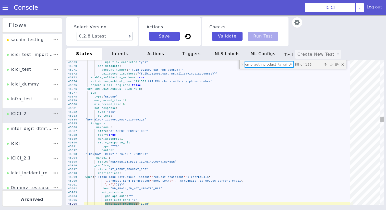
click at [129, 62] on span "CONFIRM_LOAN_ACCOUNT_LOAN_AUTH" at bounding box center [130, 62] width 54 height 3
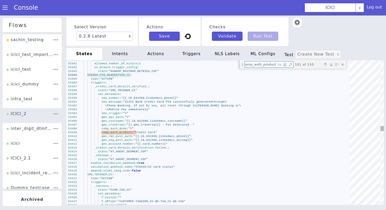
click at [259, 124] on textarea "comp_auth_product:" at bounding box center [267, 135] width 30 height 22
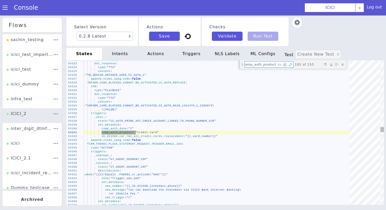
click at [130, 119] on span "INFORM_CARD_BLOCKED_CANNOT_BE_ACTIVATED_CC_AUTH_RE" at bounding box center [119, 119] width 89 height 3
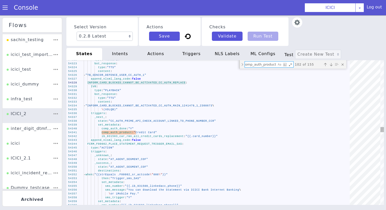
click at [233, 160] on textarea "comp_auth_product:" at bounding box center [224, 176] width 17 height 32
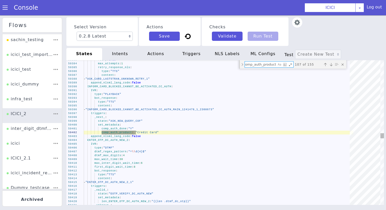
click at [123, 87] on div "59383 59384 59385 59386 59387 59388 59389 59390 59391 59392 59393 59394 59395 5…" at bounding box center [225, 135] width 322 height 154
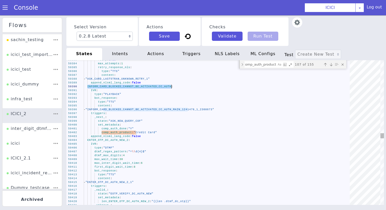
click at [264, 77] on textarea "comp_auth_product:" at bounding box center [271, 84] width 32 height 14
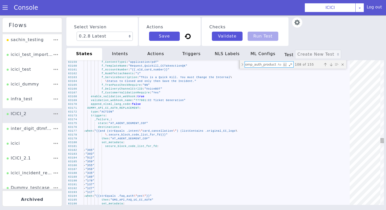
click at [162, 68] on span "DUMMY_API_CC_AUTH_REPLACEMENT" at bounding box center [171, 43] width 19 height 50
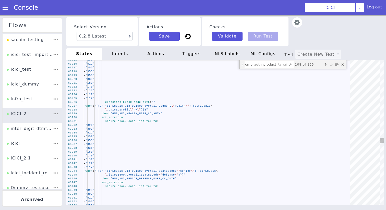
click at [262, 80] on textarea "comp_auth_product:" at bounding box center [255, 80] width 32 height 6
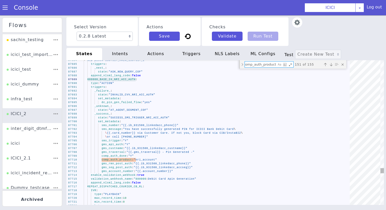
click at [260, 81] on textarea "comp_auth_product:" at bounding box center [273, 89] width 32 height 16
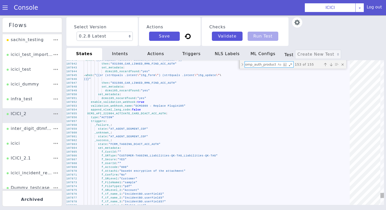
click at [208, 148] on span "DCMS_API_222004_ACTIVATE_CARD_DCACT_ACC_AUTH" at bounding box center [243, 167] width 71 height 39
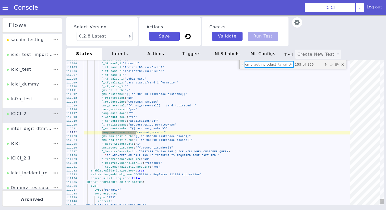
click at [248, 150] on textarea "comp_auth_product:" at bounding box center [252, 157] width 32 height 14
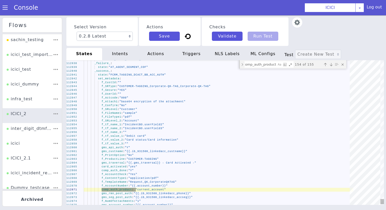
click at [90, 38] on div "Previous match (⇧Enter)" at bounding box center [86, 34] width 7 height 7
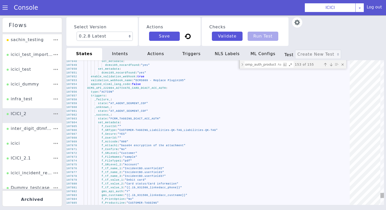
click at [325, 80] on div "Next match (Enter)" at bounding box center [324, 79] width 5 height 5
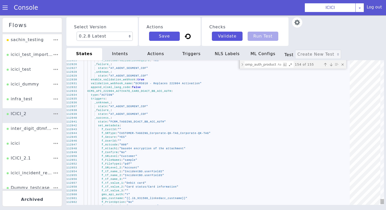
click at [311, 138] on div "Next match (Enter)" at bounding box center [312, 137] width 5 height 5
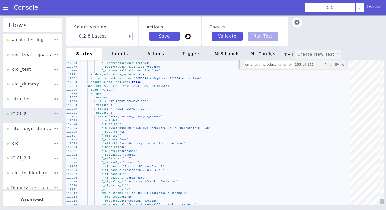
type textarea "enable_validation_webhook: true validation_webhook_name: "DCMS010 - Replaces 22…"
click at [109, 191] on div "112903 112904 112905 112906 112907 112908 112909 112910 112911 112912 112913 11…" at bounding box center [208, 205] width 309 height 340
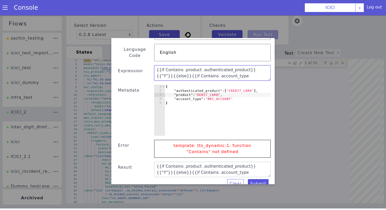
click at [167, 65] on textarea "{{if Contains .product .authenticated_product}}{{"Y"}}{{else}}{{if Contains .ac…" at bounding box center [212, 72] width 117 height 15
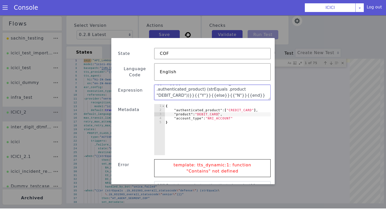
scroll to position [11, 0]
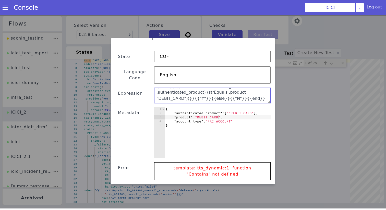
paste textarea "(and (strEquals .product "CREDIT_CARD") (strEquals .CC_auth_done "yes"))}}{{"Y"…"
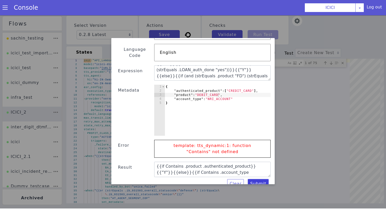
click at [258, 179] on button "Submit" at bounding box center [258, 183] width 21 height 9
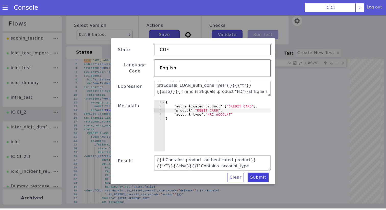
scroll to position [12, 0]
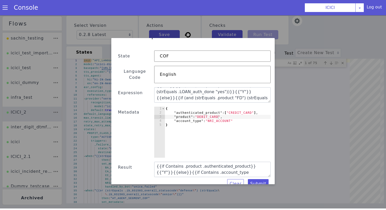
click at [211, 110] on div "{ "authenticated_product" : [ "CREDIT_CARD" ] , "product" : "DEBIT_CARD" , "acc…" at bounding box center [218, 136] width 106 height 59
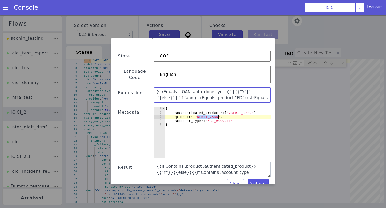
click at [204, 87] on textarea "{{if (and (strEquals .product "CREDIT_CARD") (strEquals .CC_auth_done "yes"))}}…" at bounding box center [212, 94] width 117 height 15
paste textarea
click at [198, 87] on textarea "{{if (and (strEquals .product "CREDIT_CARD") (strEquals .CC_auth_done "yes"))}}…" at bounding box center [212, 94] width 117 height 15
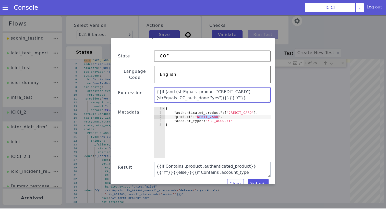
type textarea "{{if (and (strEquals .product "CREDIT_CARD") (strEquals .CC_auth_done "yes"))}}…"
click at [198, 107] on div "{ "authenticated_product" : [ "CREDIT_CARD" ] , "product" : "DEBIT_CARD" , "acc…" at bounding box center [218, 136] width 106 height 59
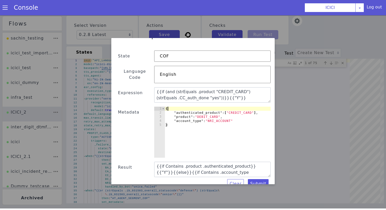
click at [198, 107] on div "{ "authenticated_product" : [ "CREDIT_CARD" ] , "product" : "DEBIT_CARD" , "acc…" at bounding box center [218, 136] width 106 height 59
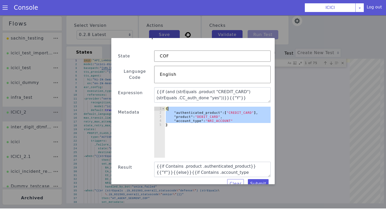
click at [196, 107] on div "{ "authenticated_product" : [ "CREDIT_CARD" ] , "product" : "DEBIT_CARD" , "acc…" at bounding box center [218, 136] width 106 height 59
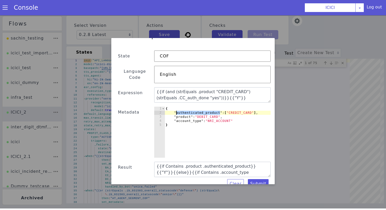
click at [196, 107] on div "{ "authenticated_product" : [ "CREDIT_CARD" ] , "product" : "DEBIT_CARD" , "acc…" at bounding box center [218, 136] width 106 height 59
paste textarea
click at [198, 107] on div "{ "product" : [ "CREDIT_CARD" ] , "product" : "DEBIT_CARD" , "account_type" : "…" at bounding box center [218, 136] width 106 height 59
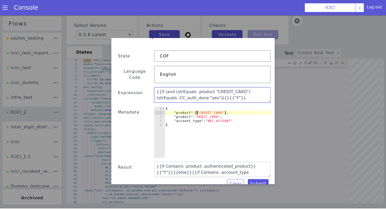
click at [171, 91] on textarea "{{if (and (strEquals .product "CREDIT_CARD") (strEquals .CC_auth_done "yes"))}}…" at bounding box center [212, 94] width 117 height 15
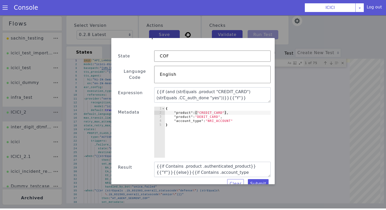
click at [185, 107] on div "{ "product" : [ "CREDIT_CARD" ] , "product" : "DEBIT_CARD" , "account_type" : "…" at bounding box center [218, 136] width 106 height 59
paste textarea "CC_auth_done"
click at [213, 107] on div "{ "CC_auth_done" : [ "CREDIT_CARD" ] , "product" : "DEBIT_CARD" , "account_type…" at bounding box center [218, 136] width 106 height 59
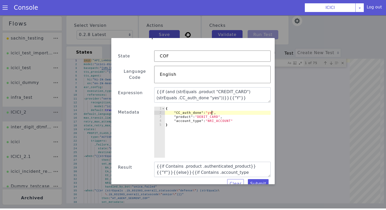
scroll to position [0, 3]
click at [257, 179] on button "Submit" at bounding box center [258, 183] width 21 height 9
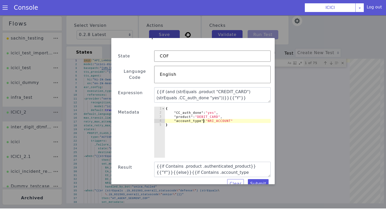
click at [204, 113] on div "{ "CC_auth_done" : "yes" , "product" : "DEBIT_CARD" , "account_type" : "NRI_ACC…" at bounding box center [218, 136] width 106 height 59
click at [203, 111] on div "{ "CC_auth_done" : "yes" , "product" : "DEBIT_CARD" , "account_type" : "NRI_ACC…" at bounding box center [218, 136] width 106 height 59
click at [219, 107] on div "{ "CC_auth_done" : "yes" , "product" : "DEBIT_CARD" , "account_type" : "NRI_ACC…" at bounding box center [218, 136] width 106 height 59
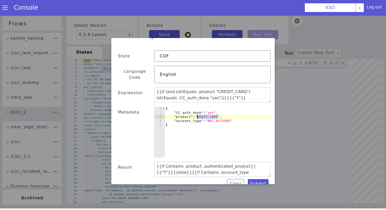
type textarea ""CC_auth_done":"yes","
click at [254, 179] on button "Submit" at bounding box center [258, 183] width 21 height 9
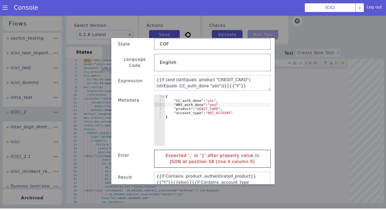
scroll to position [25, 0]
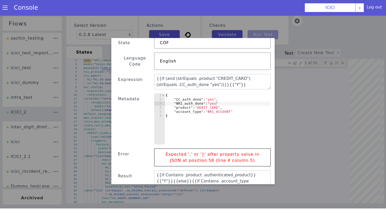
click at [223, 96] on div "{ "CC_auth_done" : "yes" , "NRI_auth_done" : "yes" "product" : "DEBIT_CARD" , "…" at bounding box center [218, 123] width 106 height 59
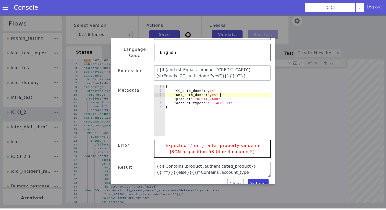
type textarea ""NRI_auth_done":"yes","
click at [258, 179] on button "Submit" at bounding box center [258, 183] width 21 height 9
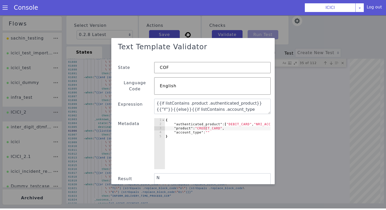
scroll to position [0, 3]
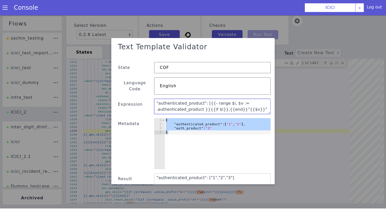
scroll to position [12, 0]
